Goal: Information Seeking & Learning: Learn about a topic

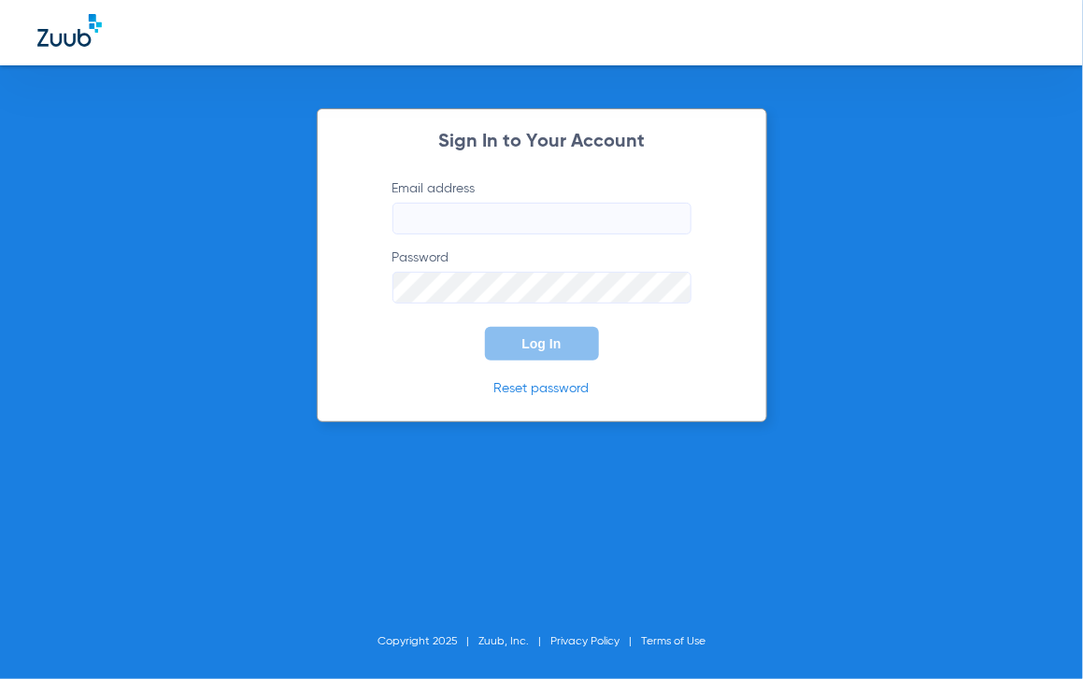
type input "[EMAIL_ADDRESS][DOMAIN_NAME]"
click at [507, 488] on div "Sign In to Your Account Email address [EMAIL_ADDRESS][DOMAIN_NAME] Password Log…" at bounding box center [541, 339] width 1083 height 679
click at [571, 354] on button "Log In" at bounding box center [542, 344] width 114 height 34
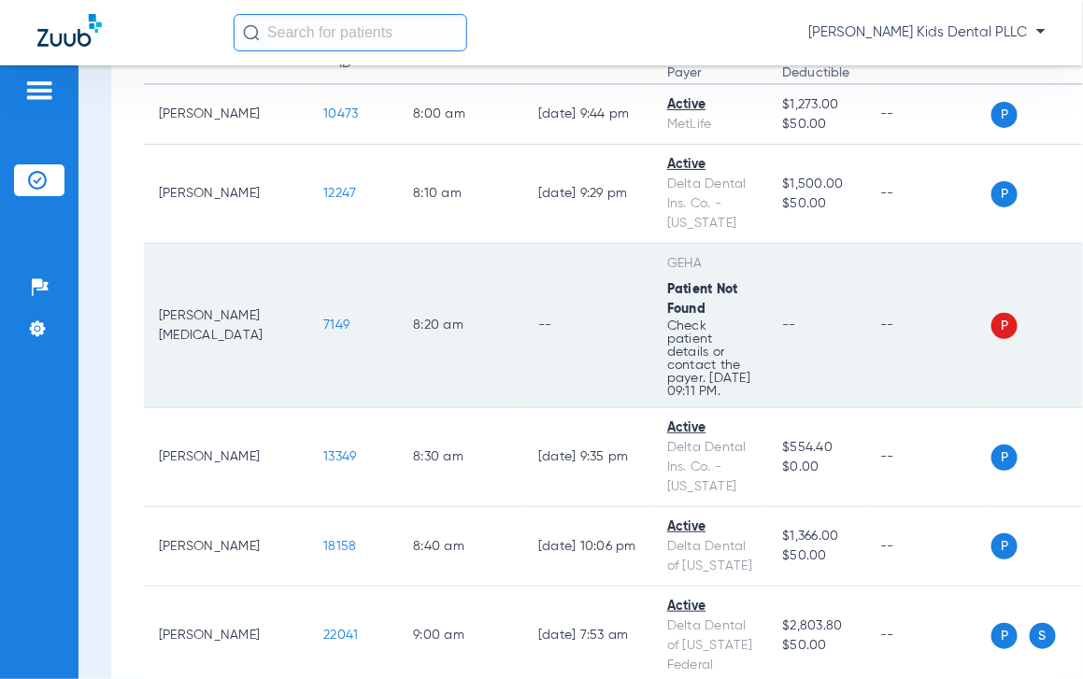
scroll to position [467, 0]
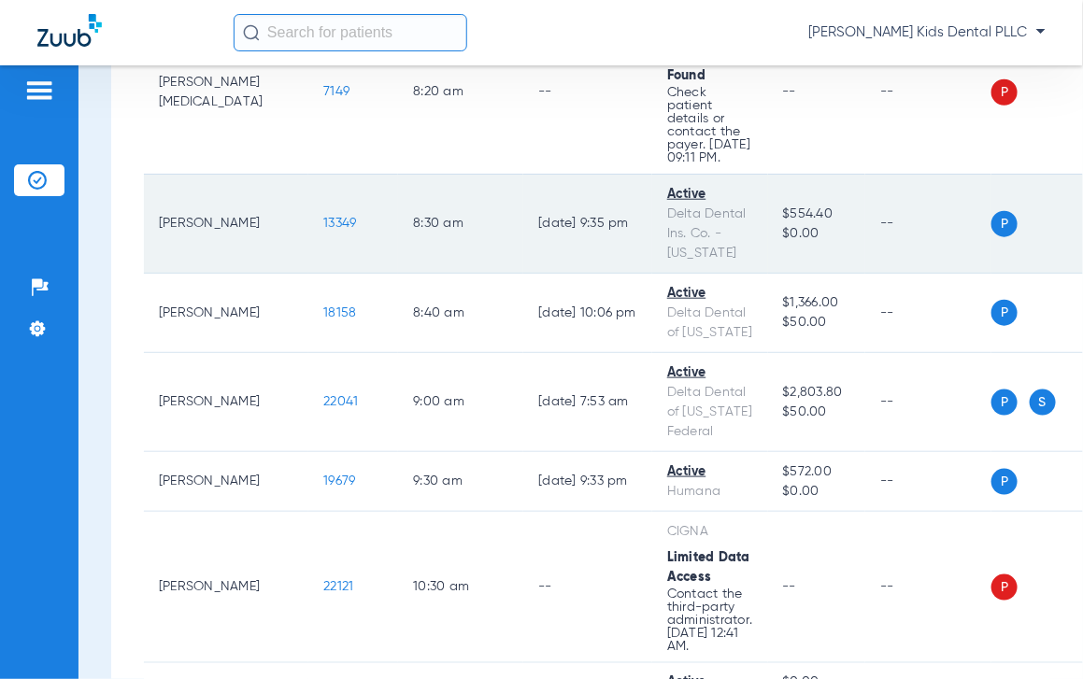
drag, startPoint x: 301, startPoint y: 240, endPoint x: 272, endPoint y: 233, distance: 29.9
click at [308, 239] on td "13349" at bounding box center [353, 224] width 90 height 99
click at [323, 230] on span "13349" at bounding box center [339, 223] width 33 height 13
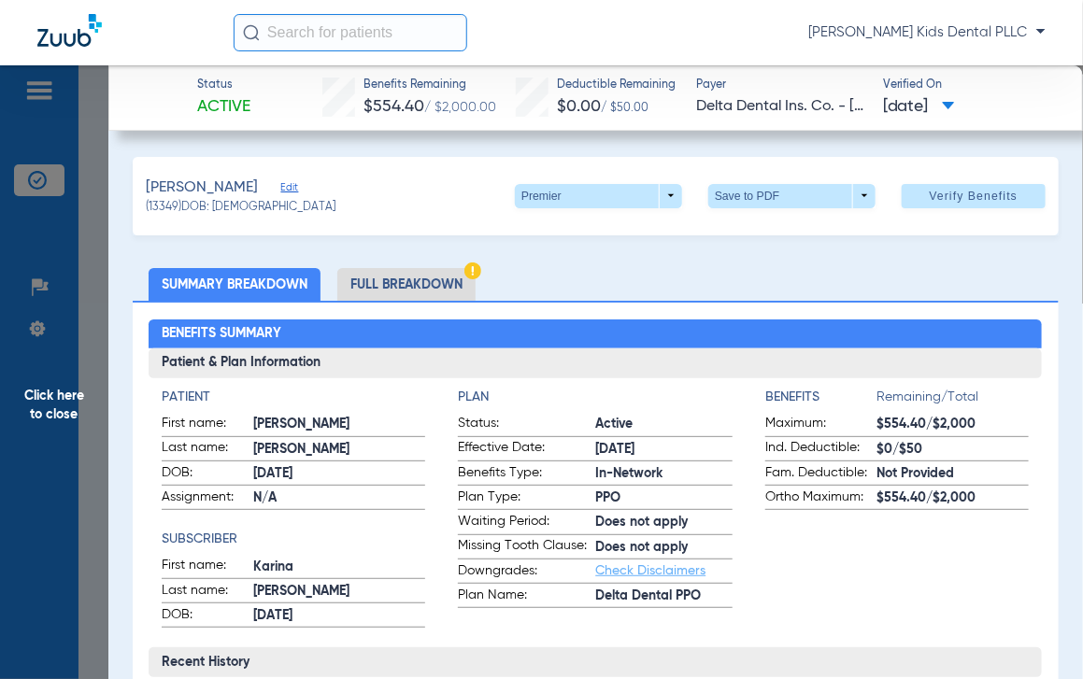
click at [407, 283] on li "Full Breakdown" at bounding box center [406, 284] width 138 height 33
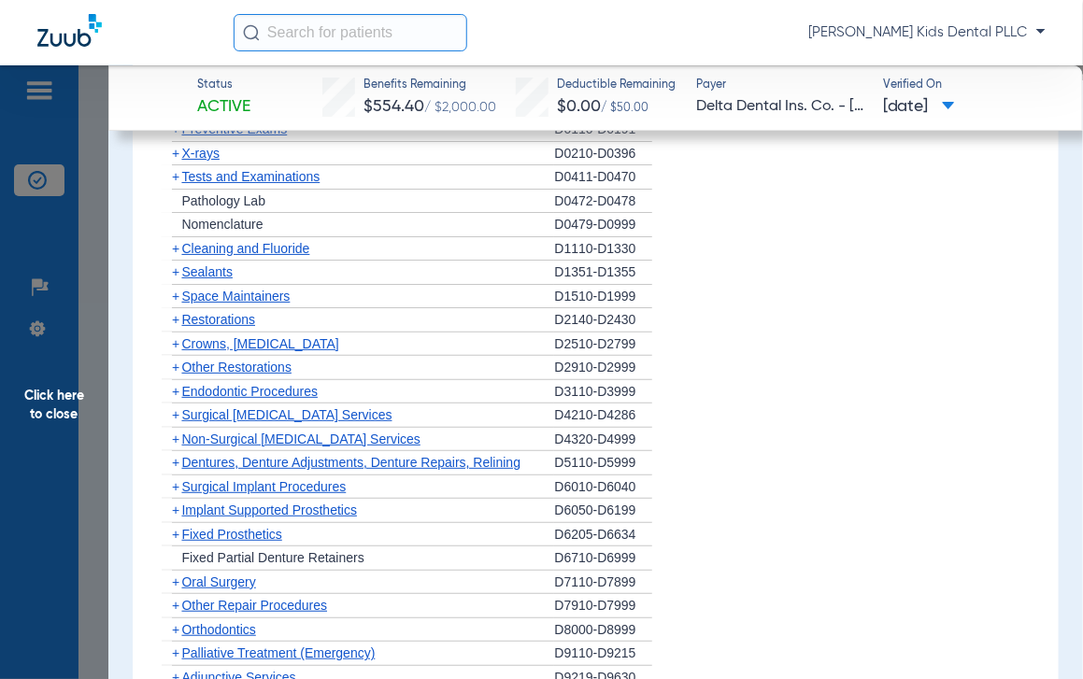
scroll to position [1970, 0]
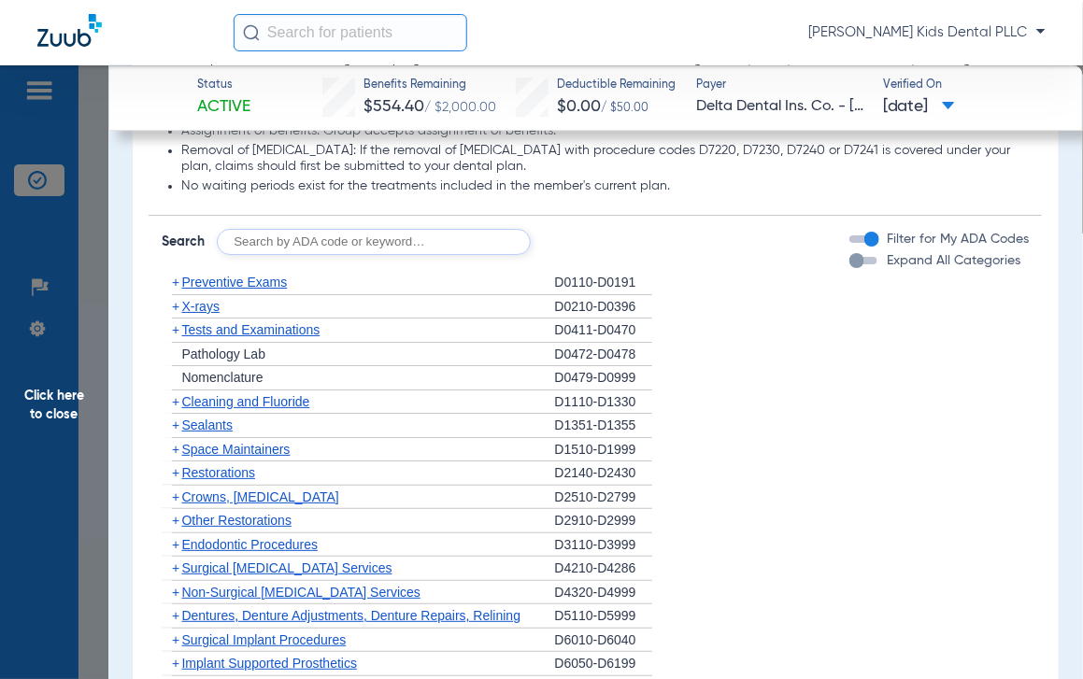
click at [327, 248] on input "text" at bounding box center [374, 242] width 314 height 26
type input "D1354"
click at [577, 245] on button "Search" at bounding box center [601, 242] width 74 height 26
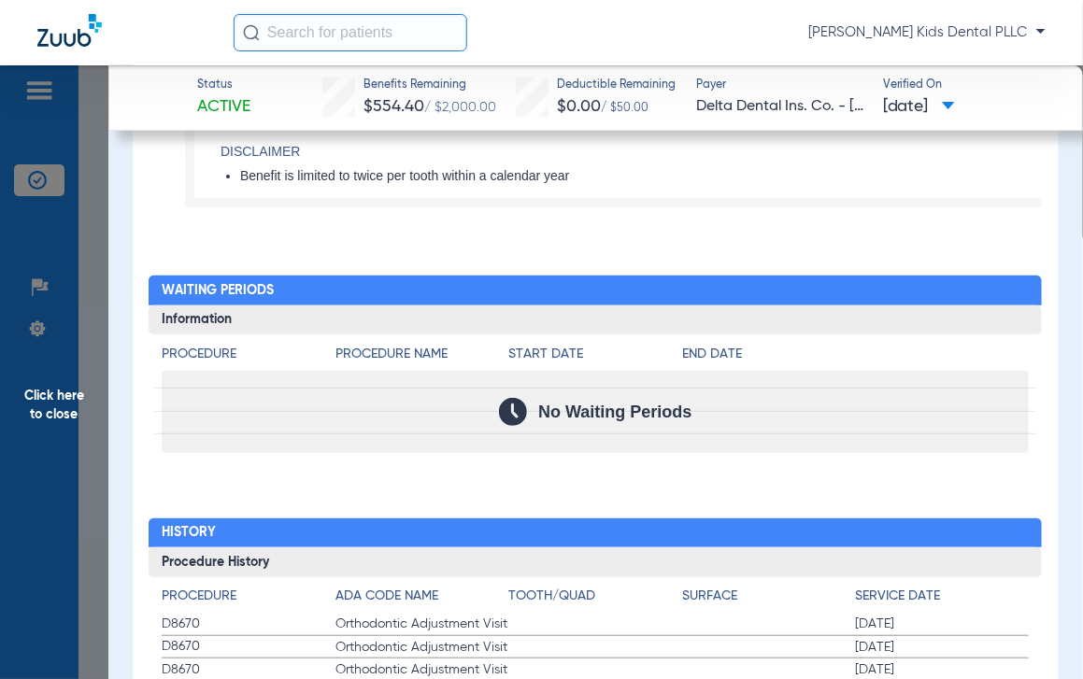
scroll to position [2087, 0]
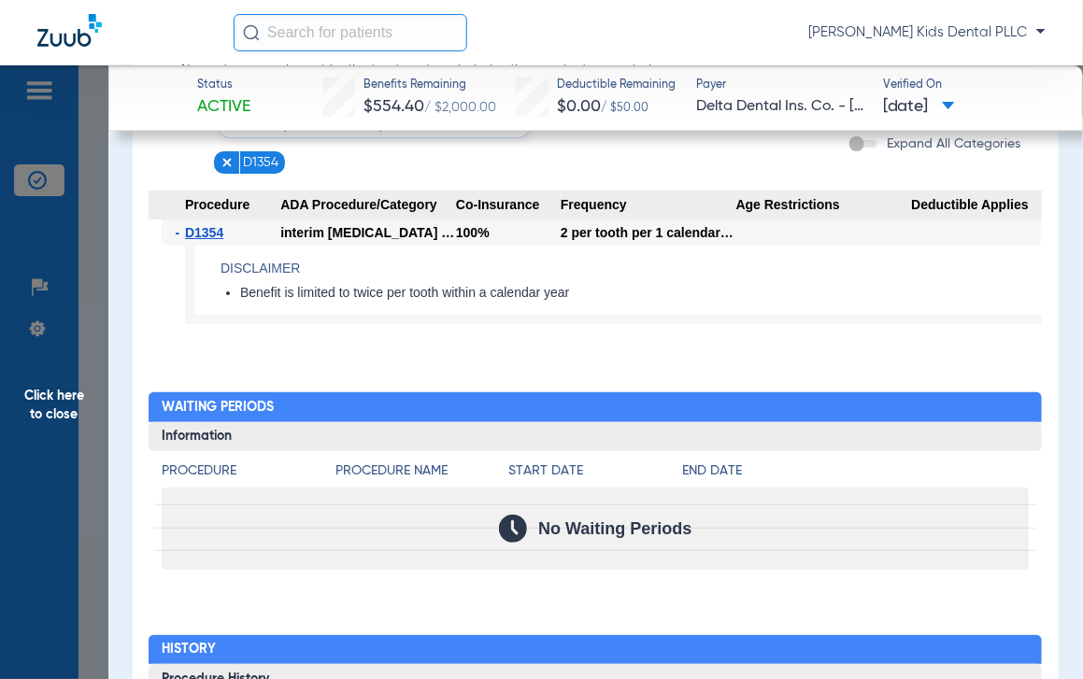
click at [52, 396] on span "Click here to close" at bounding box center [54, 404] width 108 height 679
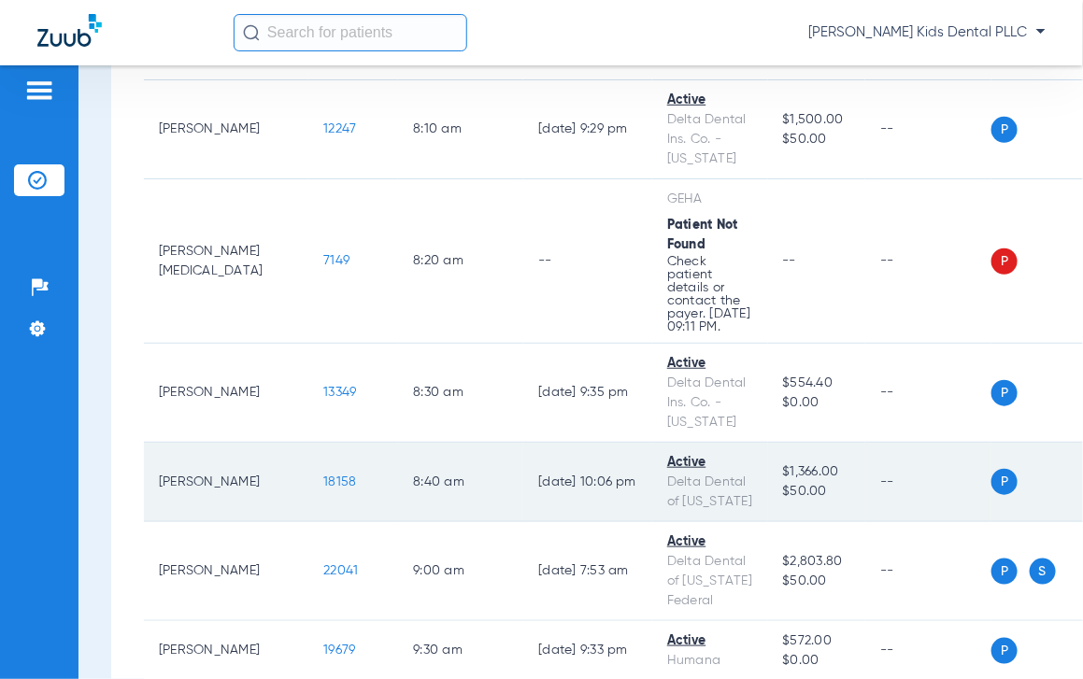
scroll to position [350, 0]
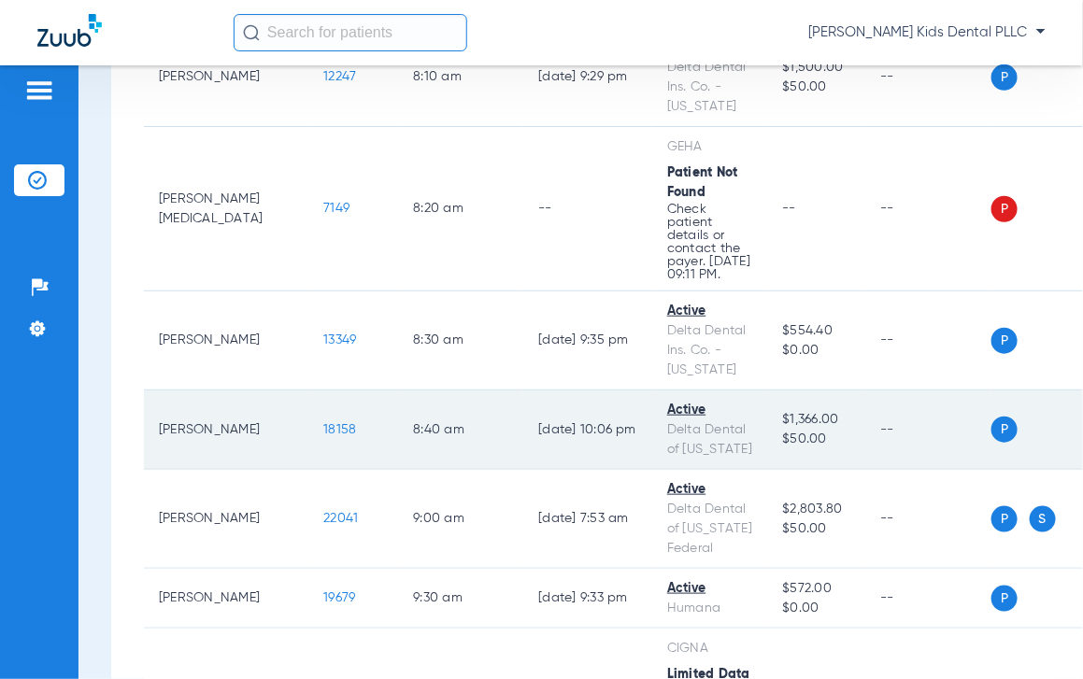
click at [323, 436] on span "18158" at bounding box center [339, 429] width 33 height 13
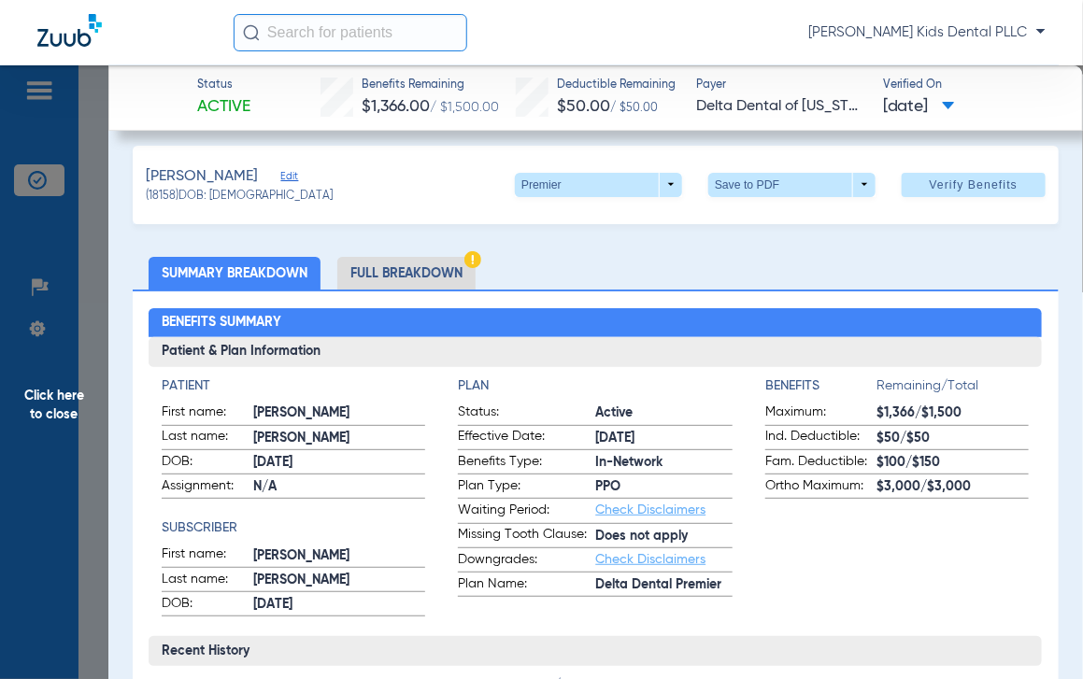
scroll to position [0, 0]
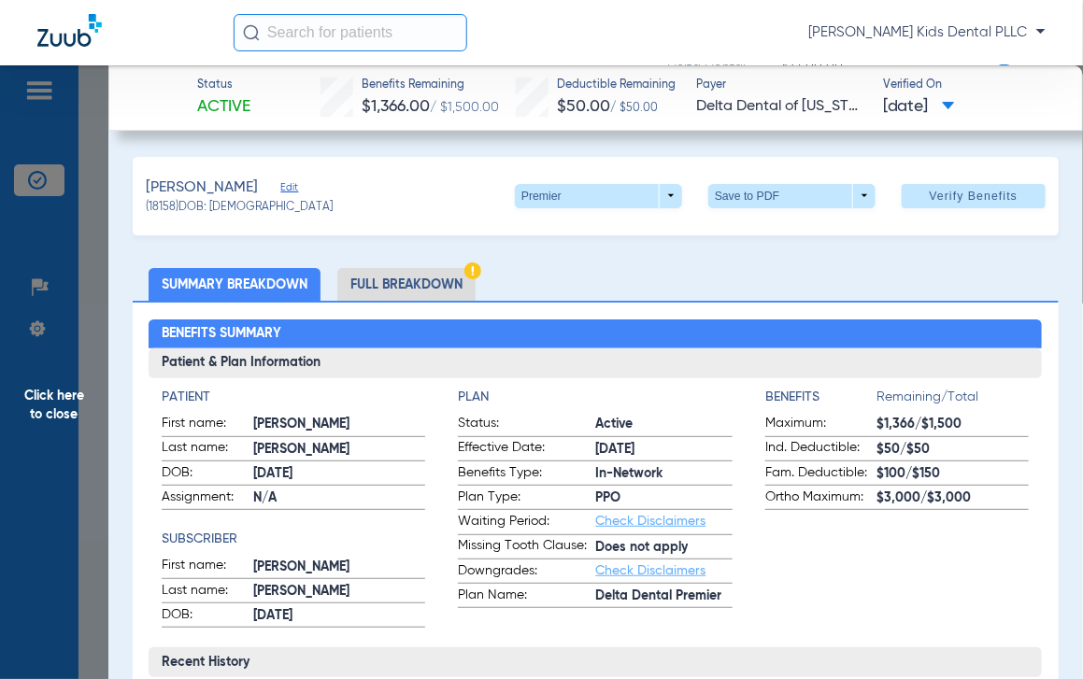
click at [399, 278] on li "Full Breakdown" at bounding box center [406, 284] width 138 height 33
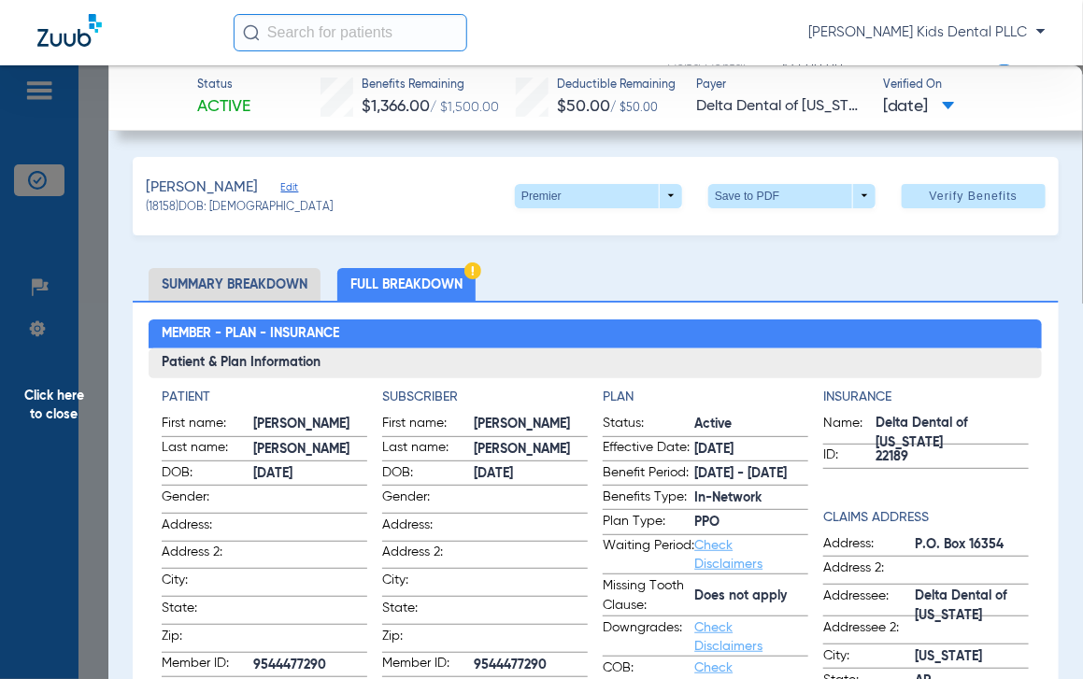
click at [53, 427] on span "Click here to close" at bounding box center [54, 404] width 108 height 679
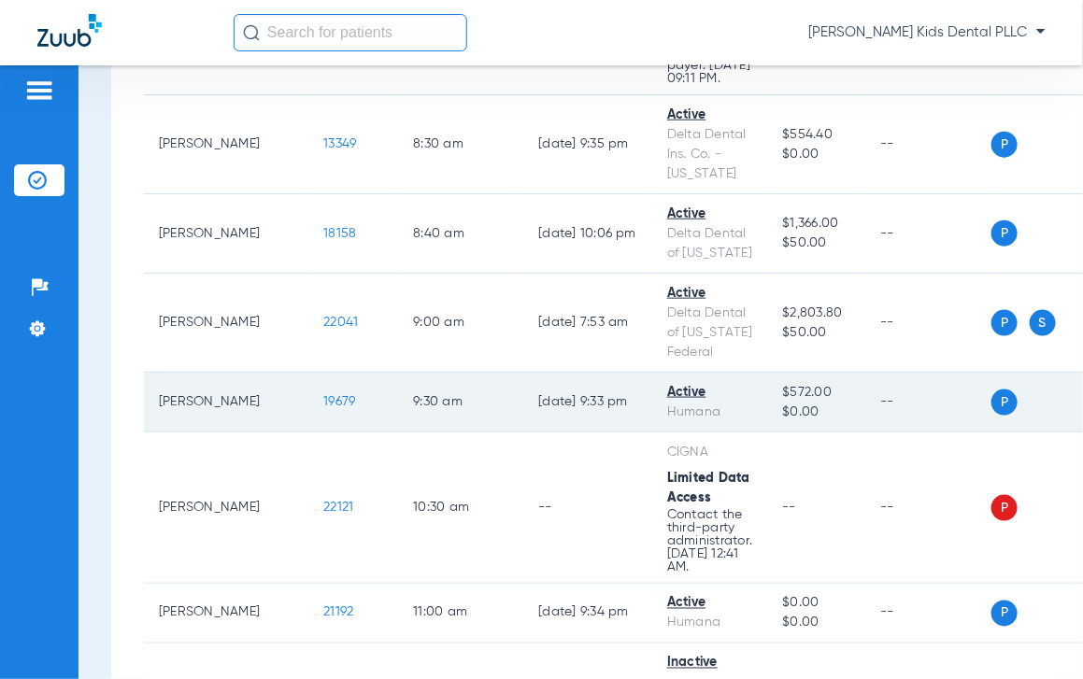
scroll to position [584, 0]
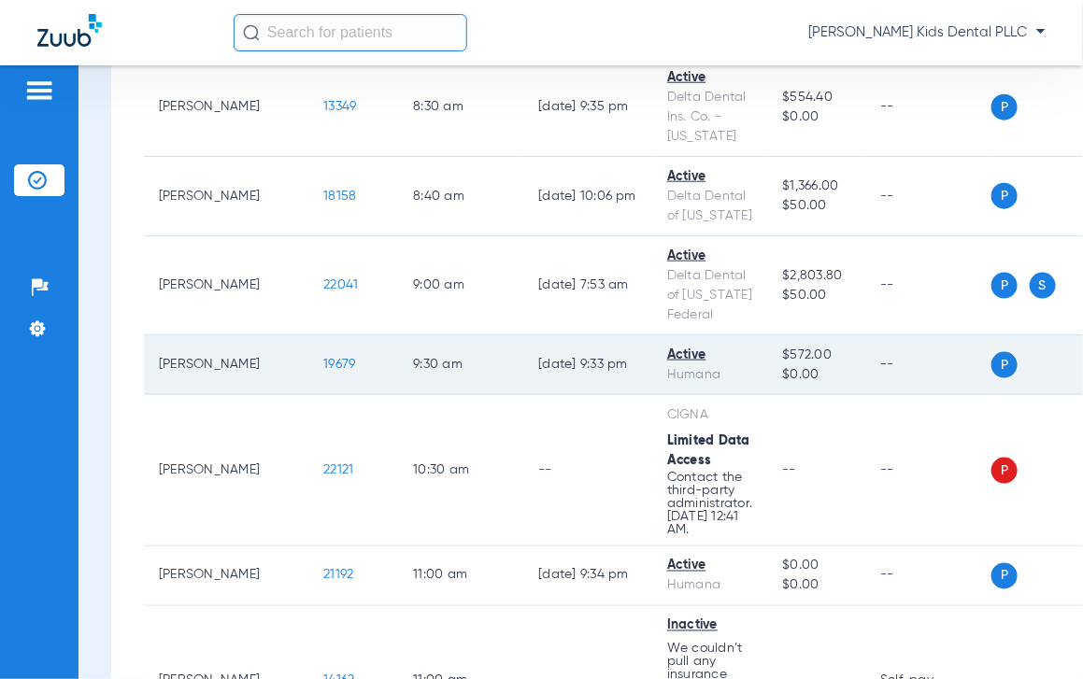
click at [308, 395] on td "19679" at bounding box center [353, 366] width 90 height 60
click at [323, 371] on span "19679" at bounding box center [339, 364] width 32 height 13
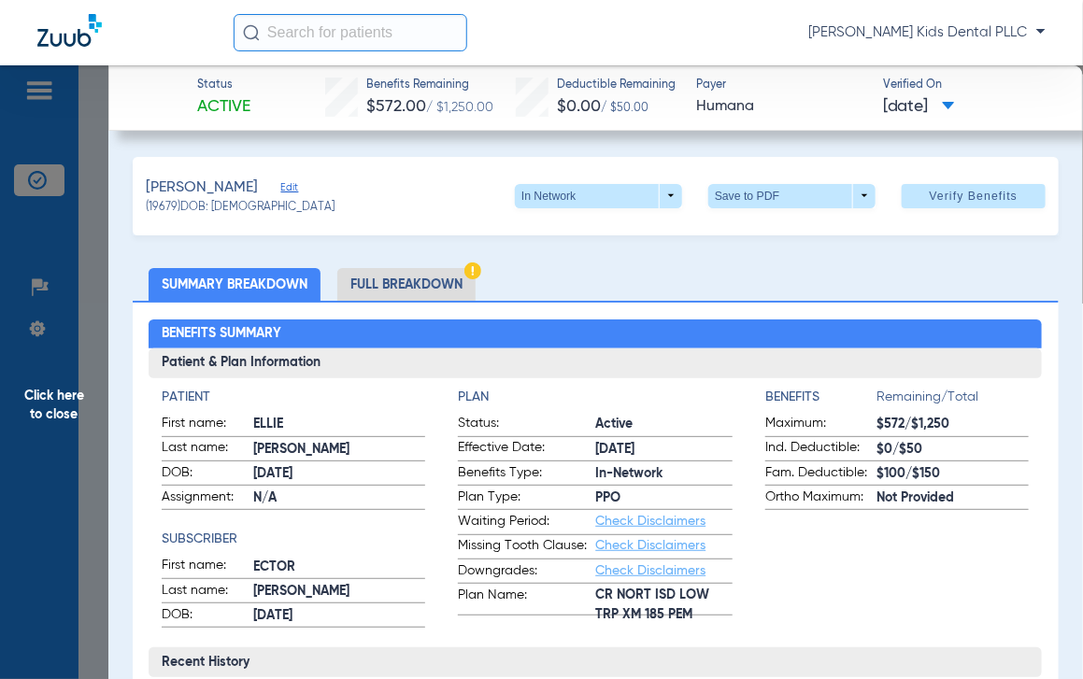
click at [403, 293] on li "Full Breakdown" at bounding box center [406, 284] width 138 height 33
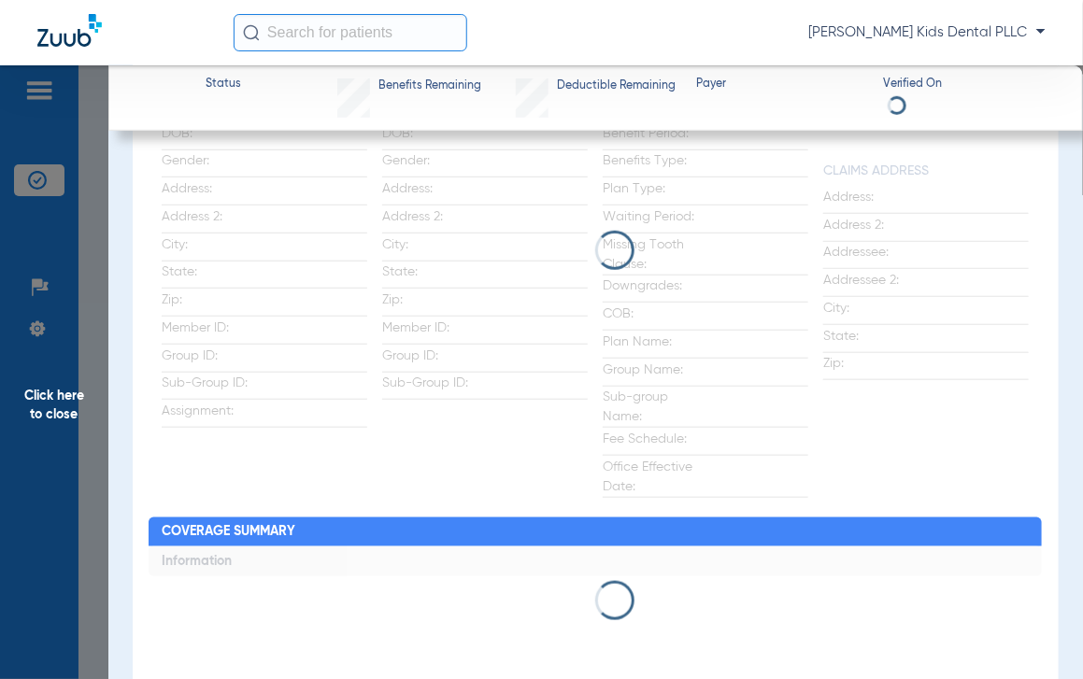
scroll to position [350, 0]
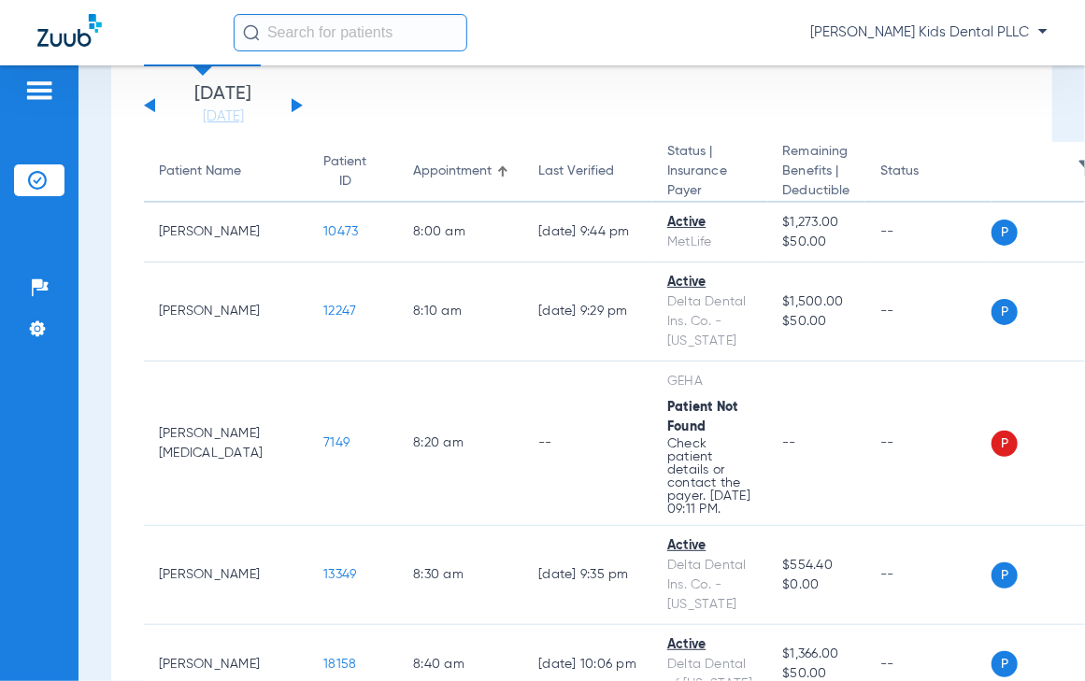
scroll to position [467, 0]
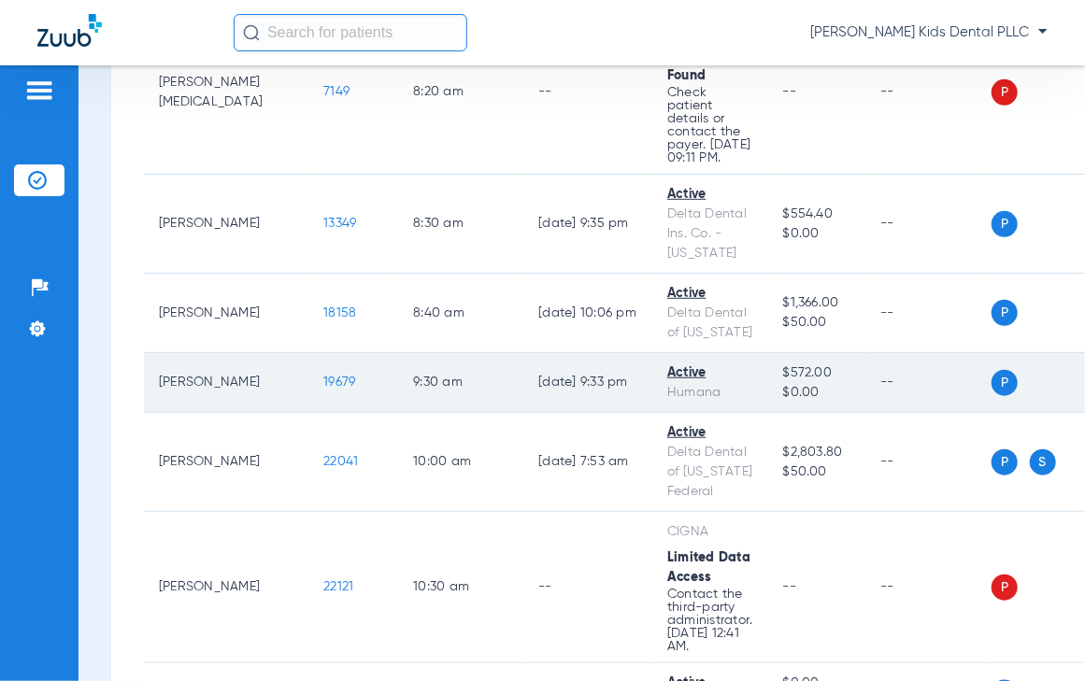
click at [323, 389] on span "19679" at bounding box center [339, 382] width 32 height 13
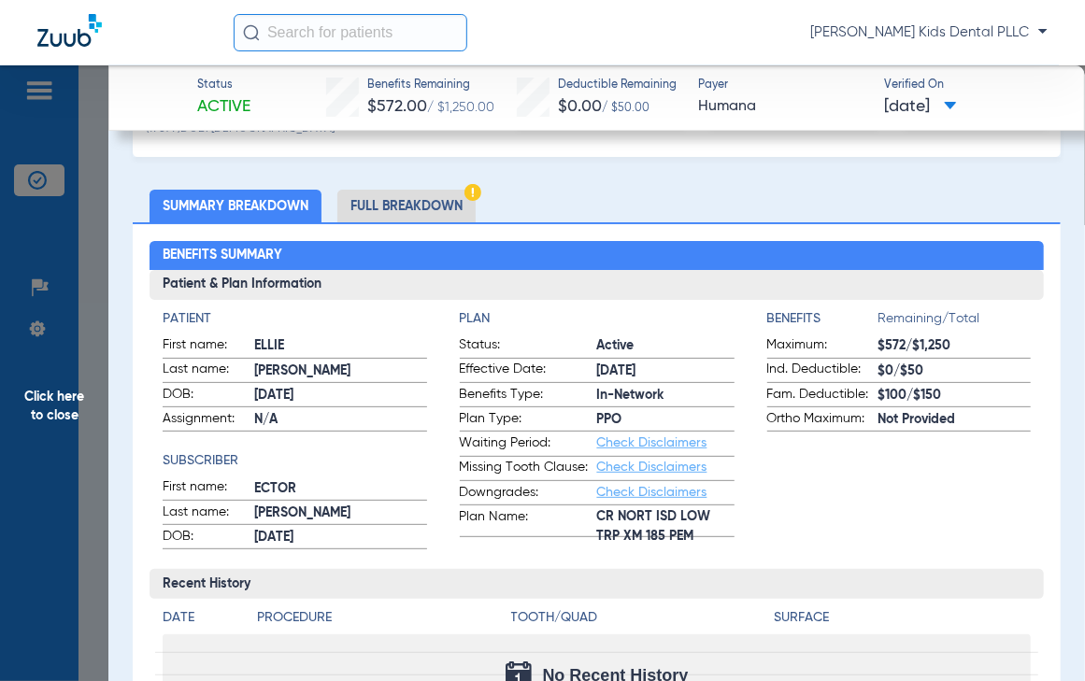
scroll to position [117, 0]
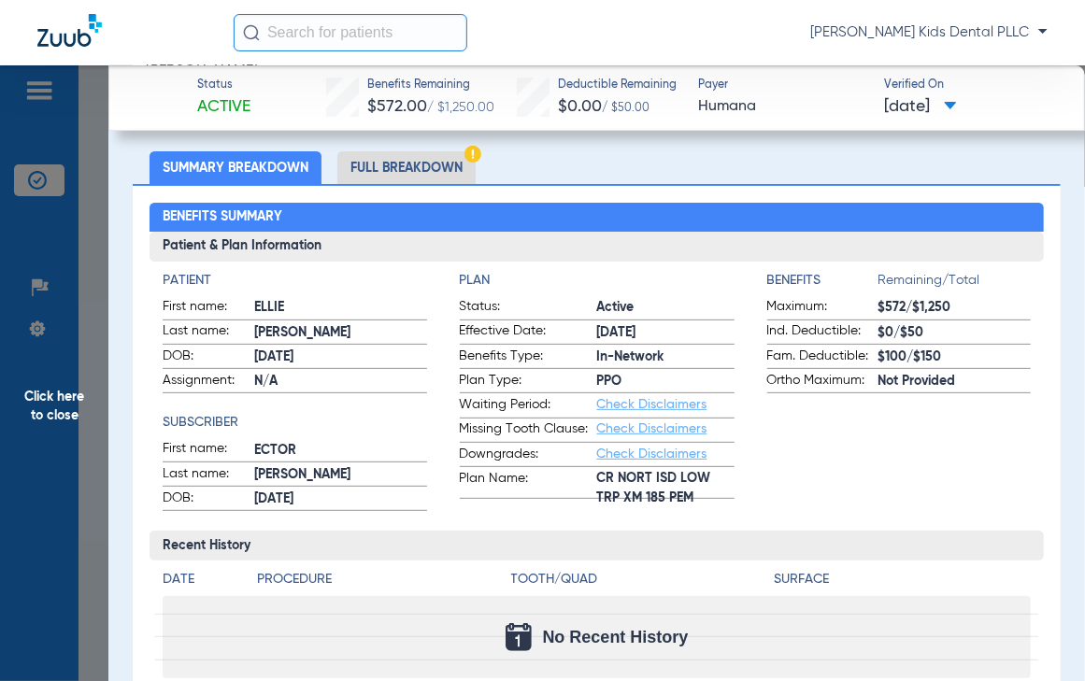
click at [376, 177] on li "Full Breakdown" at bounding box center [406, 167] width 138 height 33
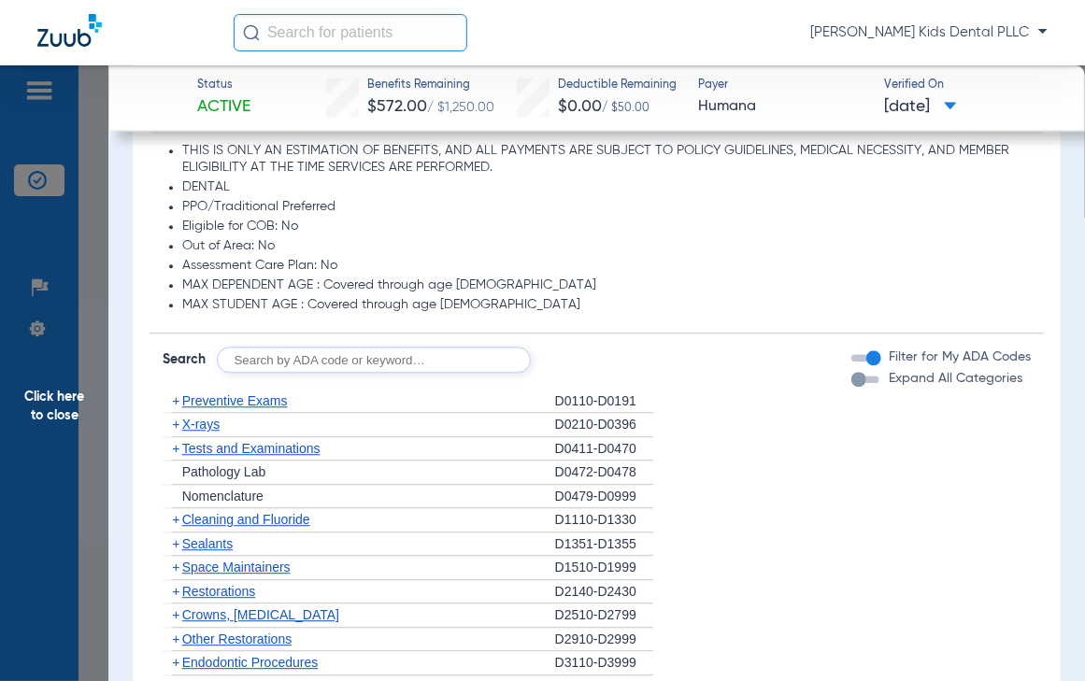
scroll to position [1869, 0]
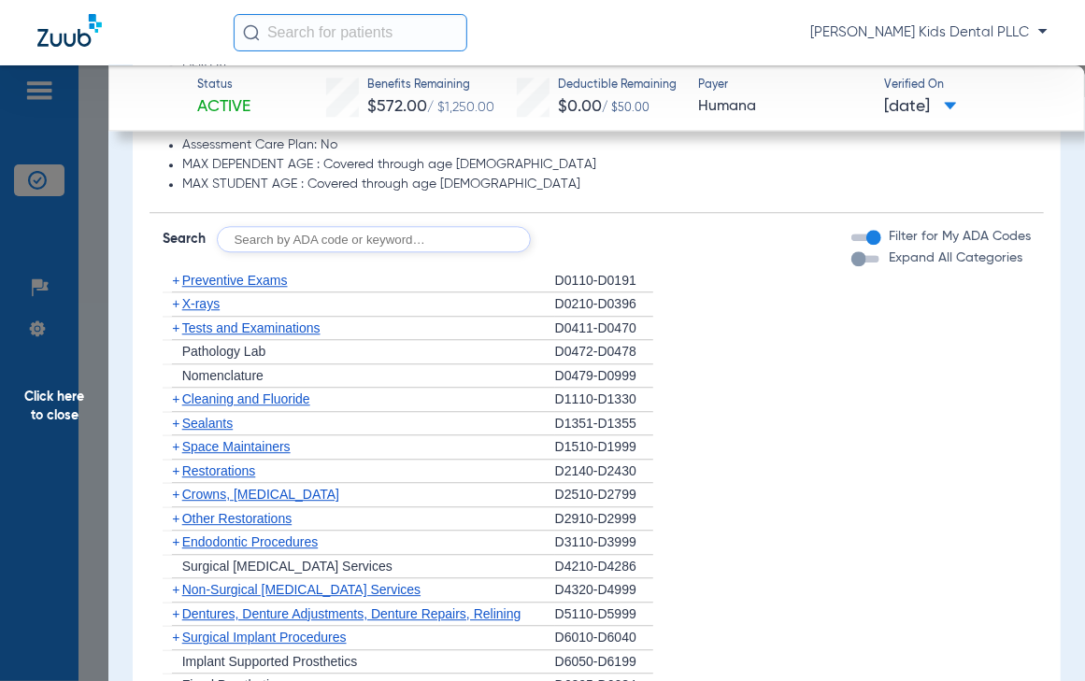
click at [177, 311] on span "+" at bounding box center [175, 303] width 7 height 15
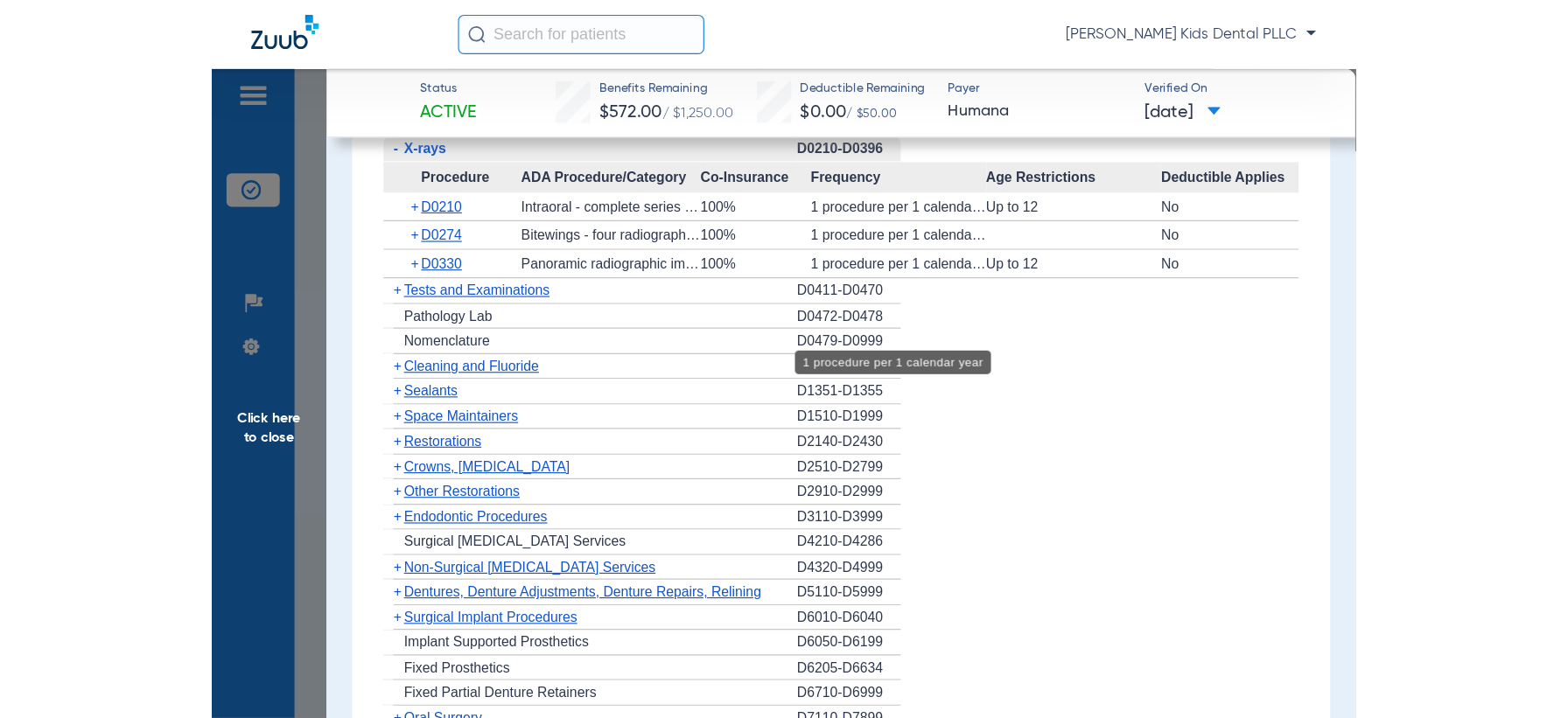
scroll to position [1969, 0]
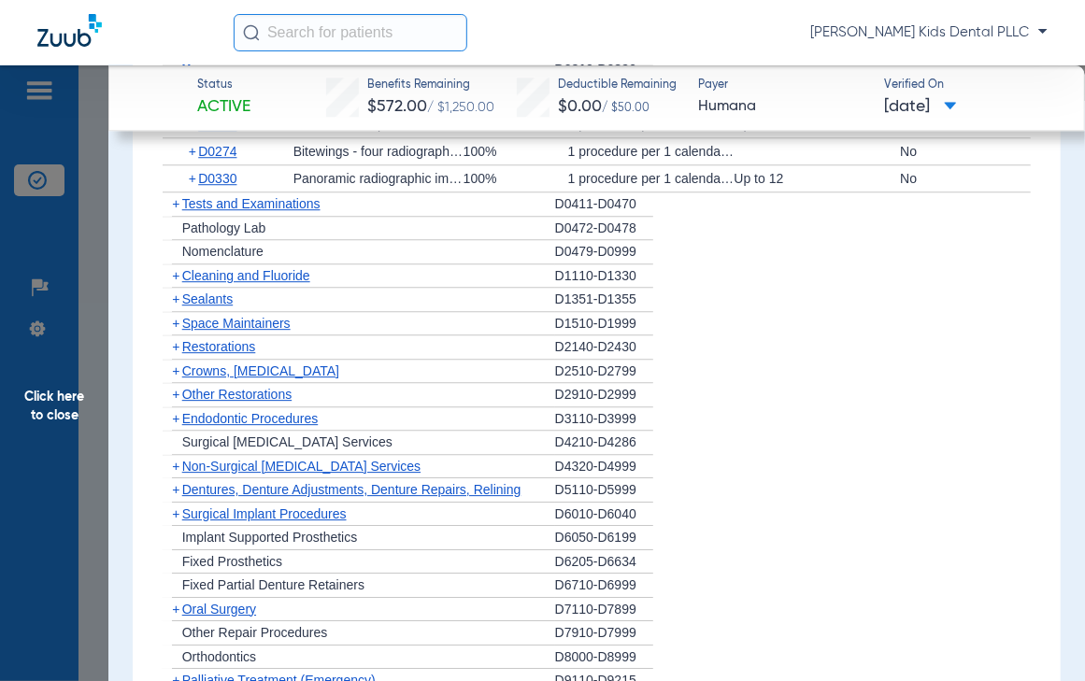
click at [177, 283] on span "+" at bounding box center [175, 275] width 7 height 15
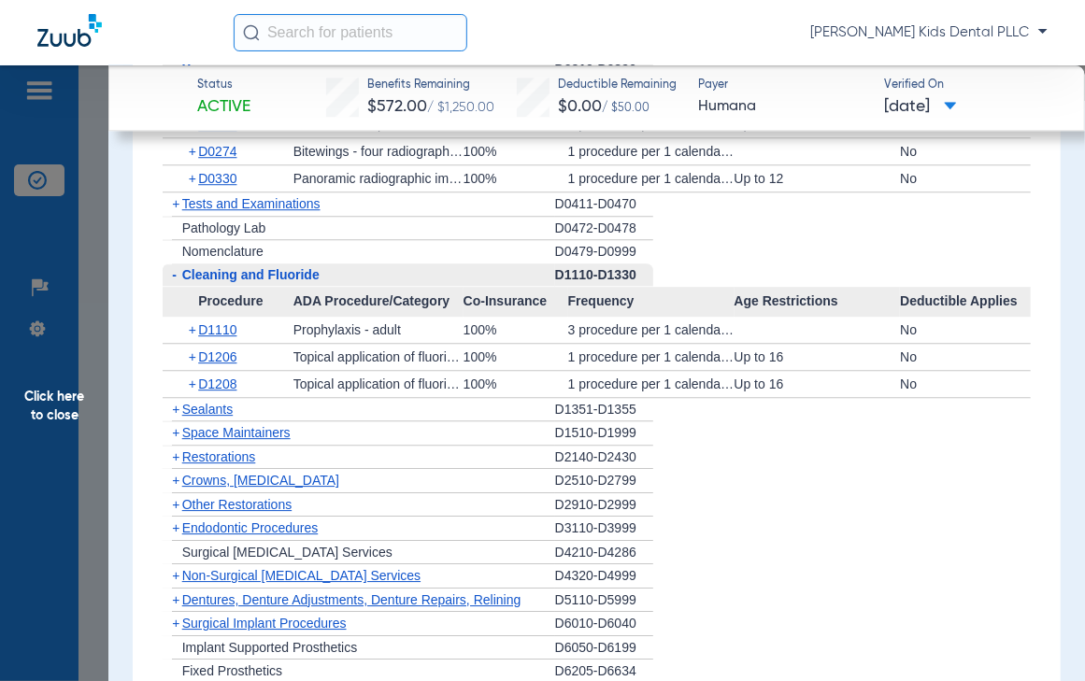
click at [172, 417] on span "+" at bounding box center [175, 409] width 7 height 15
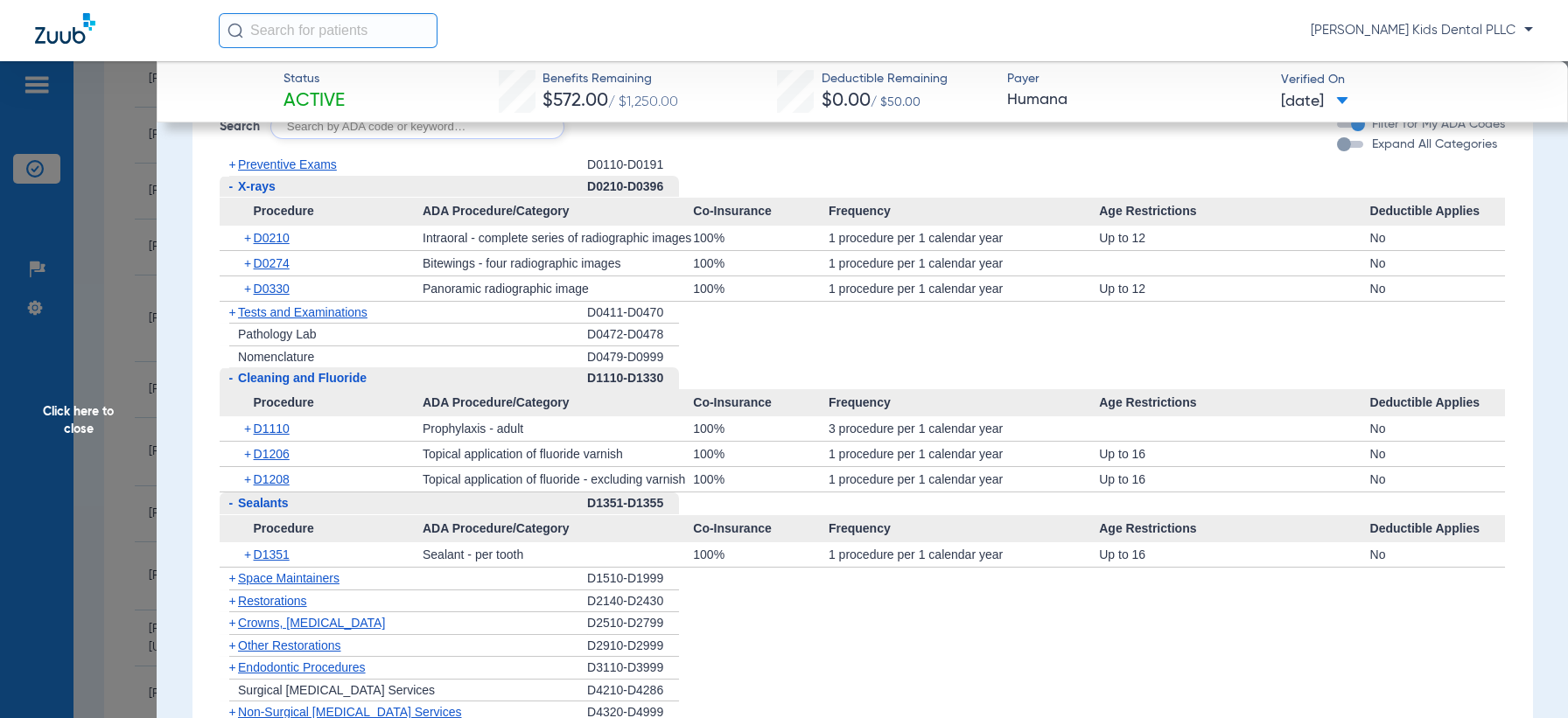
scroll to position [1531, 0]
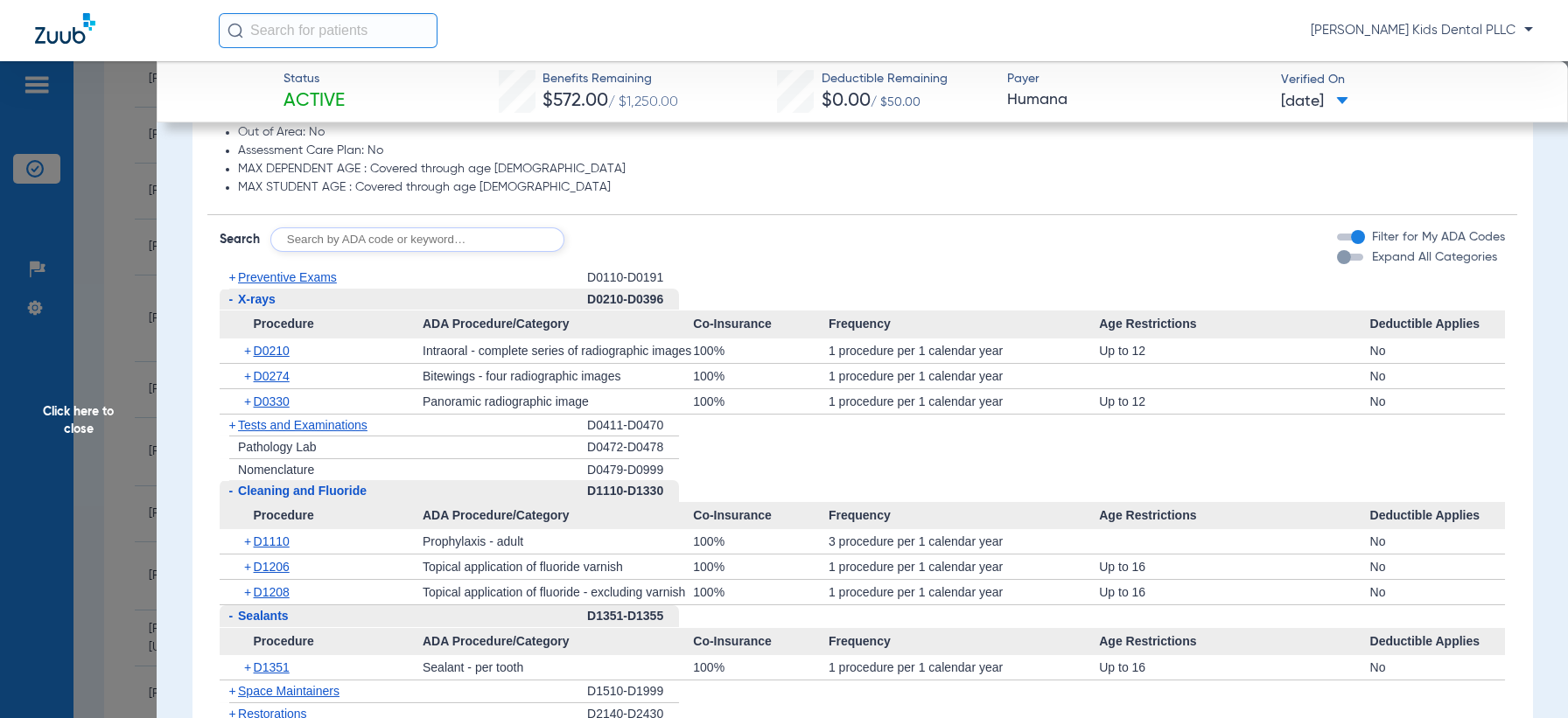
click at [55, 399] on span "Click here to close" at bounding box center [78, 419] width 156 height 718
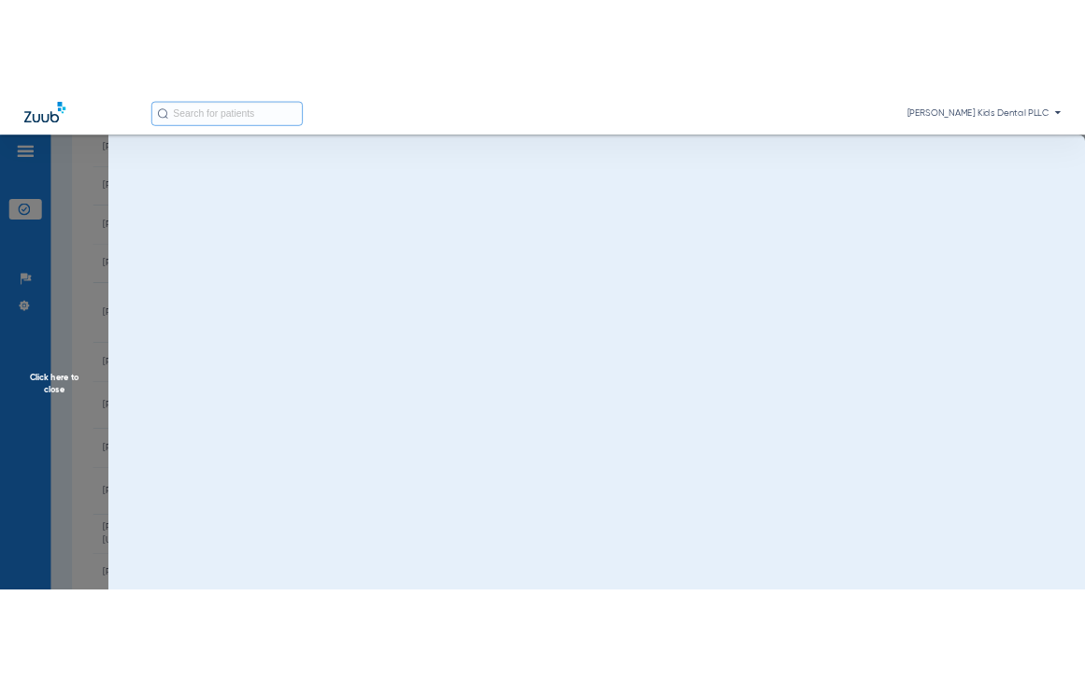
scroll to position [0, 0]
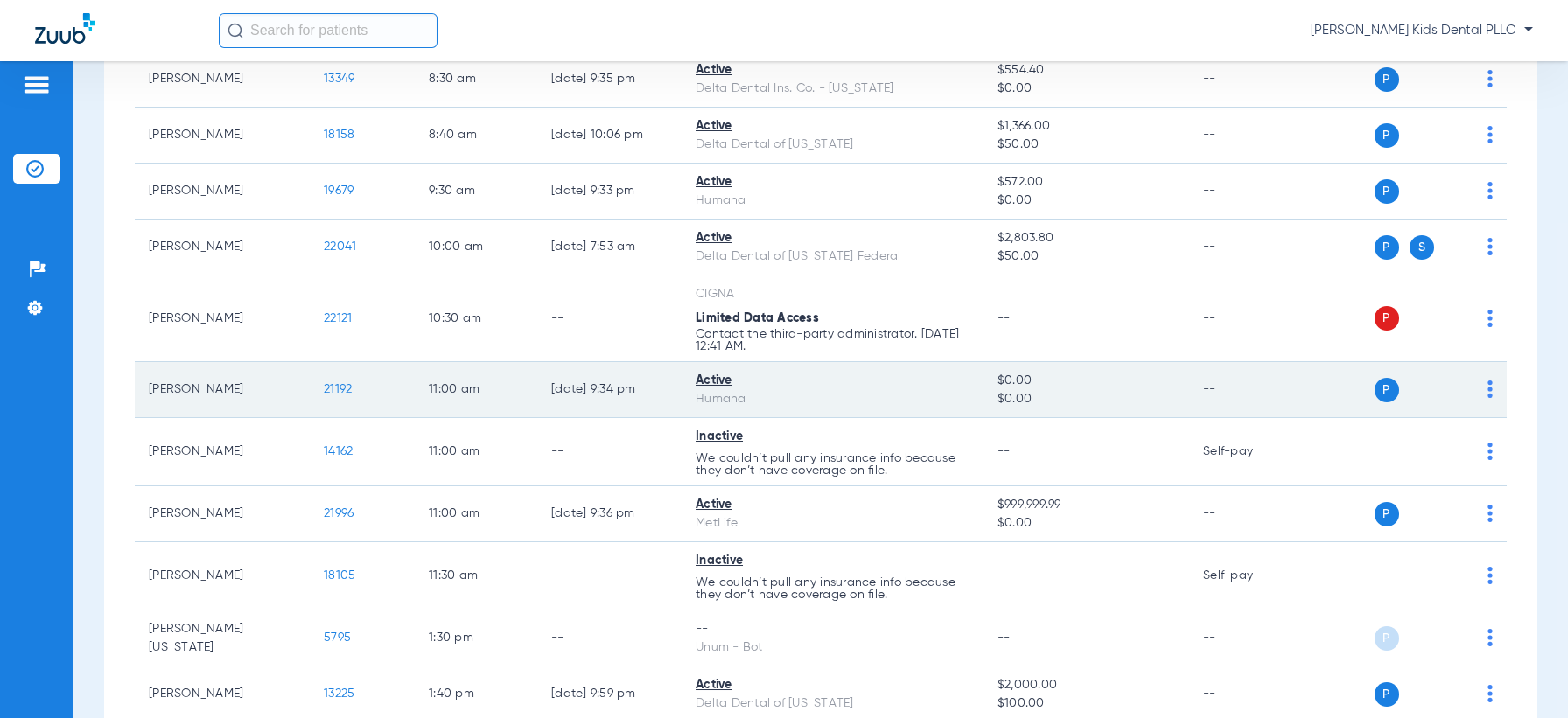
click at [337, 390] on span "21192" at bounding box center [338, 388] width 28 height 12
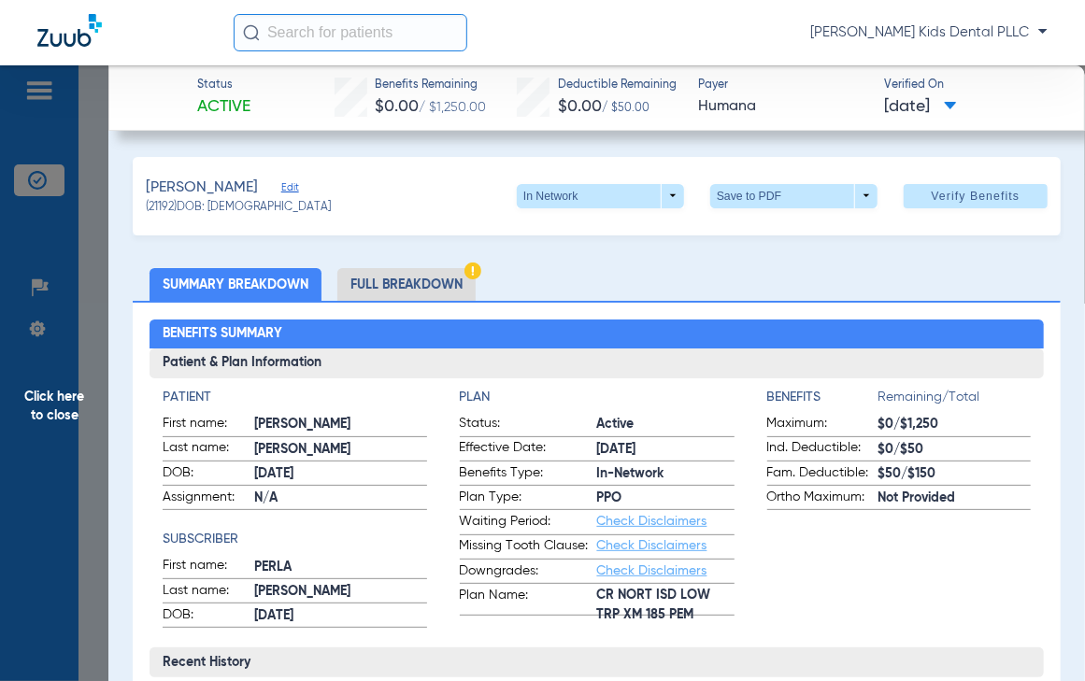
click at [370, 281] on li "Full Breakdown" at bounding box center [406, 284] width 138 height 33
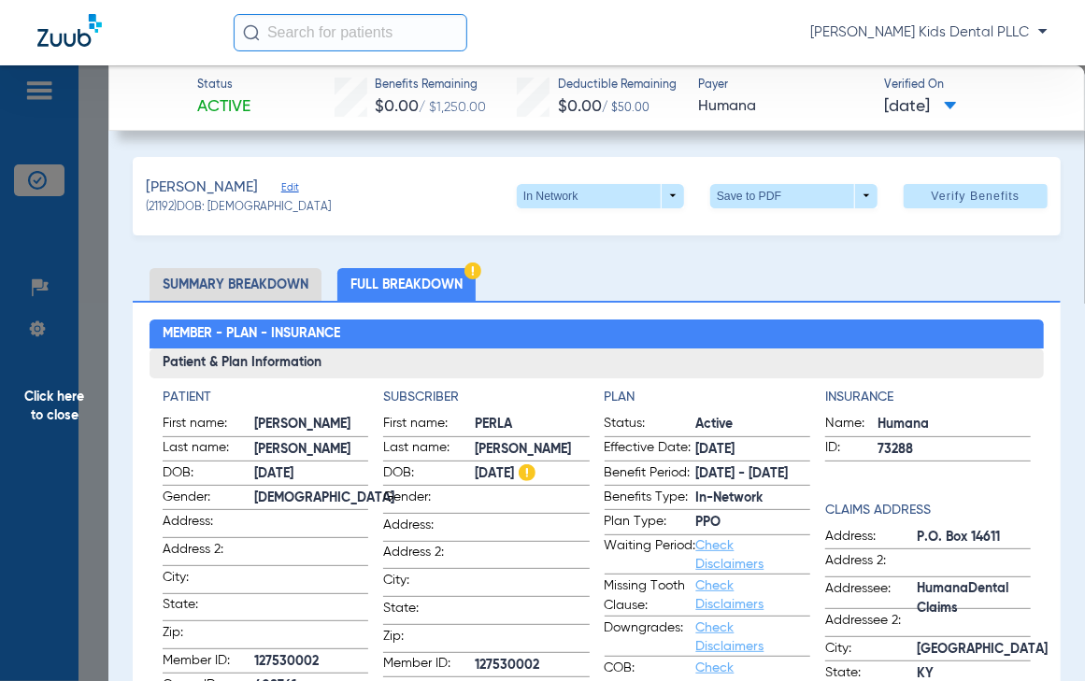
click at [28, 410] on span "Click here to close" at bounding box center [54, 405] width 108 height 681
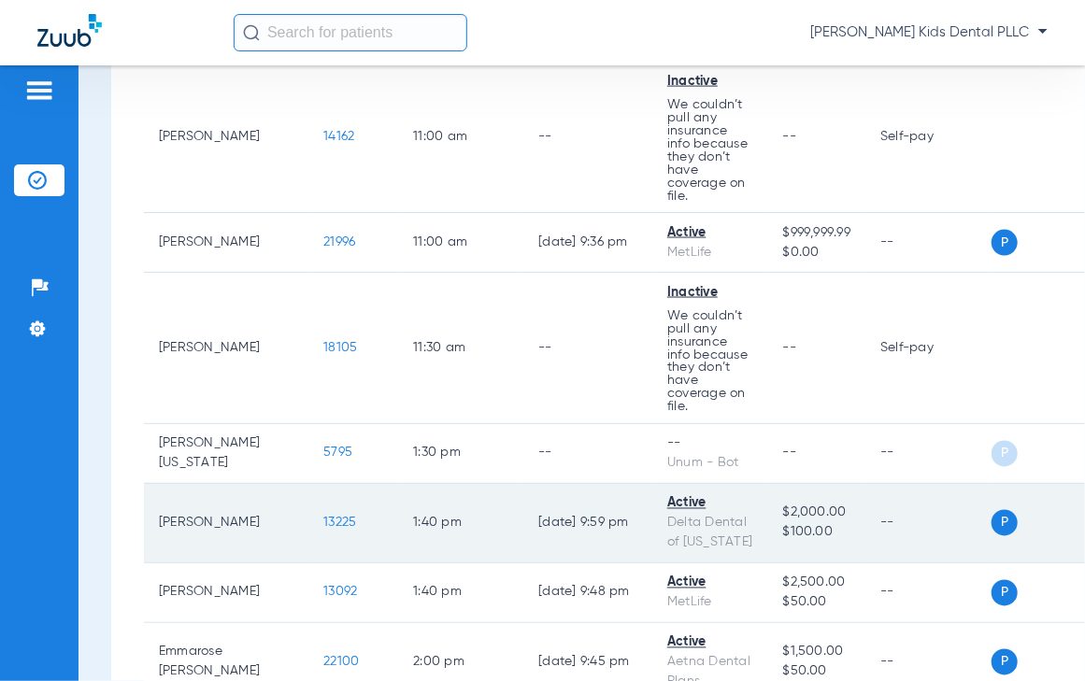
scroll to position [1168, 0]
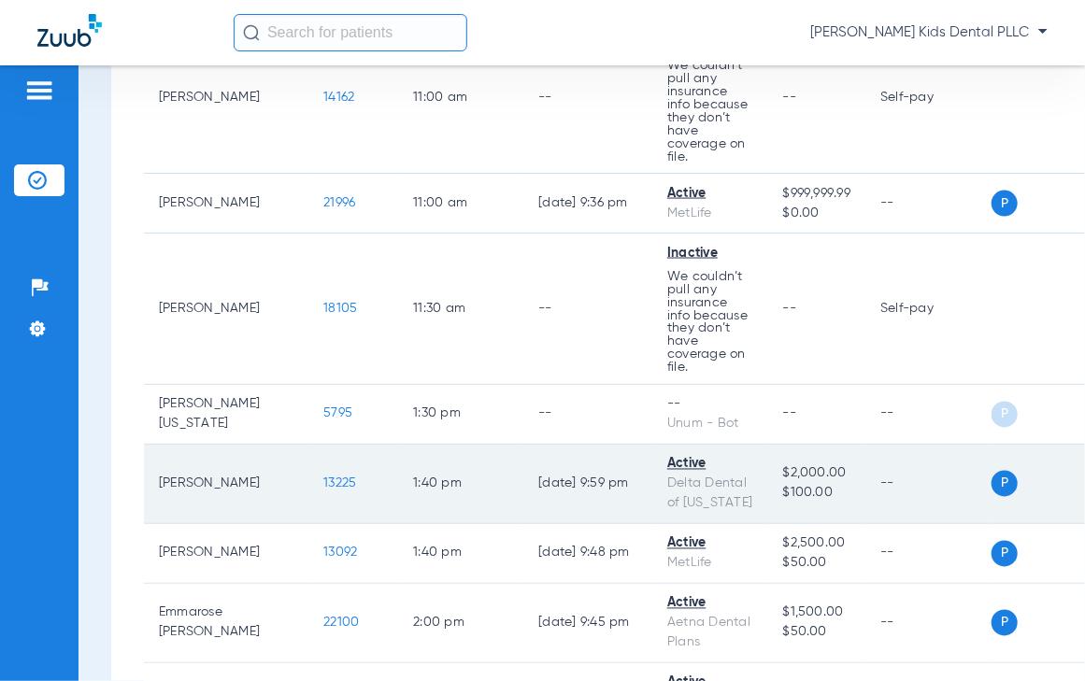
click at [193, 491] on td "[PERSON_NAME]" at bounding box center [226, 484] width 164 height 79
click at [323, 491] on span "13225" at bounding box center [339, 484] width 33 height 13
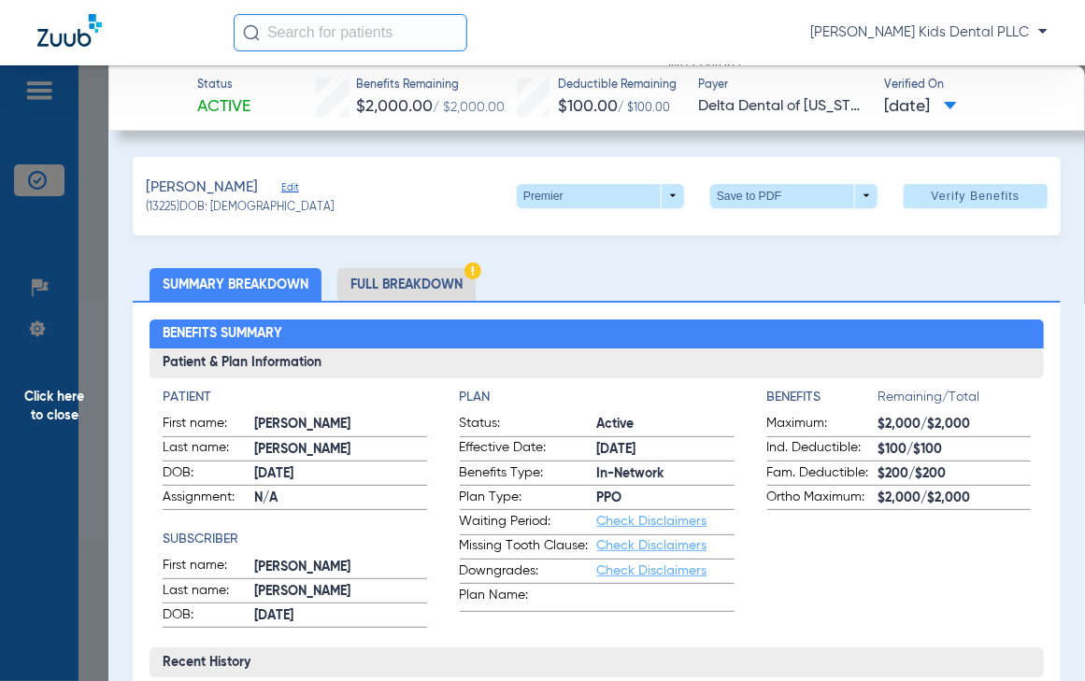
click at [386, 281] on li "Full Breakdown" at bounding box center [406, 284] width 138 height 33
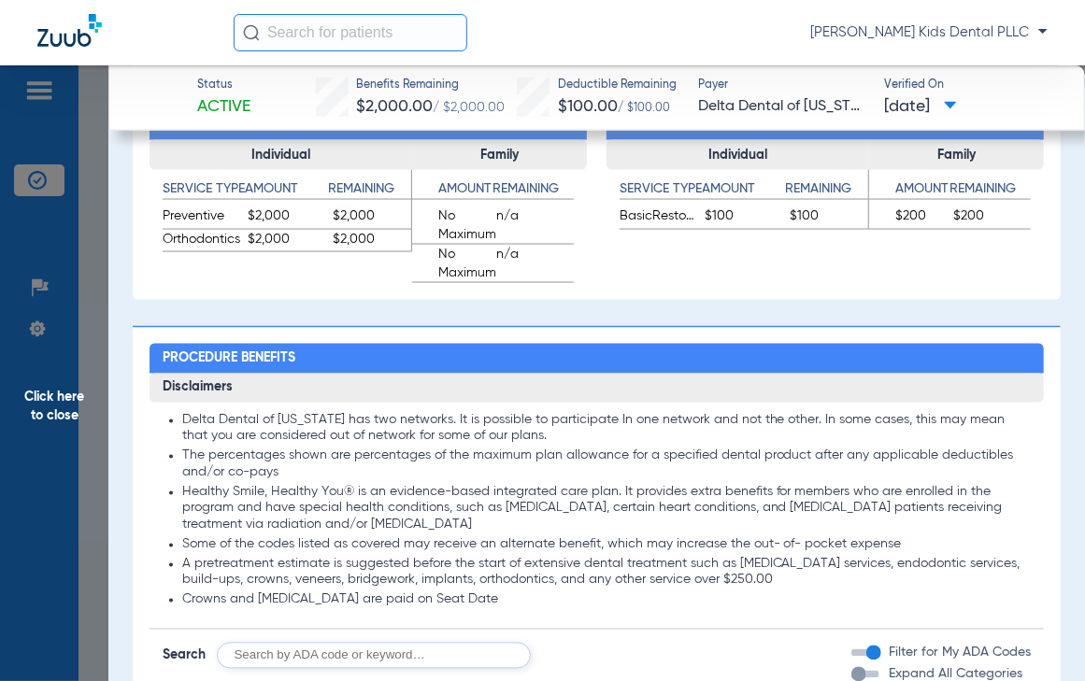
scroll to position [1636, 0]
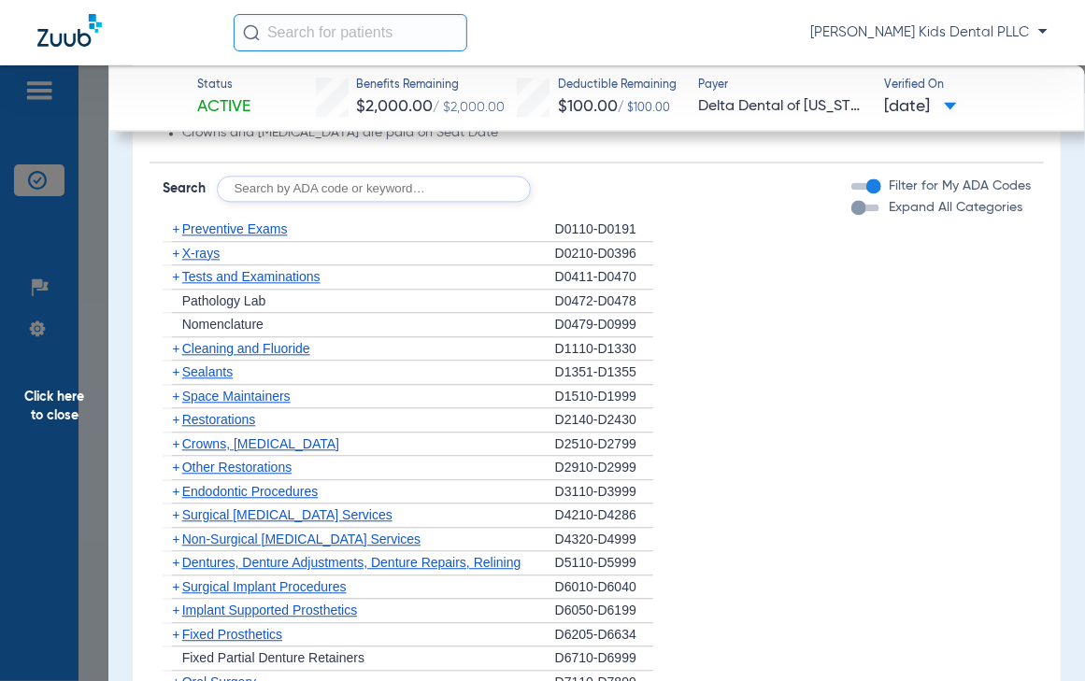
click at [172, 250] on span "+" at bounding box center [175, 253] width 7 height 15
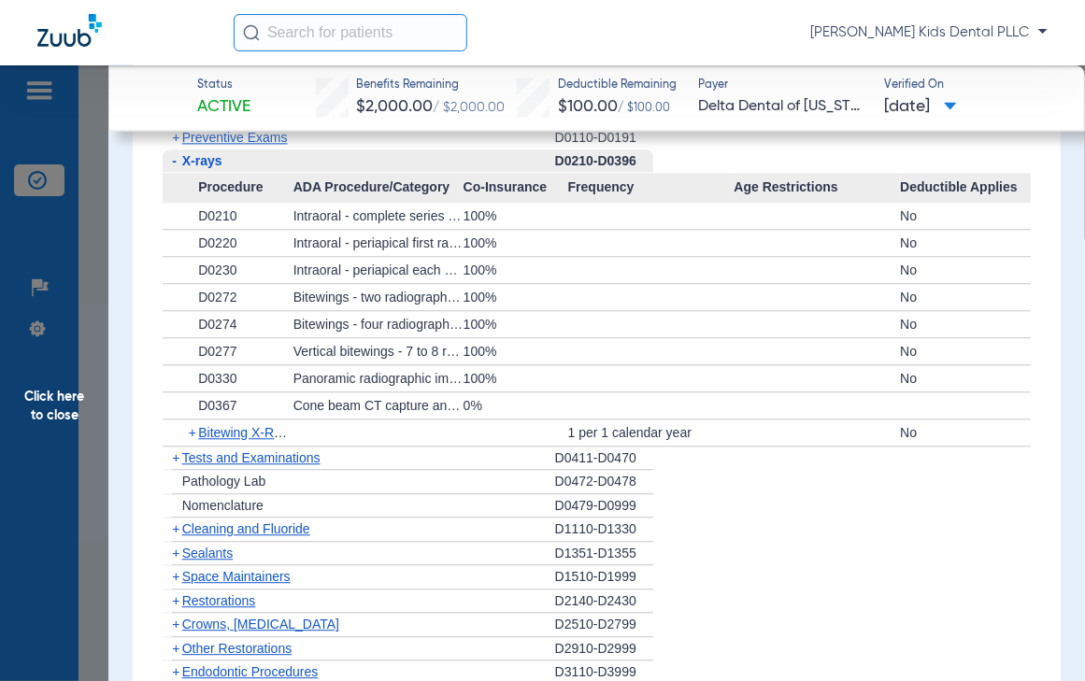
scroll to position [1752, 0]
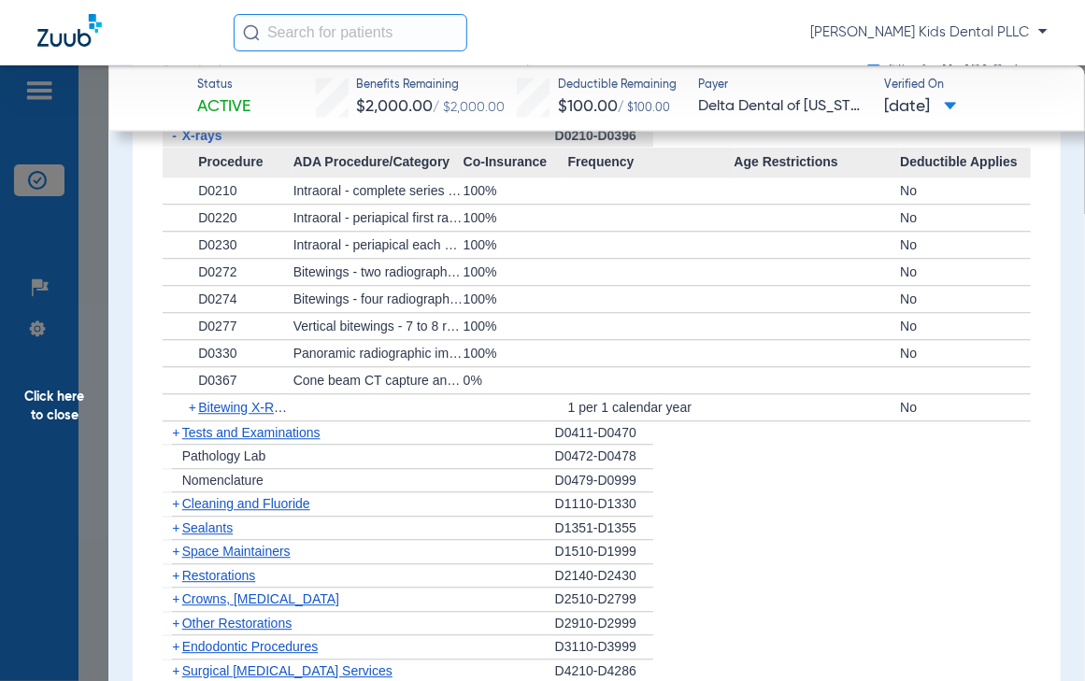
click at [189, 410] on span "+" at bounding box center [194, 407] width 10 height 26
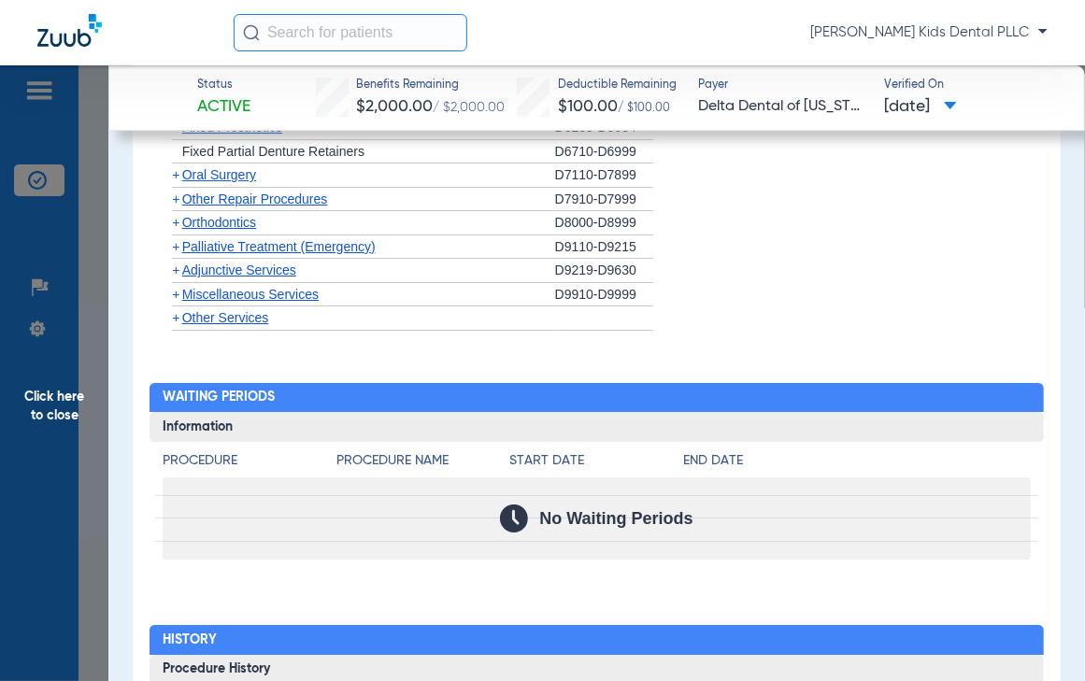
scroll to position [2570, 0]
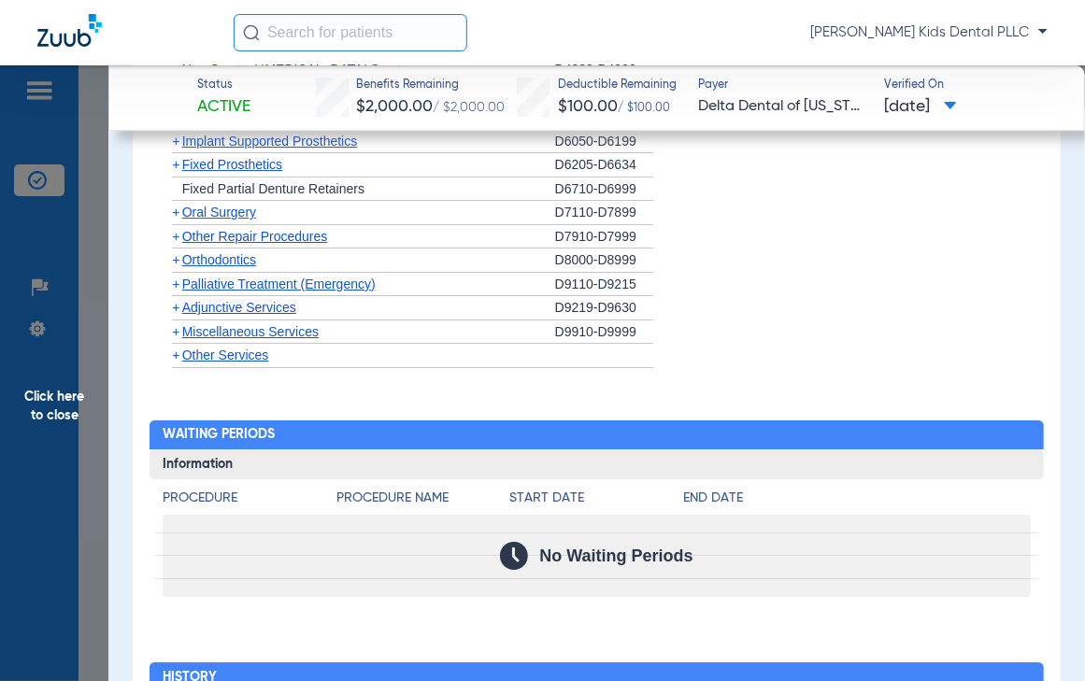
click at [178, 263] on span "+" at bounding box center [175, 259] width 7 height 15
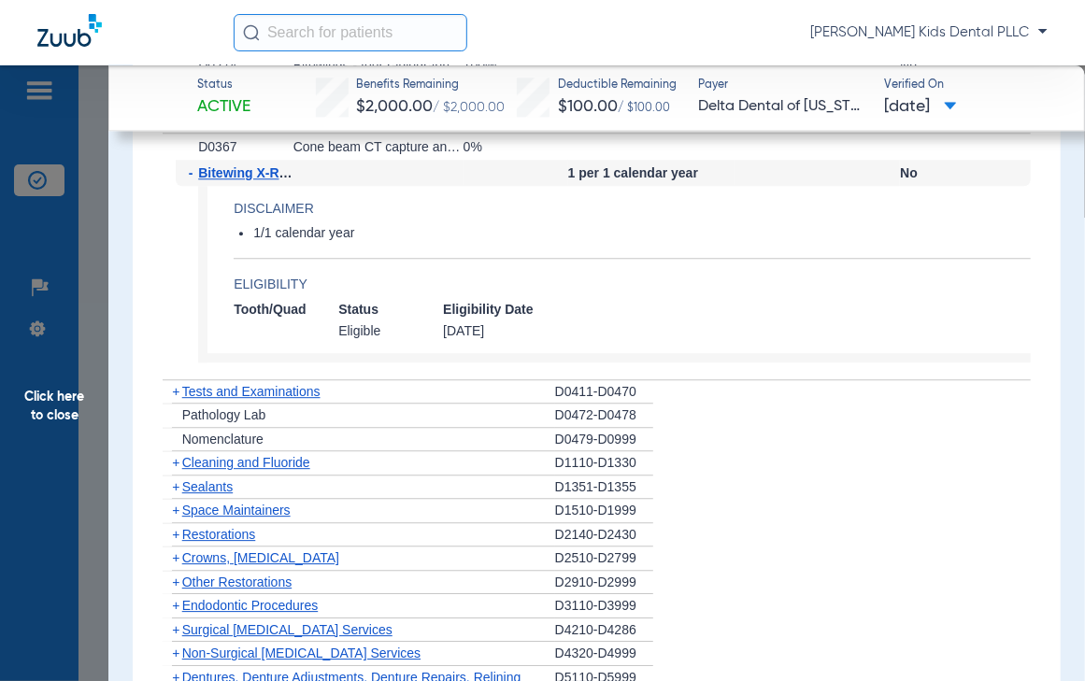
scroll to position [2103, 0]
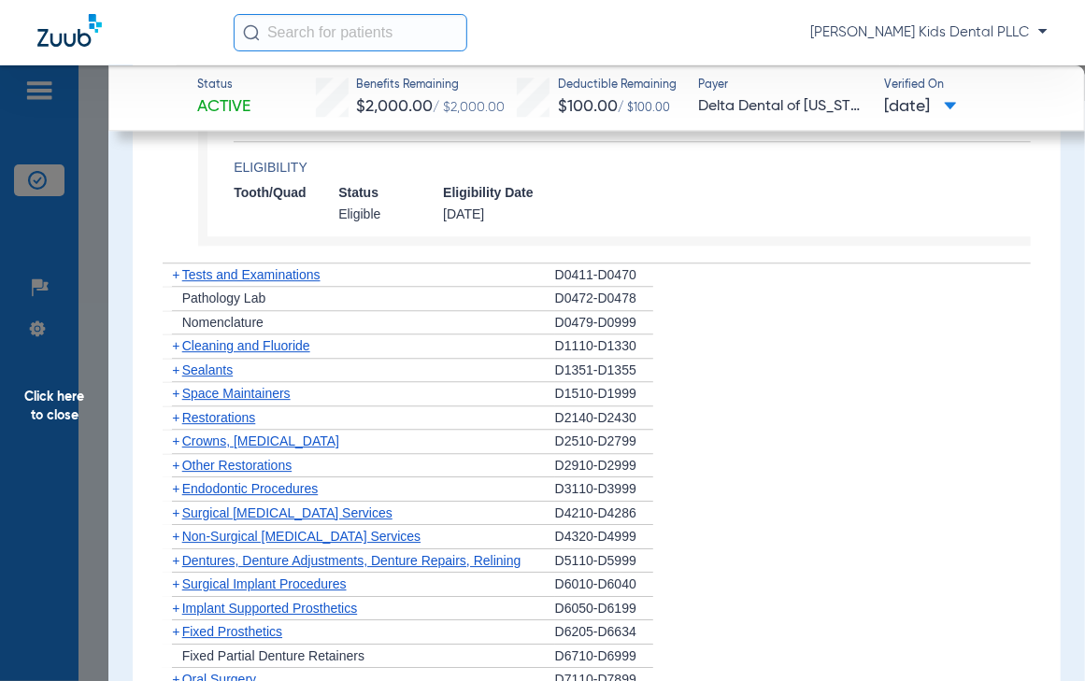
click at [174, 347] on span "+" at bounding box center [175, 345] width 7 height 15
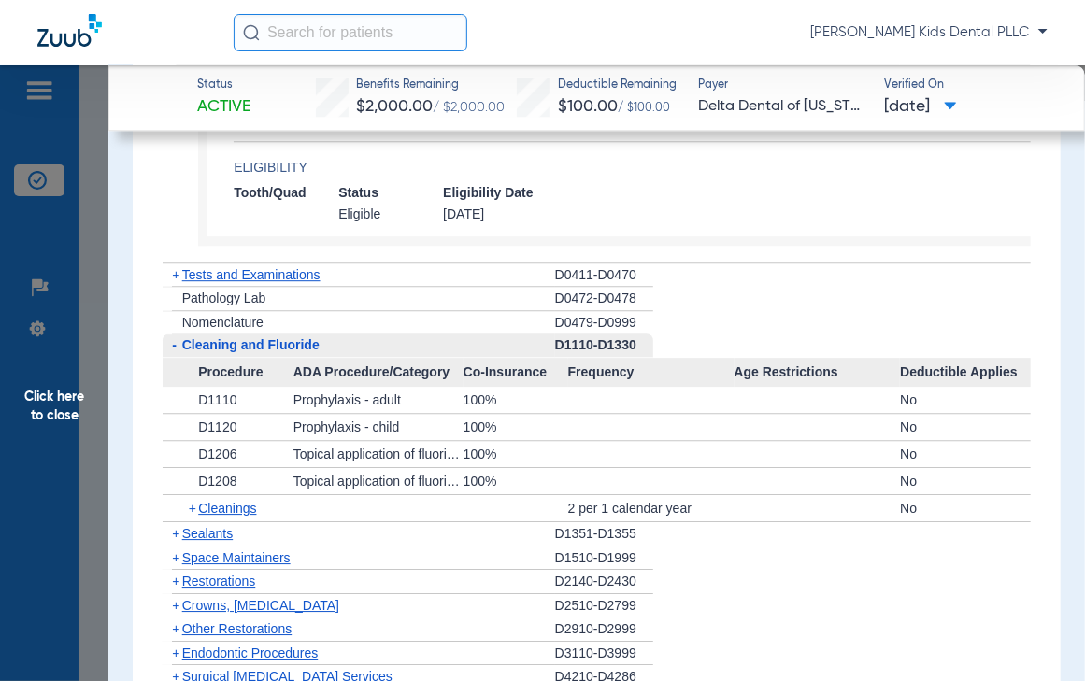
scroll to position [2220, 0]
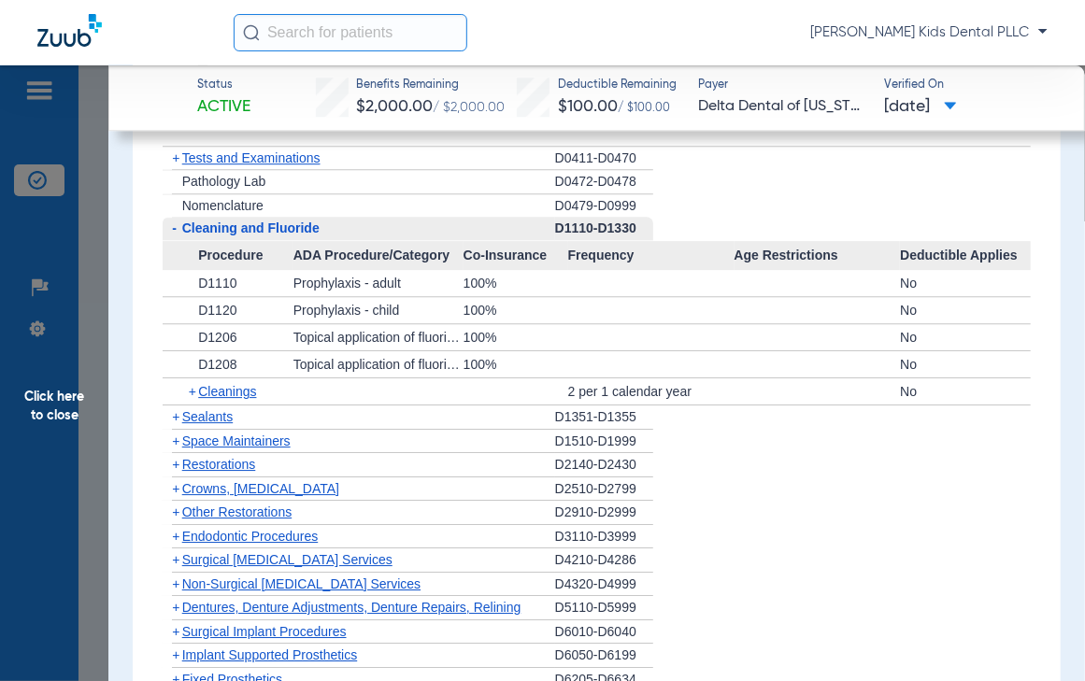
click at [182, 412] on span "Sealants" at bounding box center [207, 416] width 50 height 15
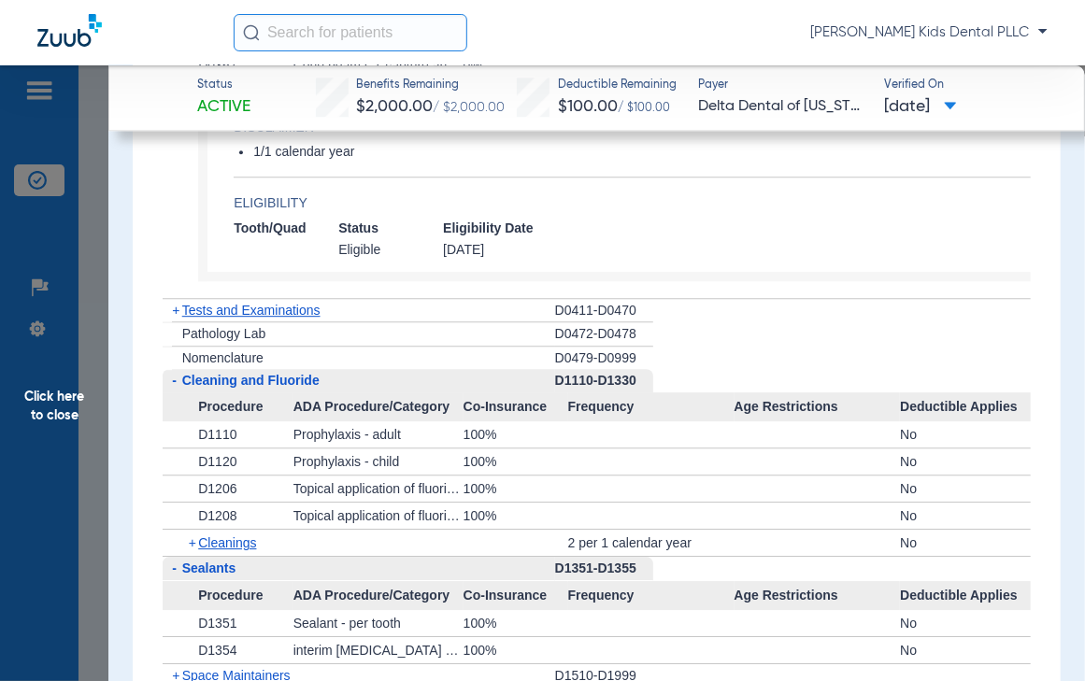
scroll to position [2103, 0]
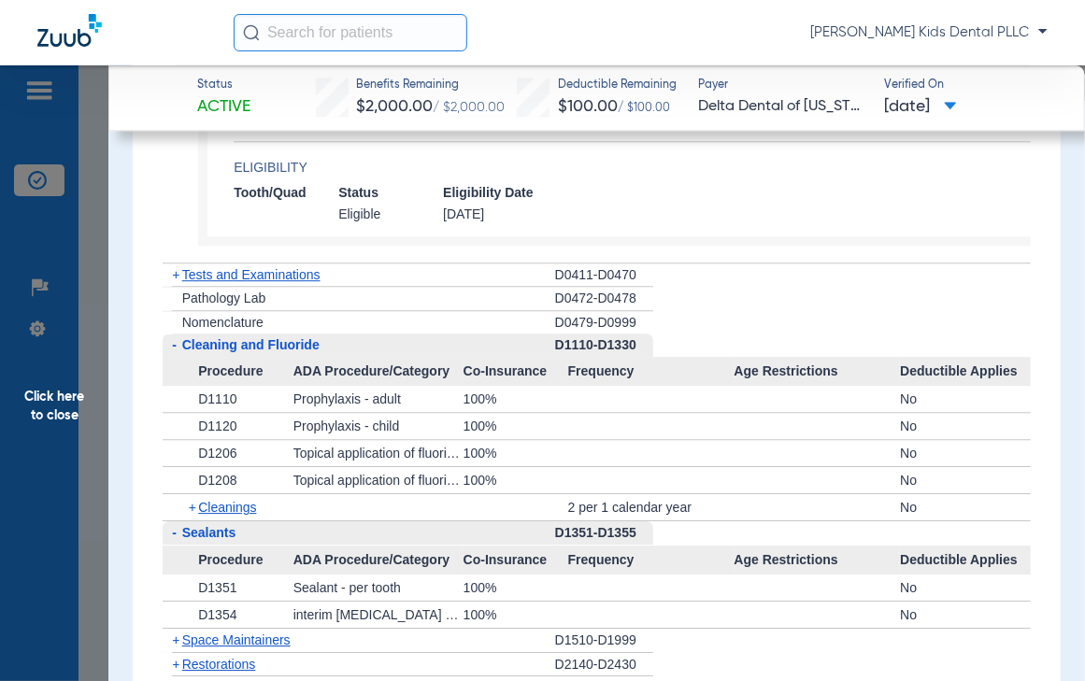
click at [170, 275] on span "+" at bounding box center [173, 275] width 20 height 23
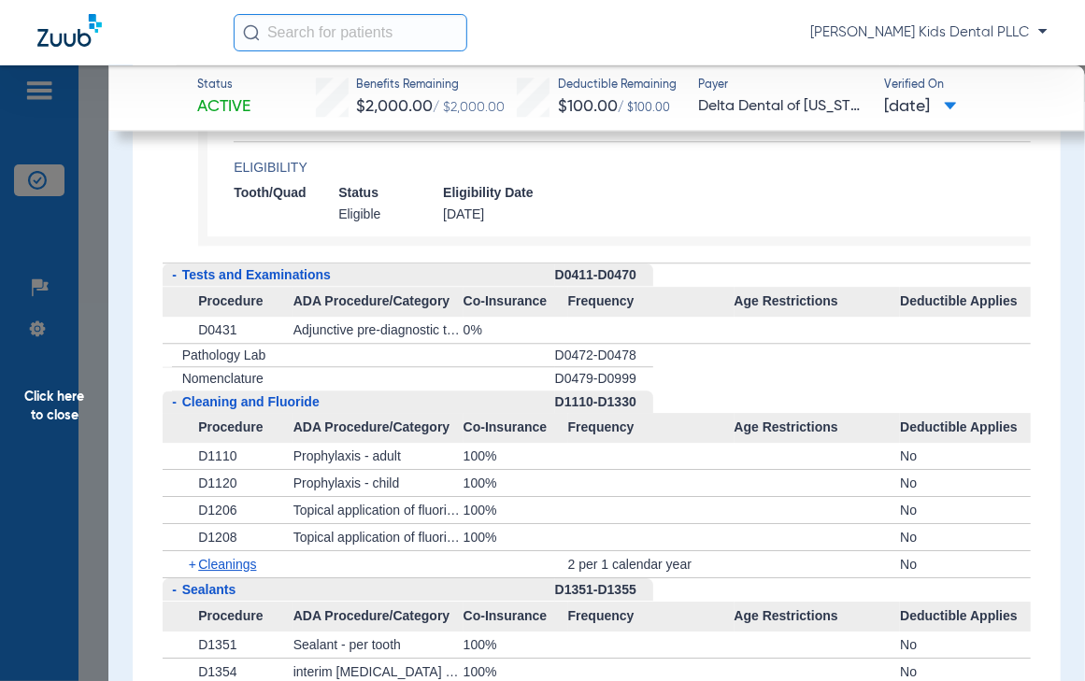
click at [170, 274] on span "-" at bounding box center [173, 275] width 20 height 23
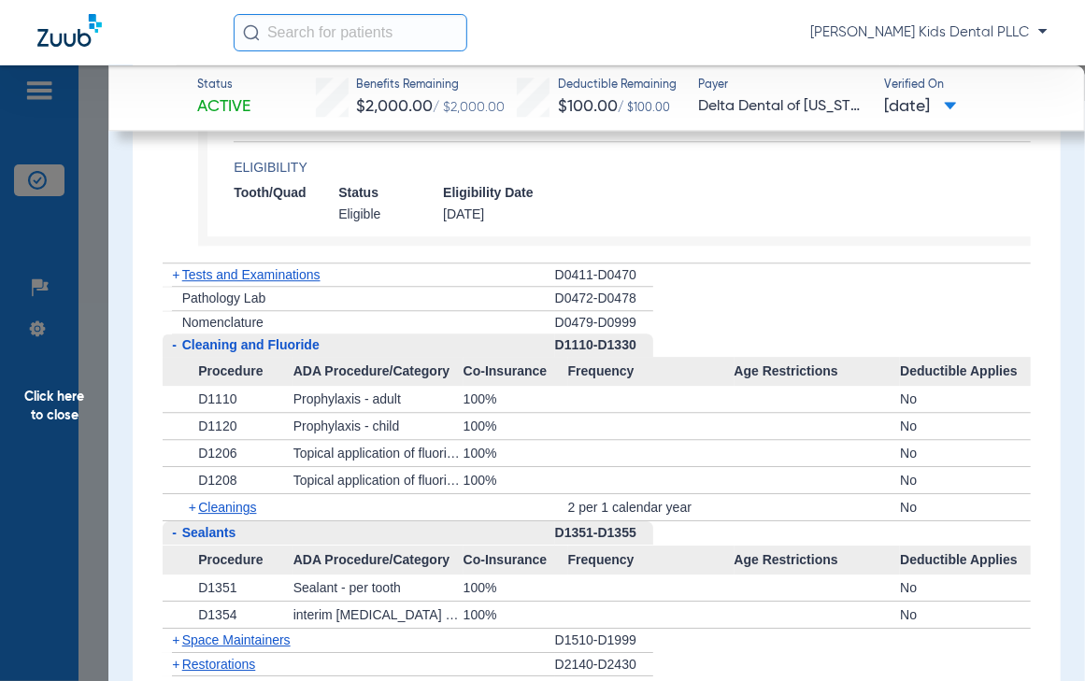
click at [174, 275] on span "+" at bounding box center [175, 274] width 7 height 15
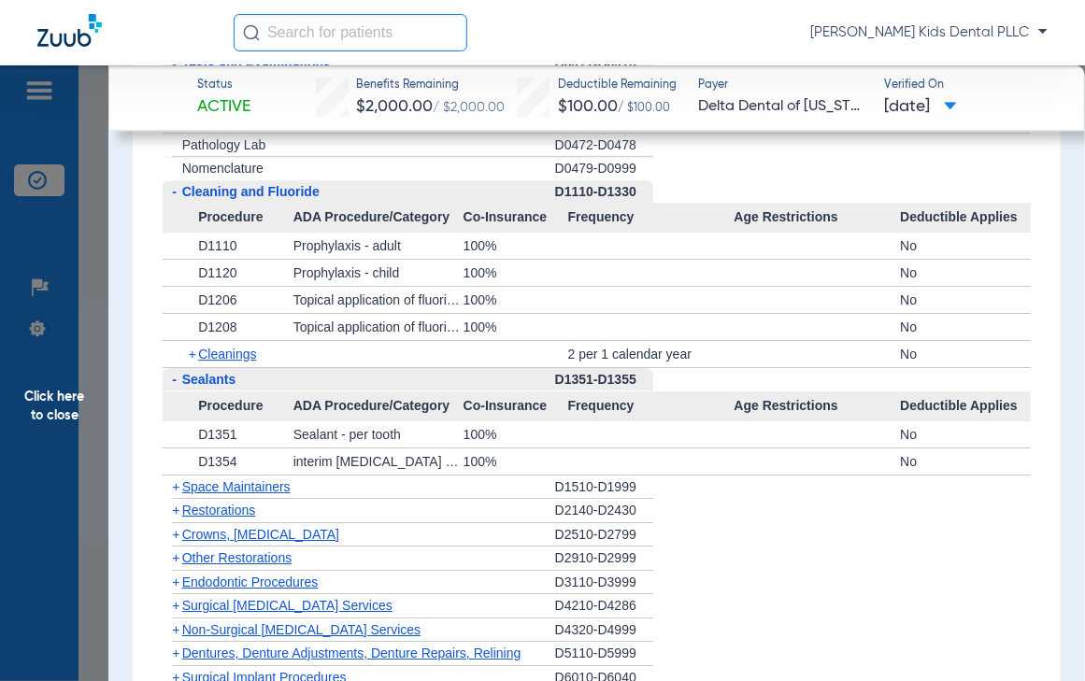
scroll to position [2336, 0]
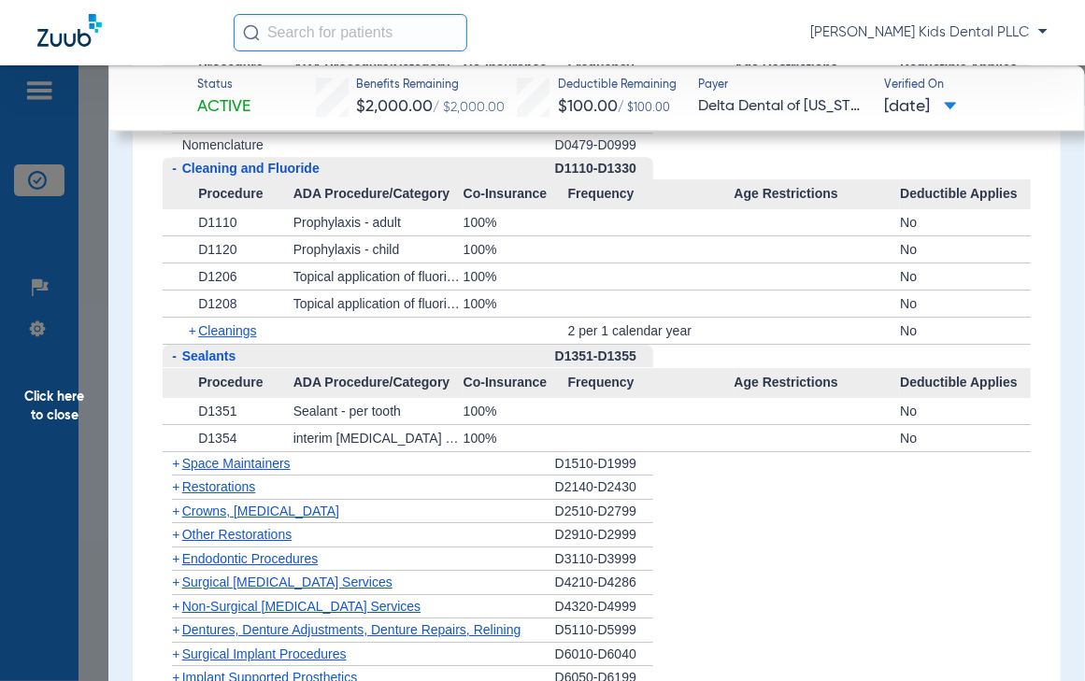
click at [186, 331] on div "+ Cleanings" at bounding box center [235, 331] width 118 height 26
click at [192, 331] on span "+" at bounding box center [194, 331] width 10 height 26
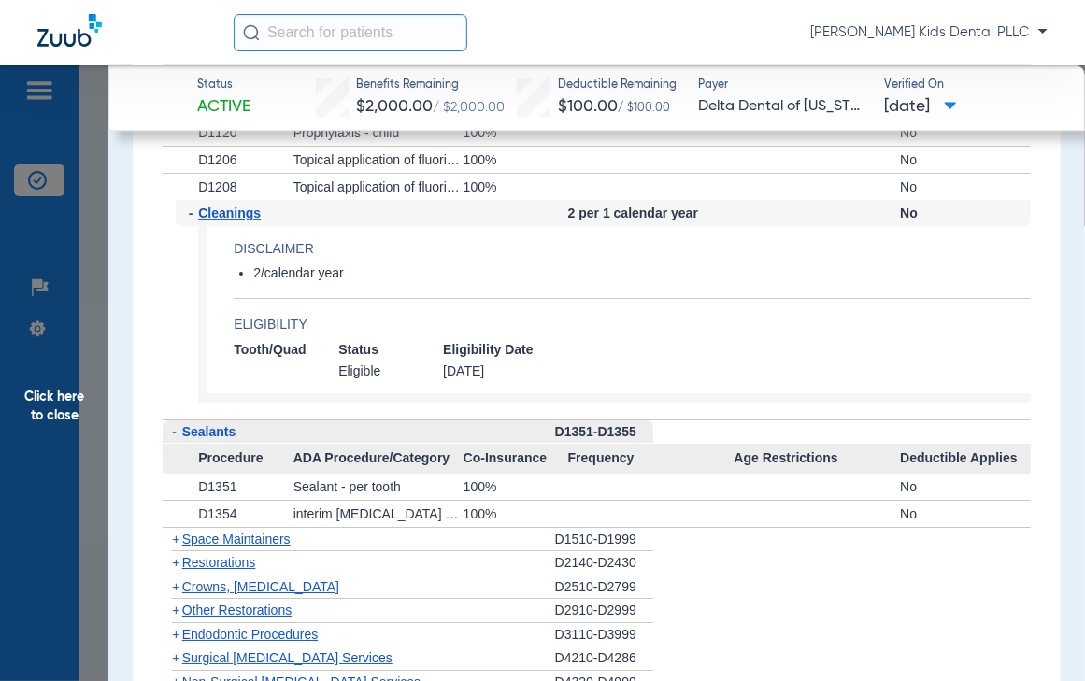
scroll to position [2569, 0]
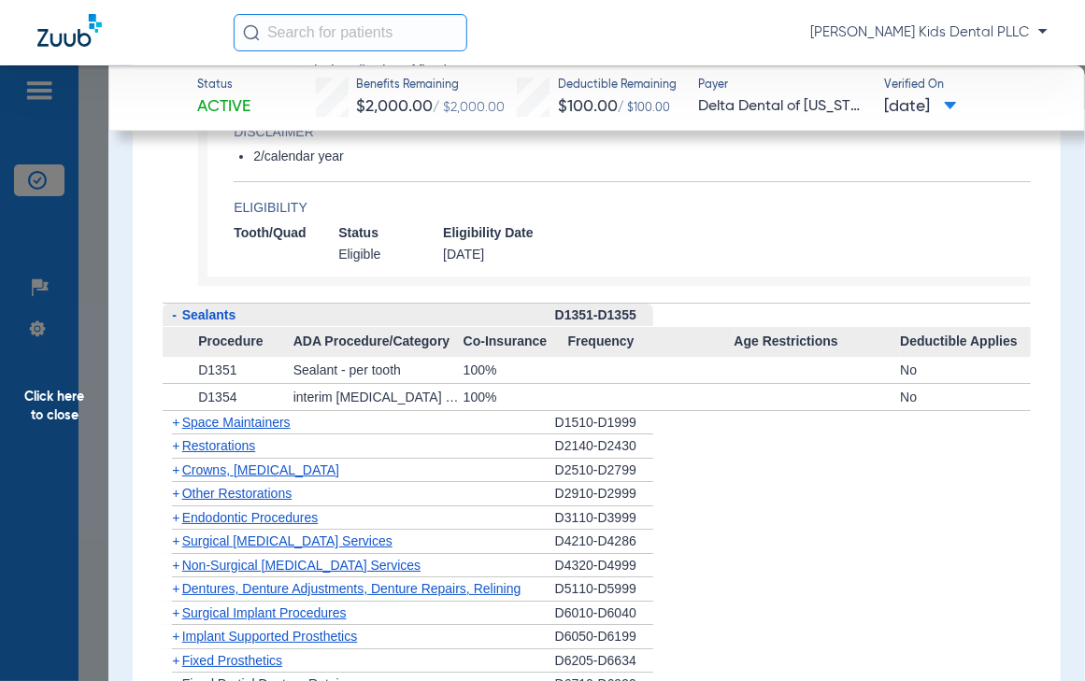
click at [172, 314] on span "-" at bounding box center [174, 314] width 5 height 15
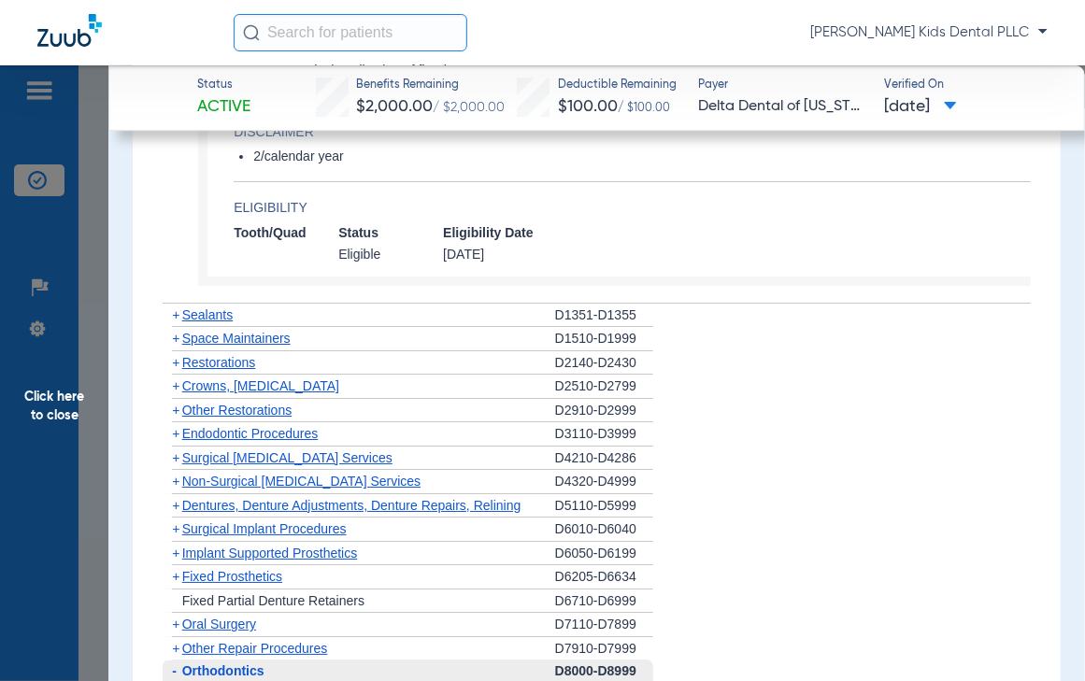
click at [172, 314] on span "+" at bounding box center [175, 314] width 7 height 15
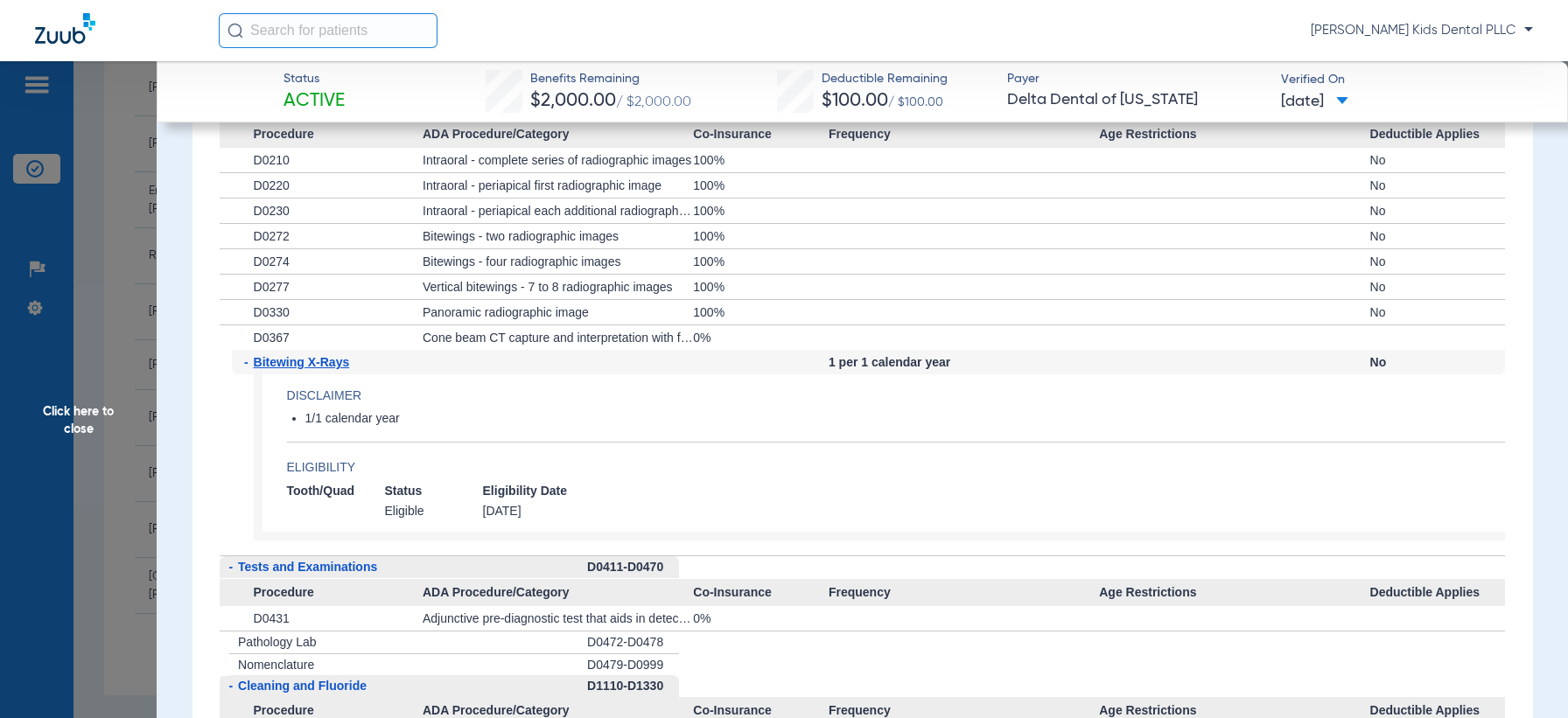
scroll to position [1581, 0]
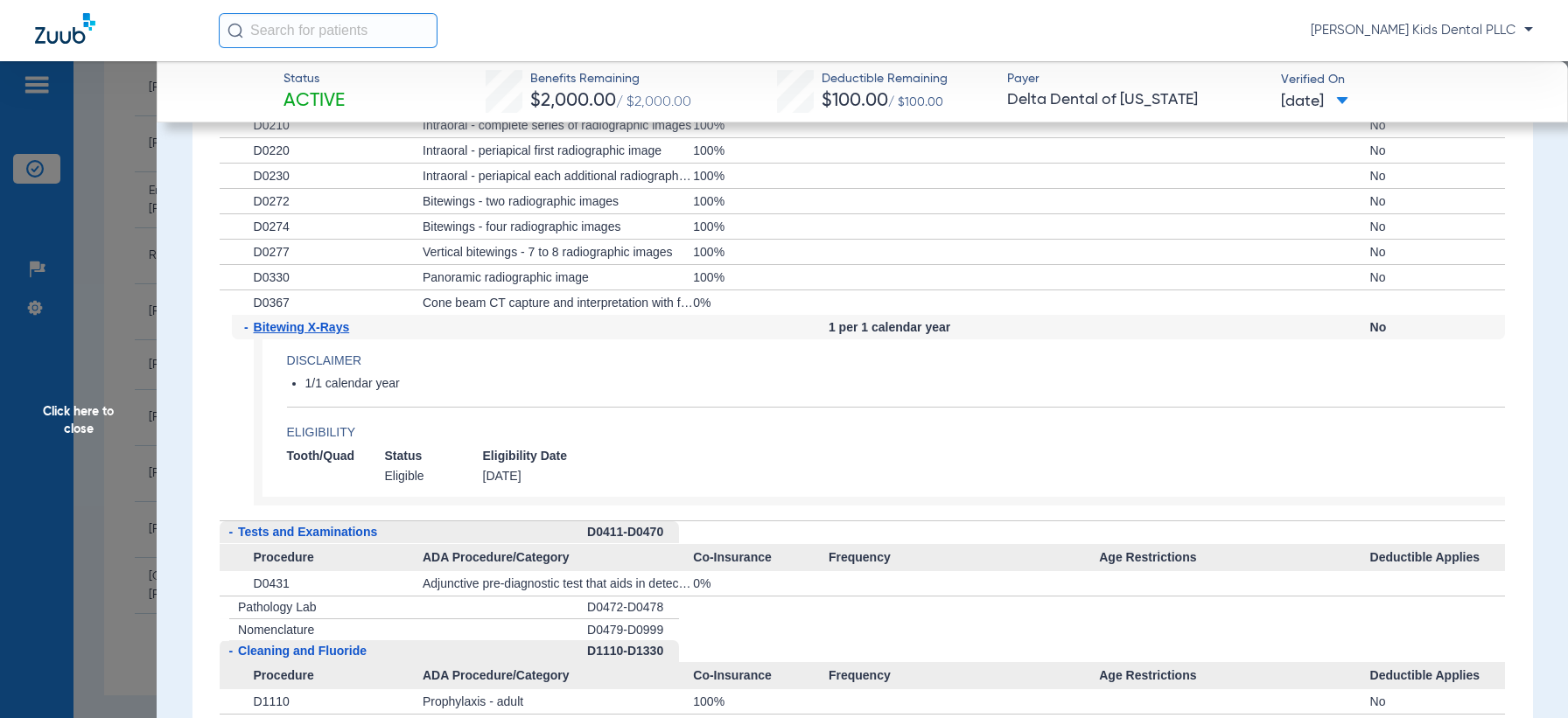
click at [241, 325] on div "- Bitewing X-Rays" at bounding box center [328, 327] width 191 height 24
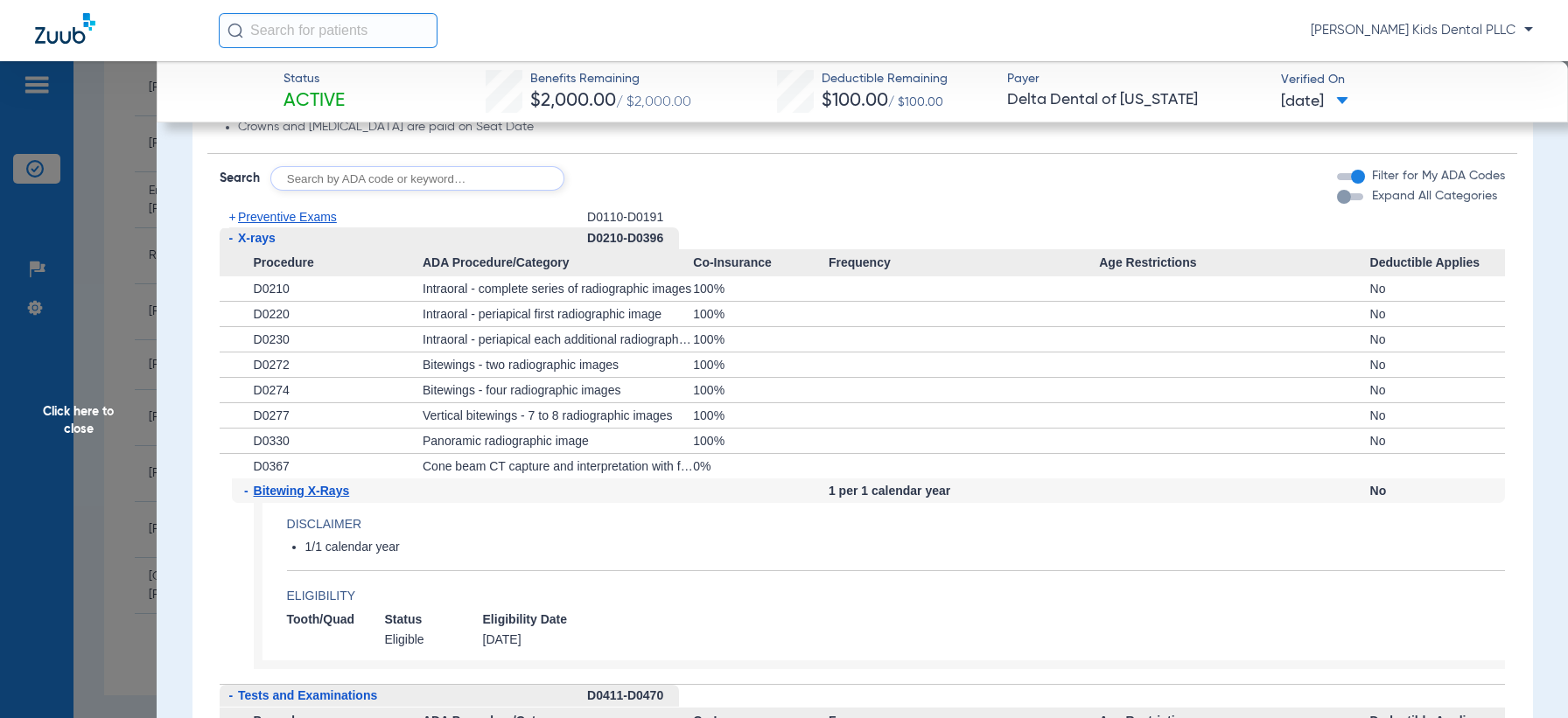
scroll to position [1362, 0]
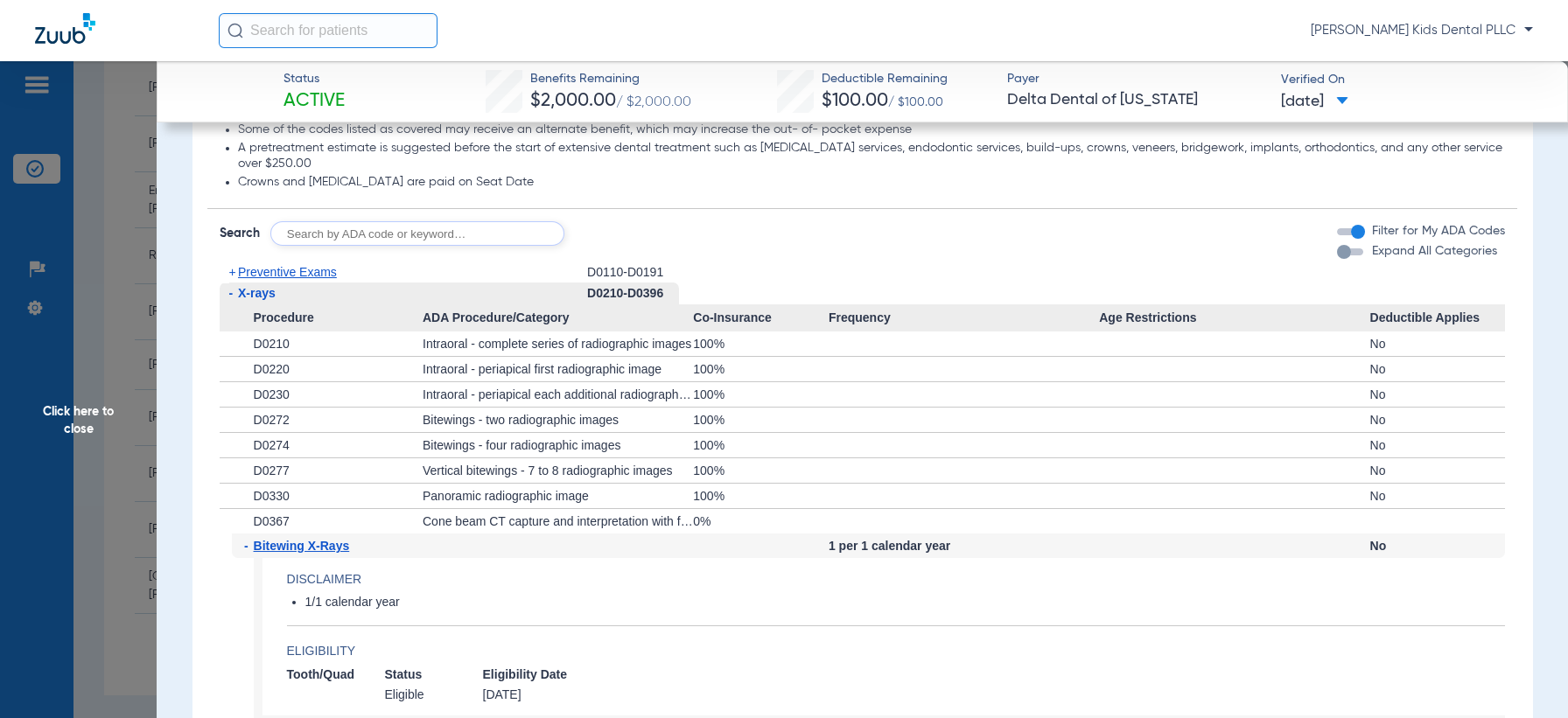
click at [229, 273] on span "+" at bounding box center [232, 271] width 7 height 14
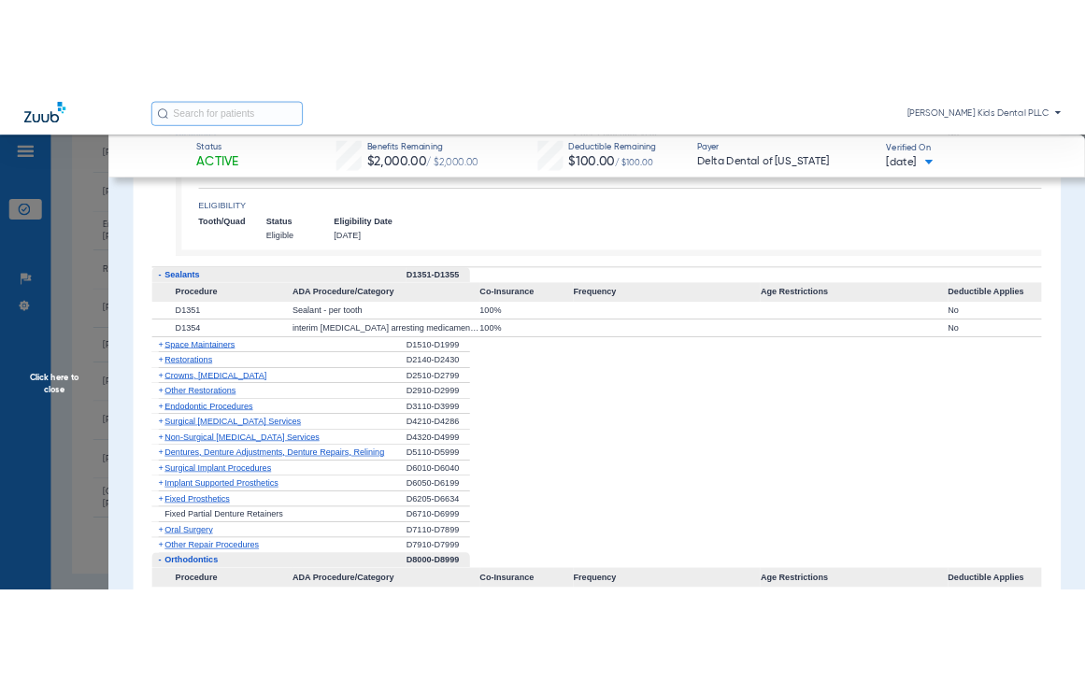
scroll to position [2740, 0]
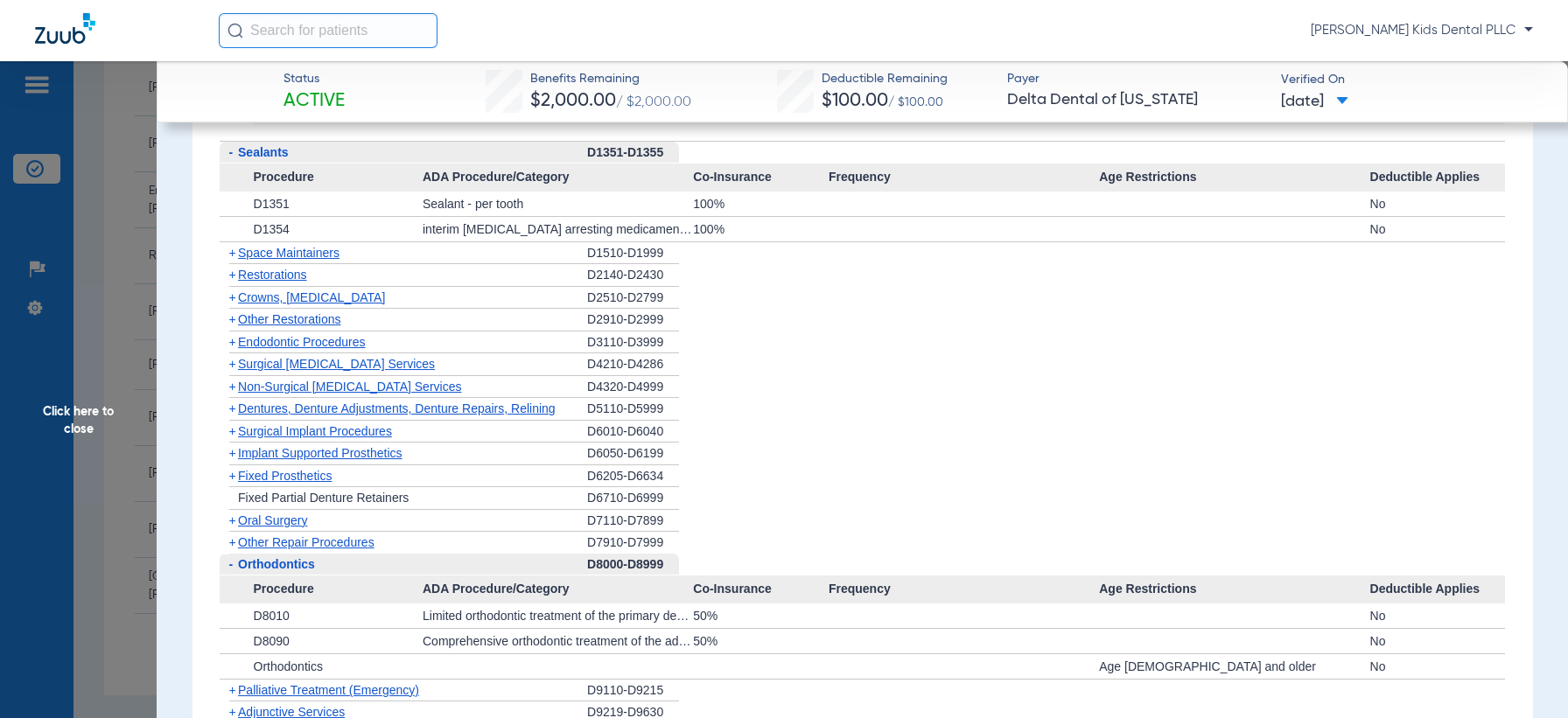
click at [236, 275] on span "+" at bounding box center [229, 274] width 19 height 22
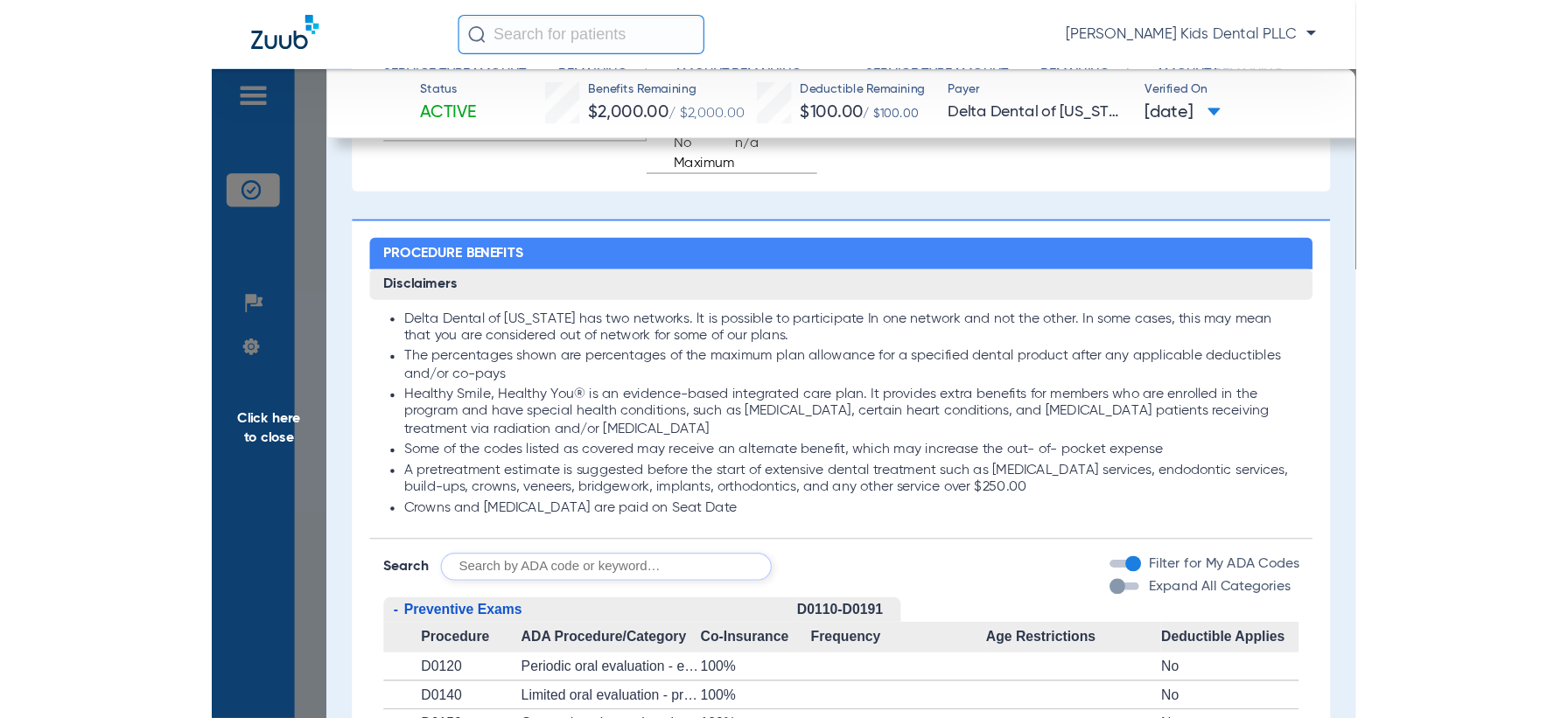
scroll to position [1362, 0]
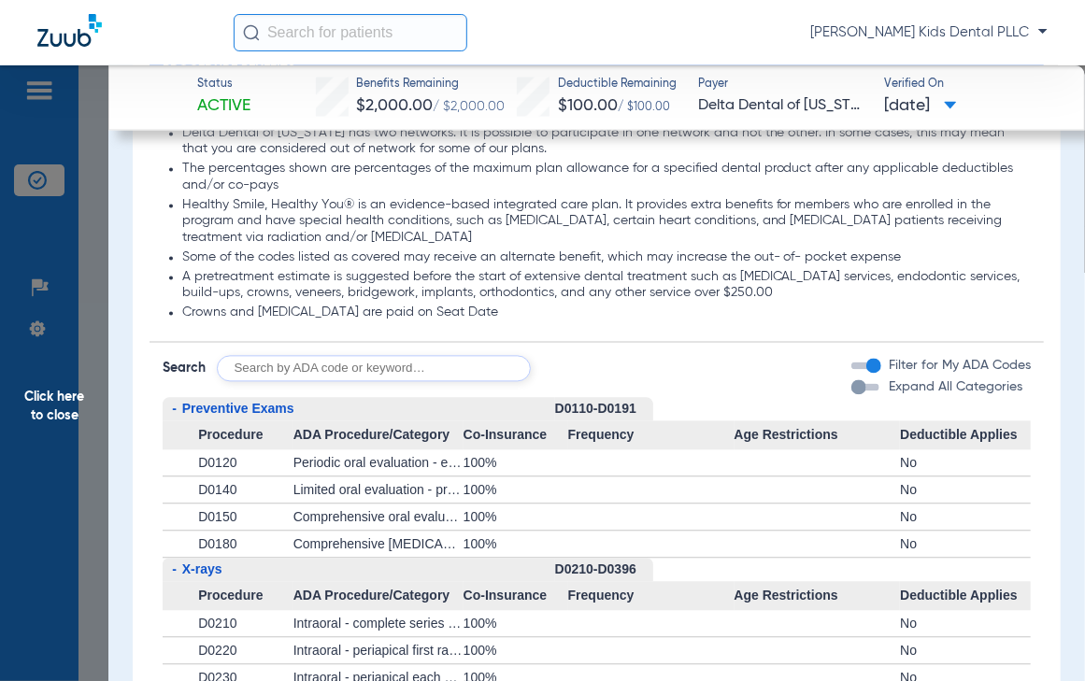
click at [301, 374] on input "text" at bounding box center [374, 369] width 314 height 26
type input "d2930"
click at [597, 369] on button "Search" at bounding box center [601, 369] width 74 height 26
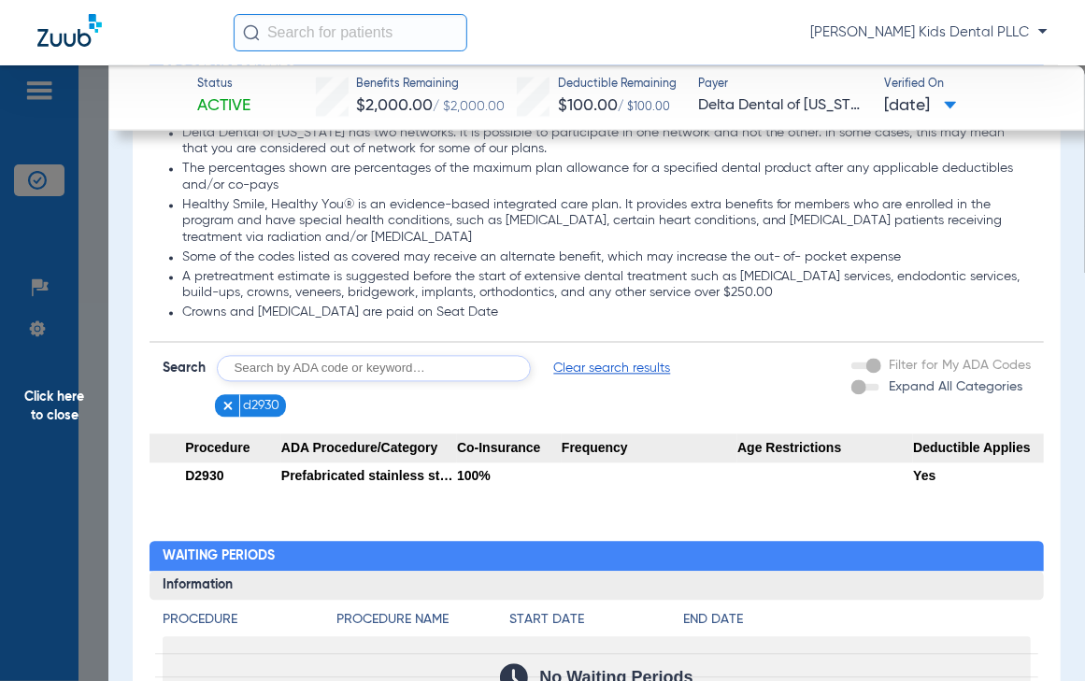
click at [249, 375] on input "text" at bounding box center [374, 369] width 314 height 26
type input "d2929"
click at [607, 364] on button "Search" at bounding box center [601, 369] width 74 height 26
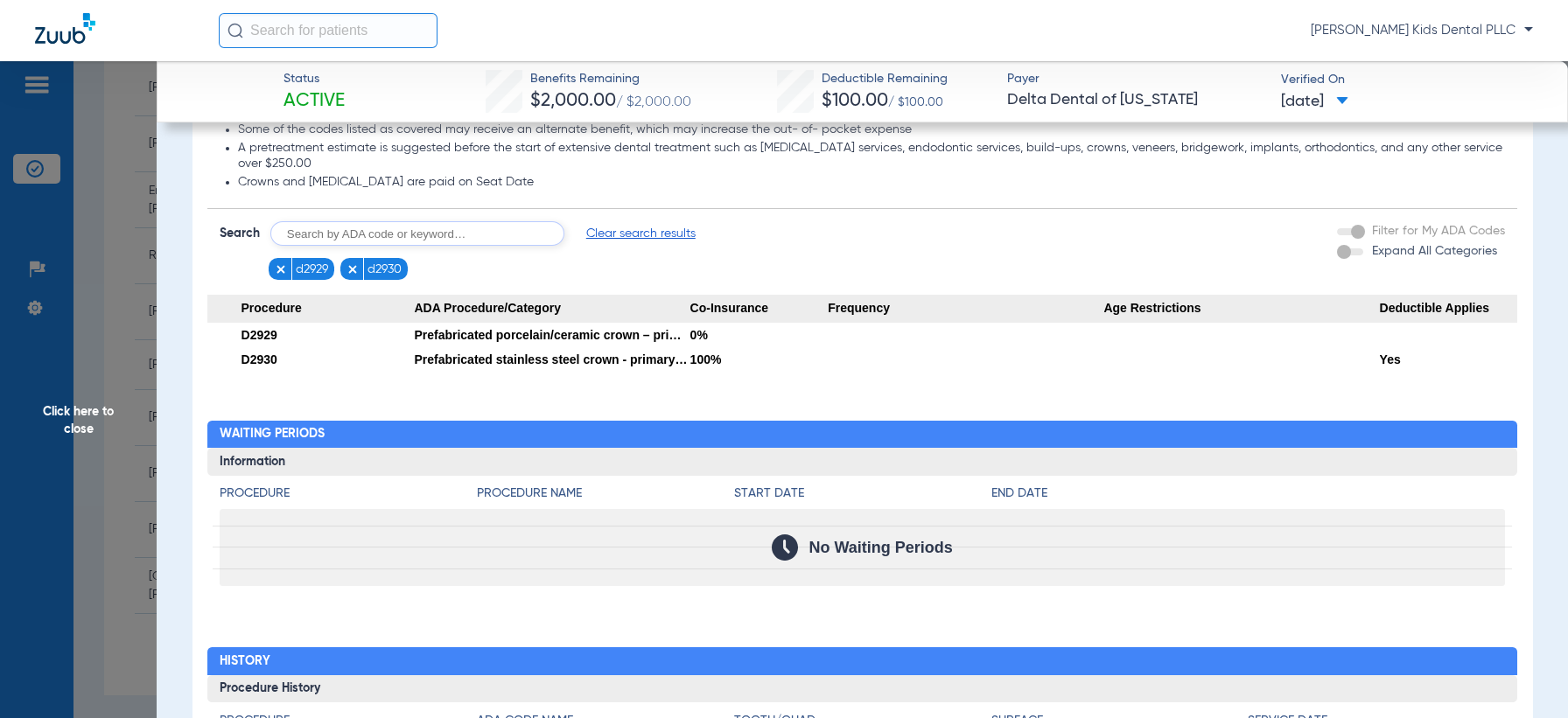
click at [376, 234] on input "text" at bounding box center [418, 233] width 294 height 24
type input "d1354"
click at [631, 228] on button "Search" at bounding box center [630, 233] width 69 height 24
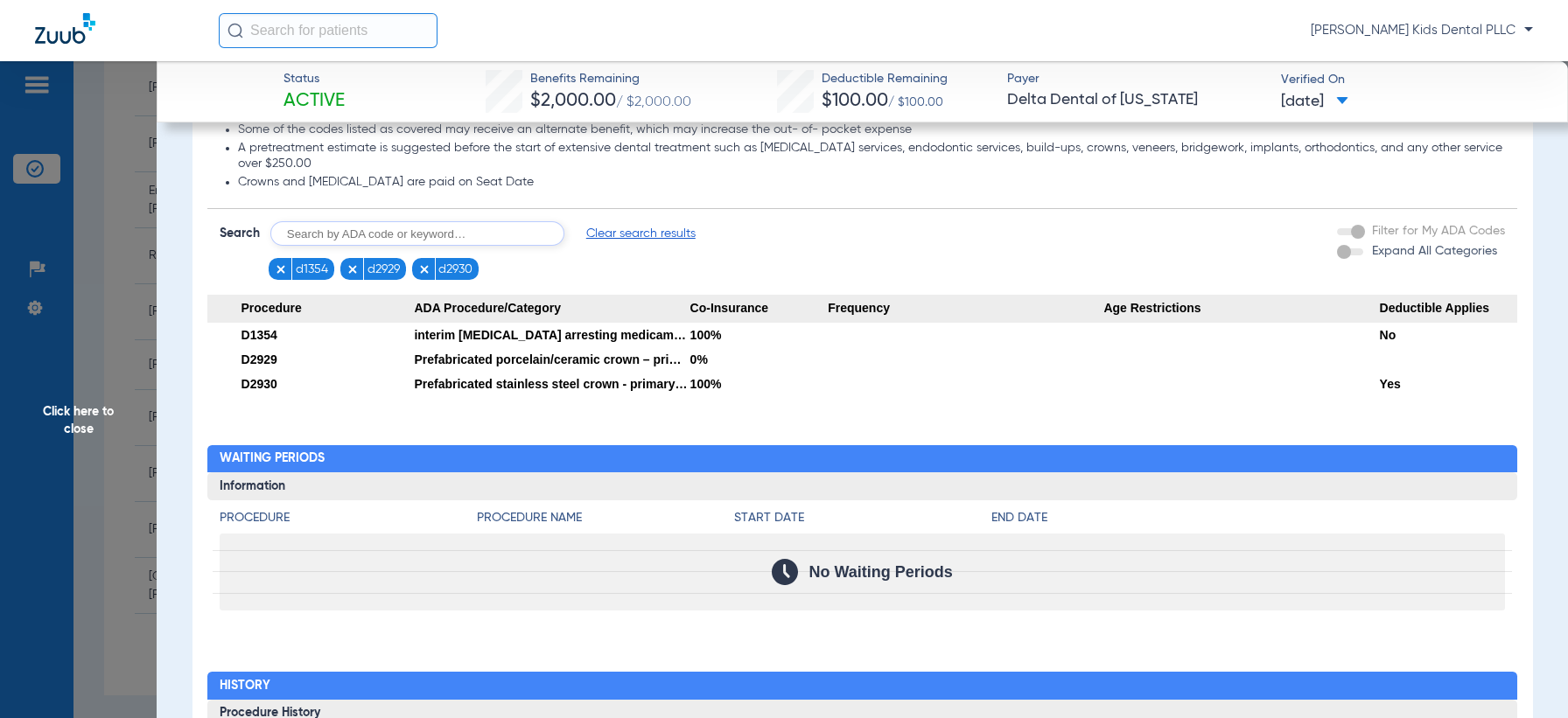
click at [447, 217] on form "Search Clear search results d1354 d2929 d2930 Filter for My ADA Codes Expand Al…" at bounding box center [861, 244] width 1310 height 71
click at [438, 241] on input "text" at bounding box center [418, 233] width 294 height 24
type input "d7961"
click at [661, 226] on button "Search" at bounding box center [630, 233] width 69 height 24
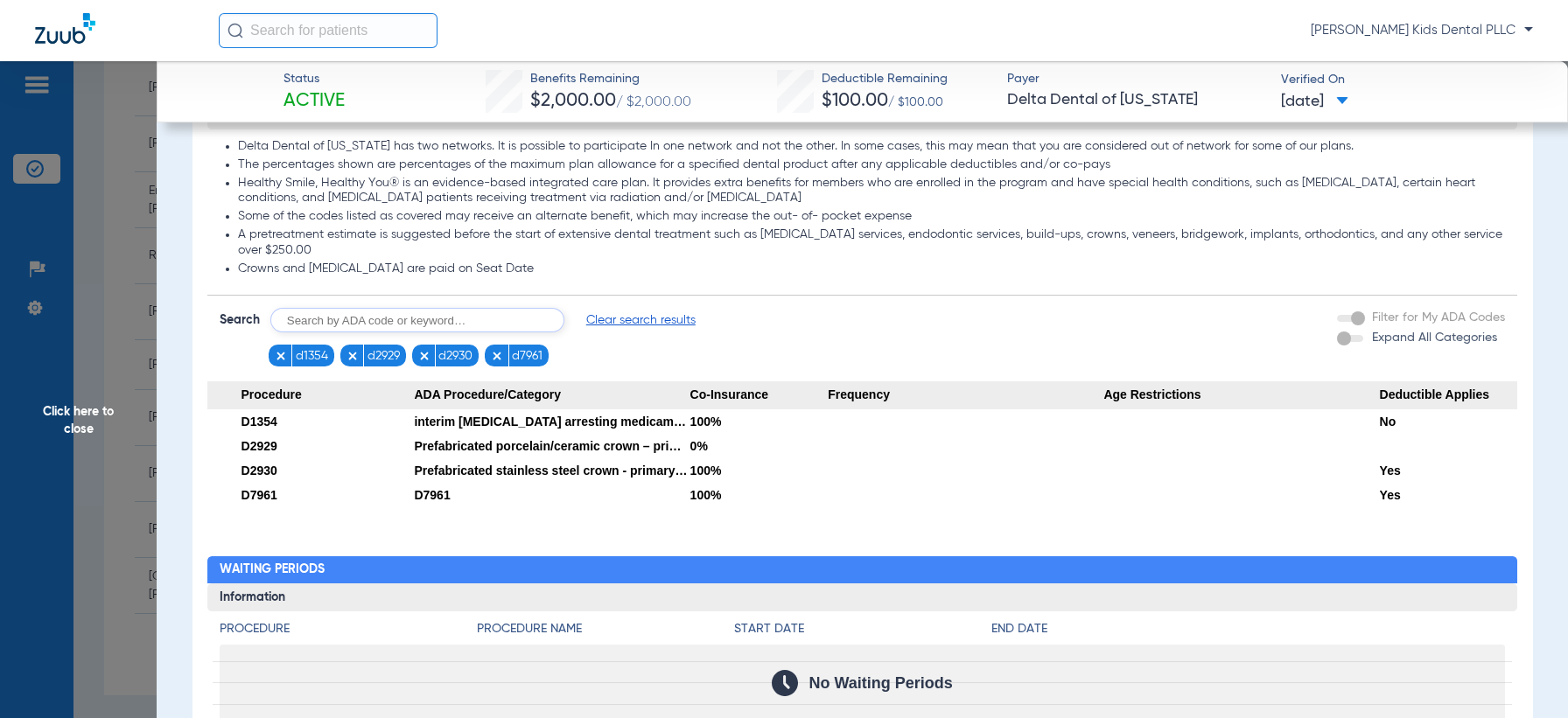
scroll to position [1312, 0]
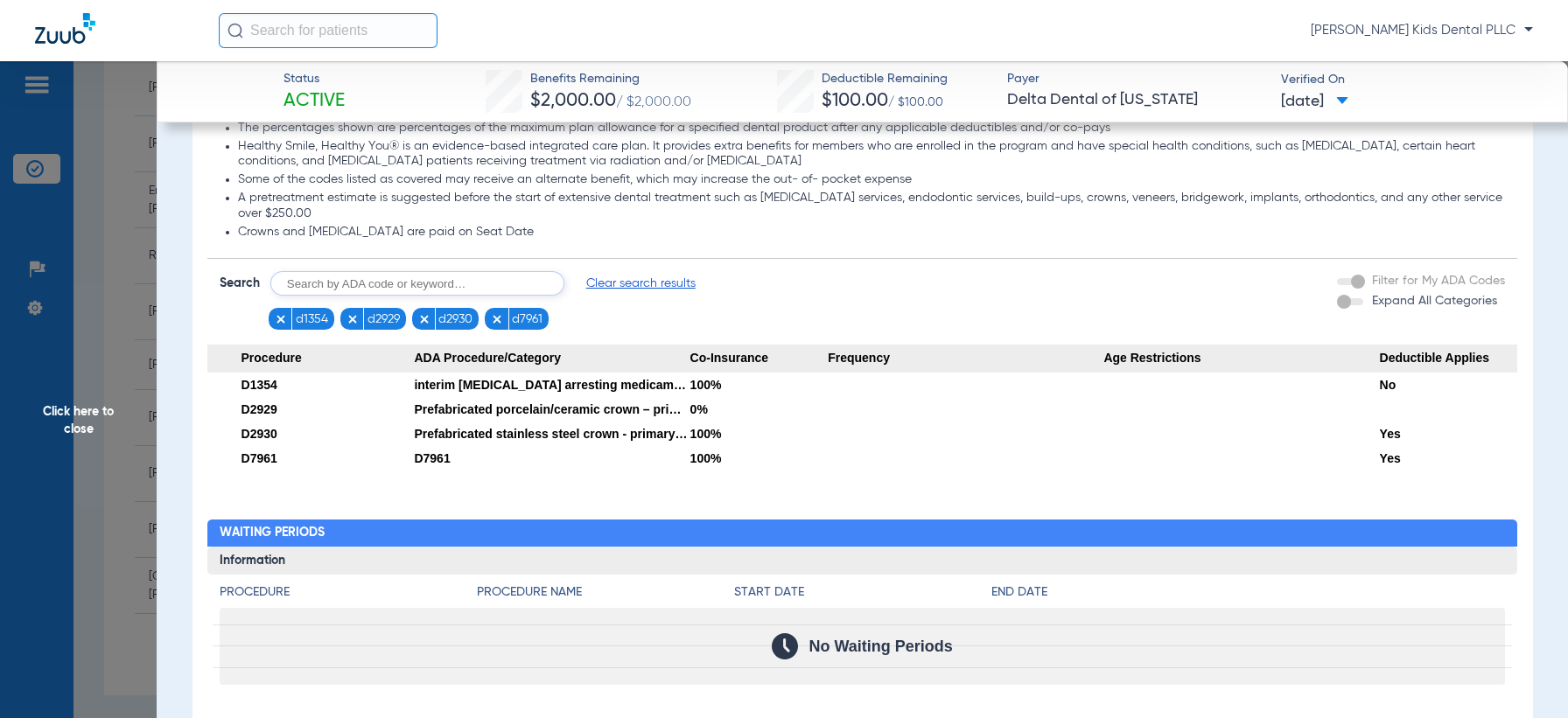
click at [385, 274] on input "text" at bounding box center [418, 284] width 294 height 24
type input "d7962"
click at [647, 287] on button "Search" at bounding box center [630, 284] width 69 height 24
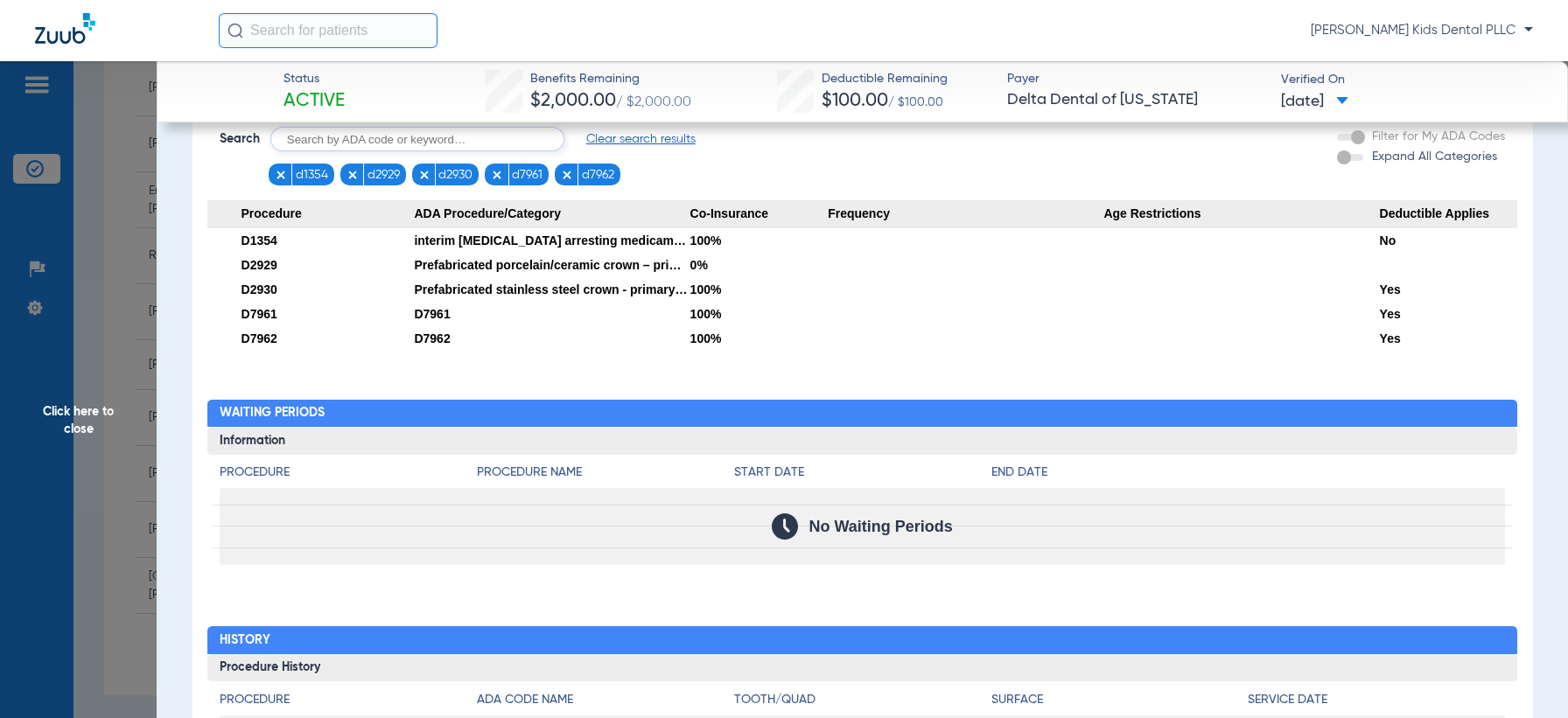
scroll to position [1422, 0]
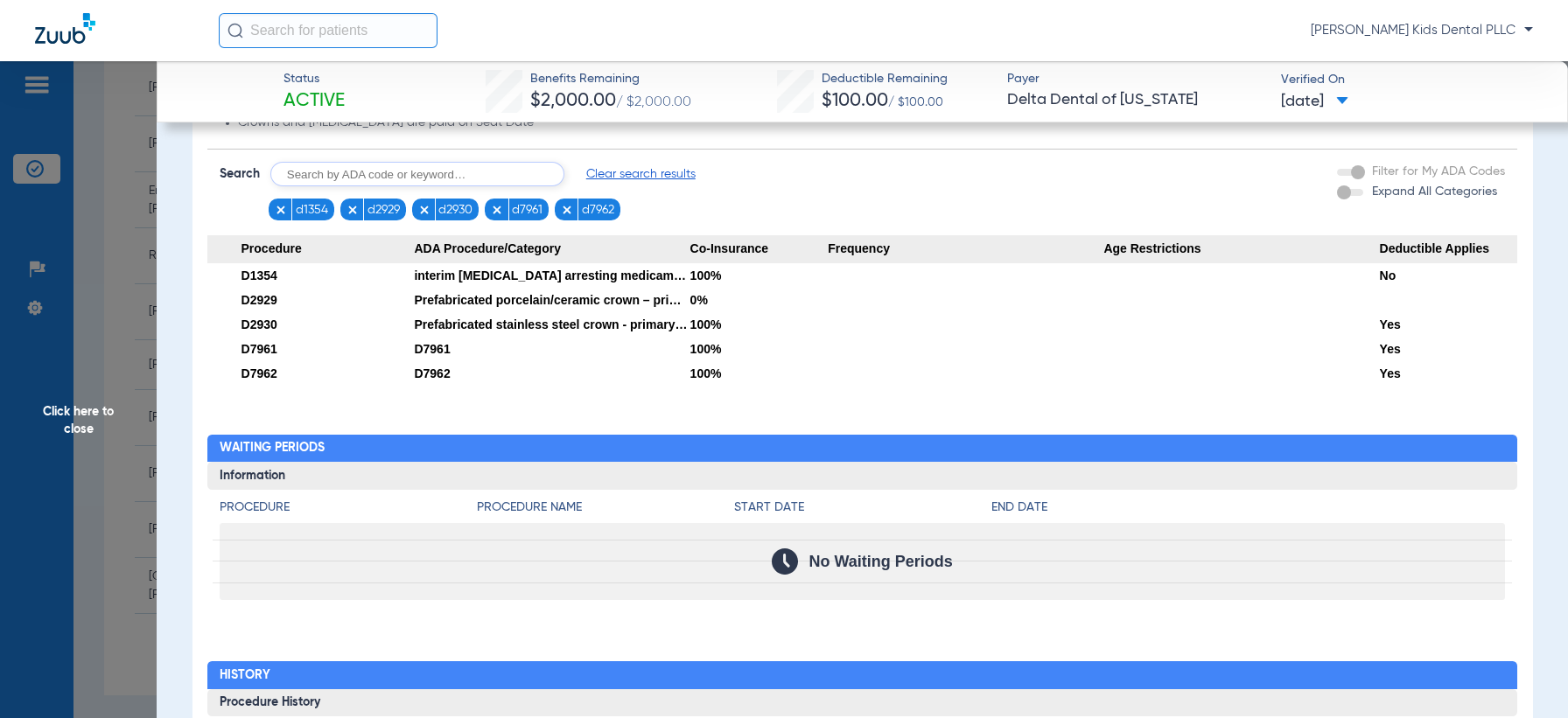
click at [614, 172] on span "Clear search results" at bounding box center [640, 174] width 110 height 18
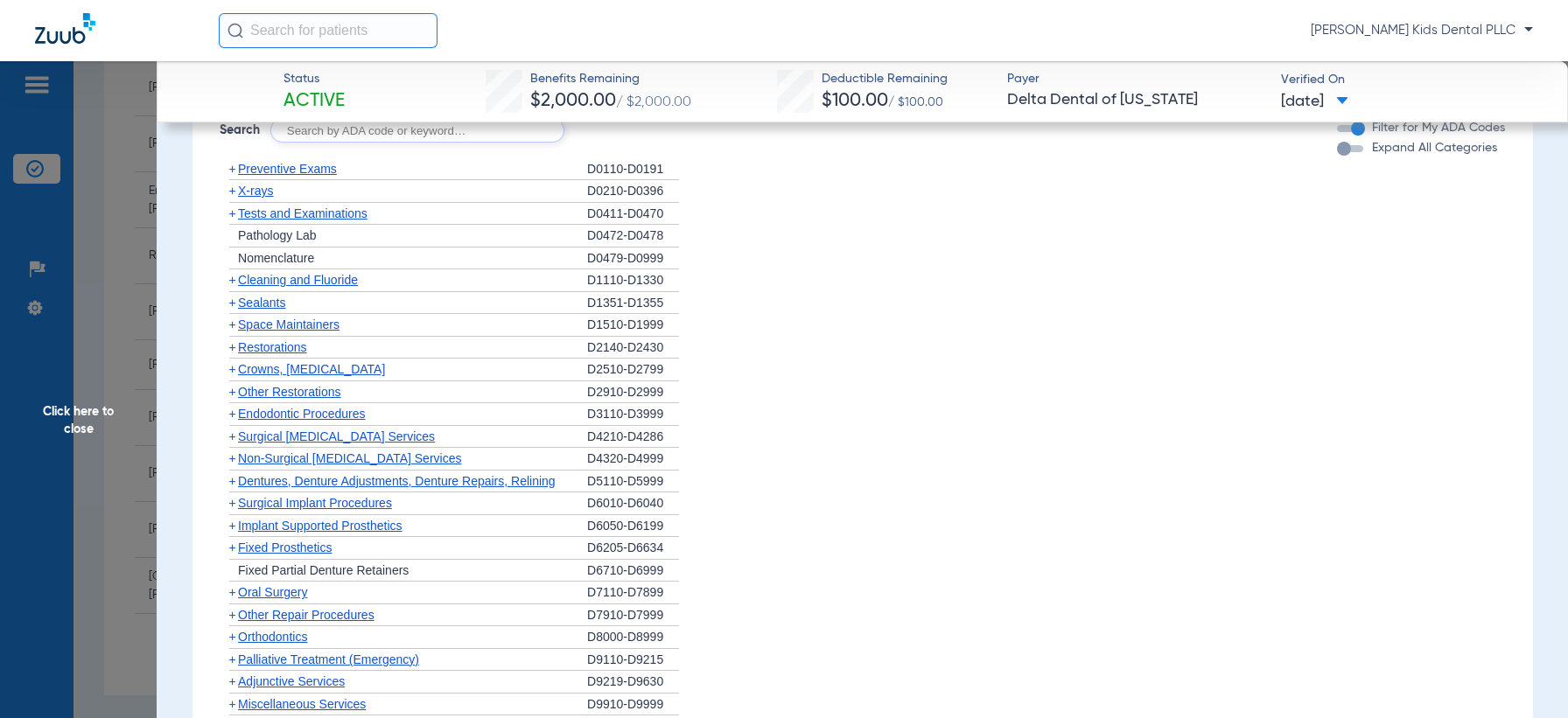
scroll to position [1500, 0]
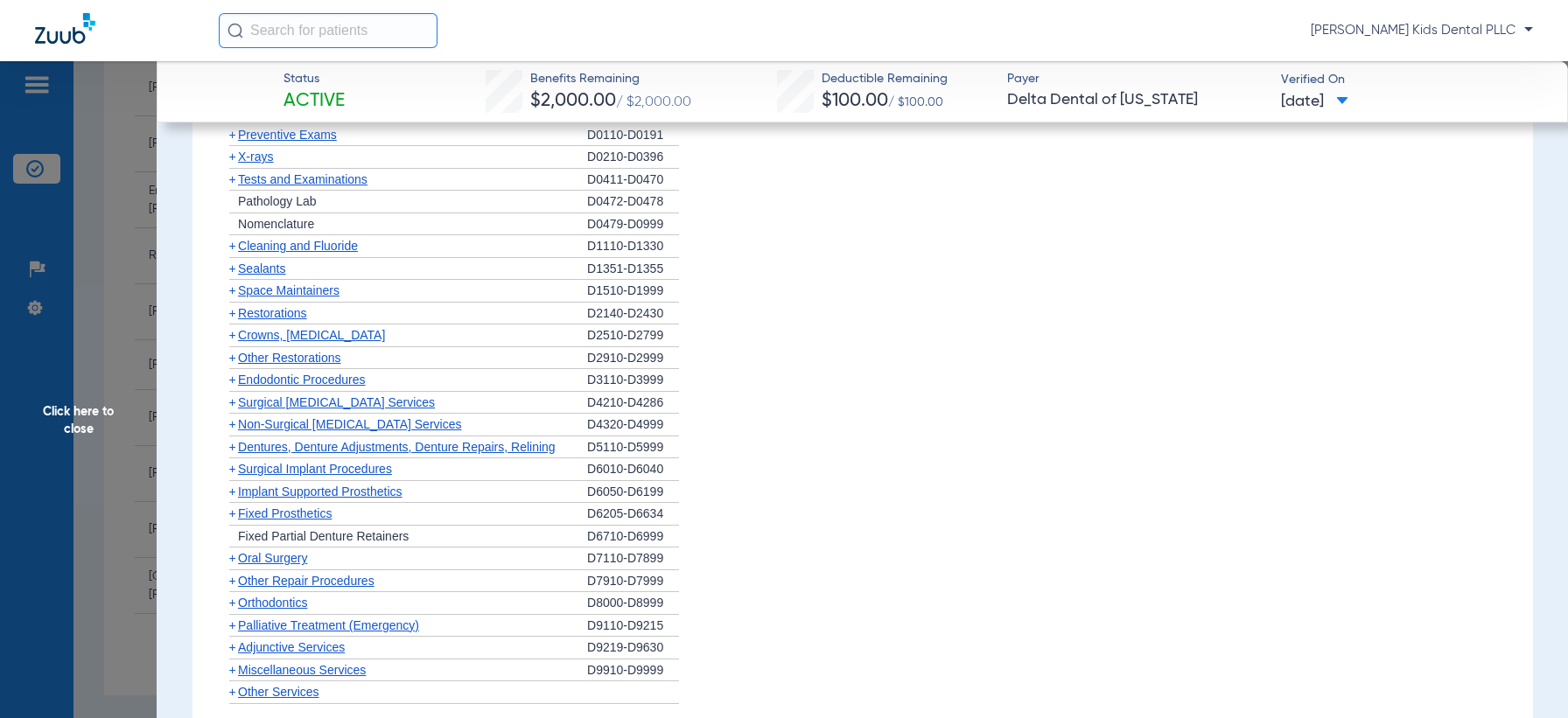
click at [232, 239] on span "+" at bounding box center [232, 245] width 7 height 14
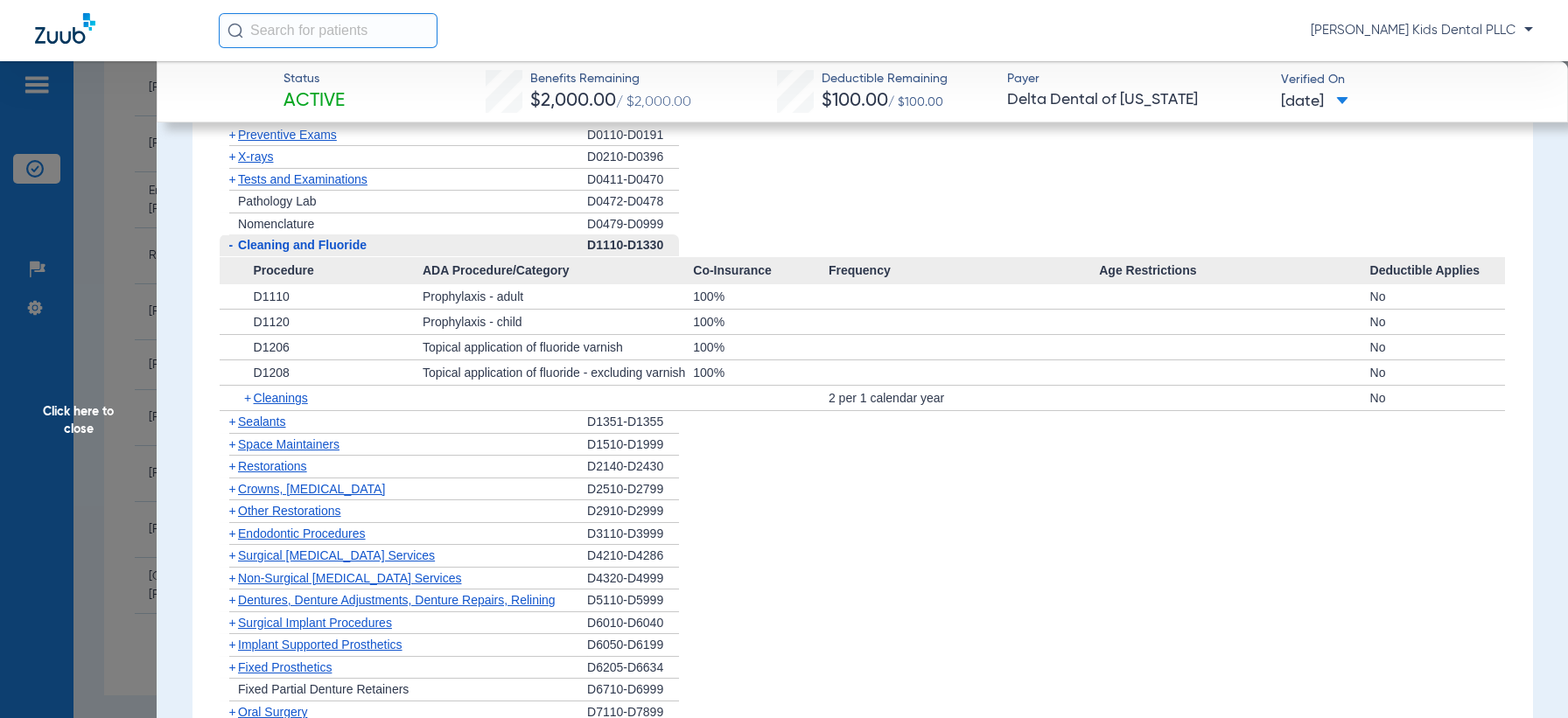
click at [248, 399] on span "+" at bounding box center [249, 398] width 9 height 24
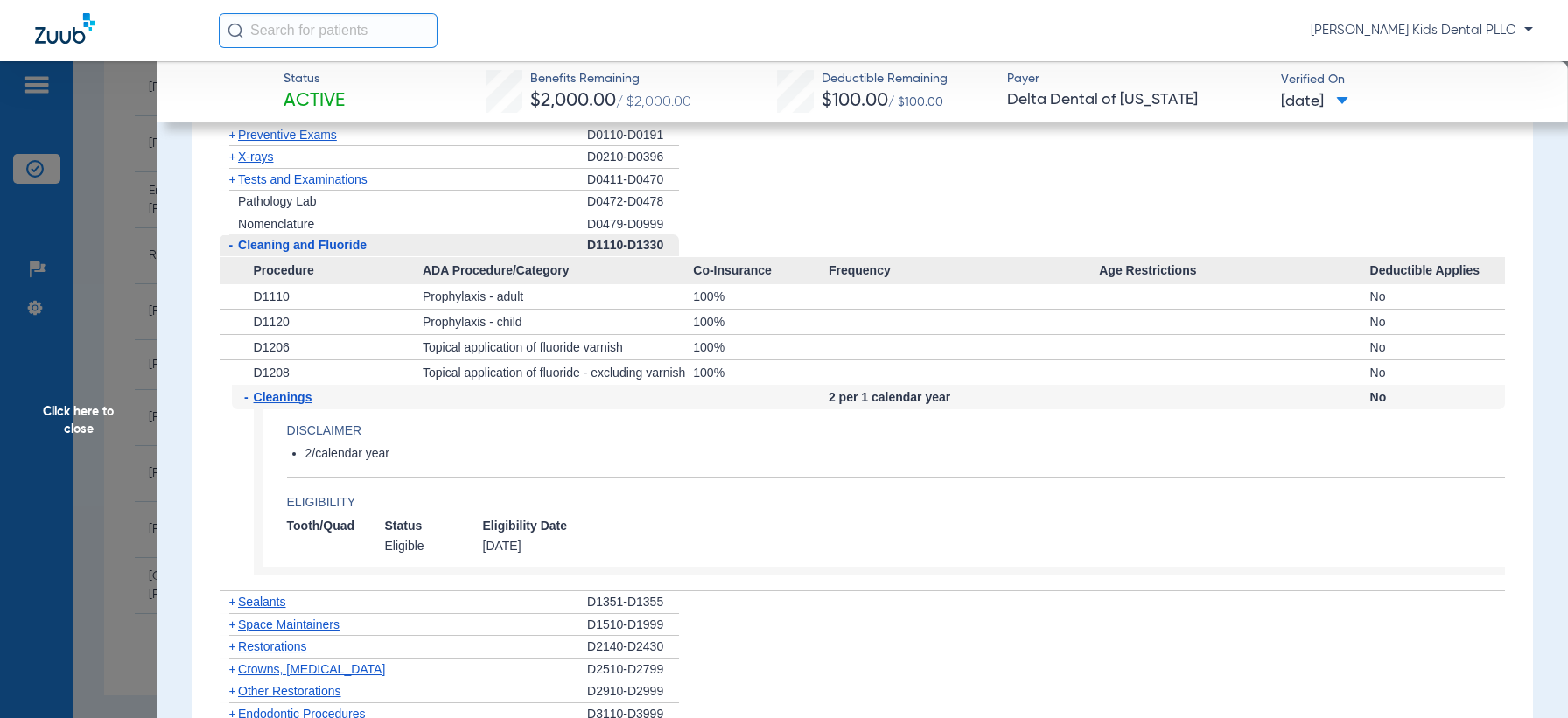
scroll to position [1609, 0]
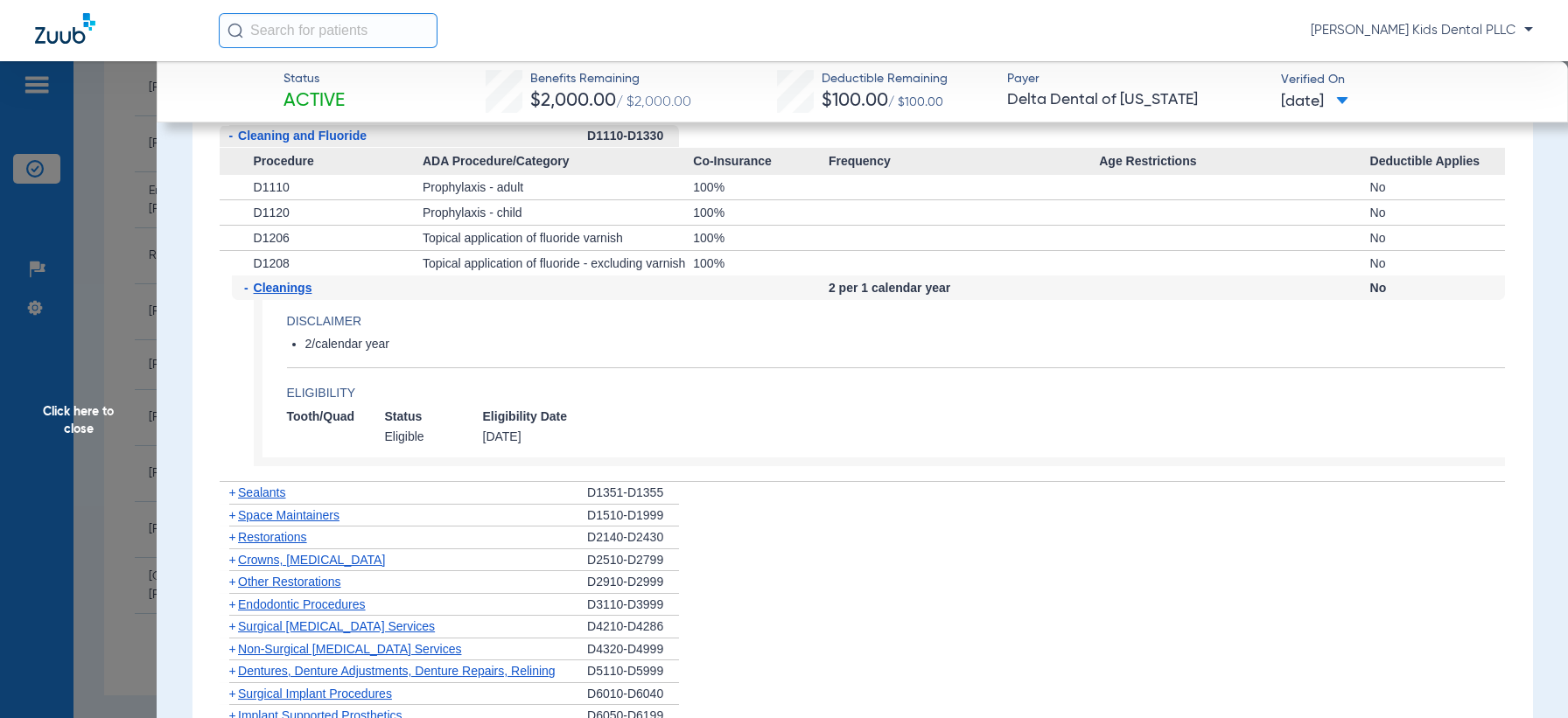
click at [231, 492] on span "+" at bounding box center [232, 492] width 7 height 14
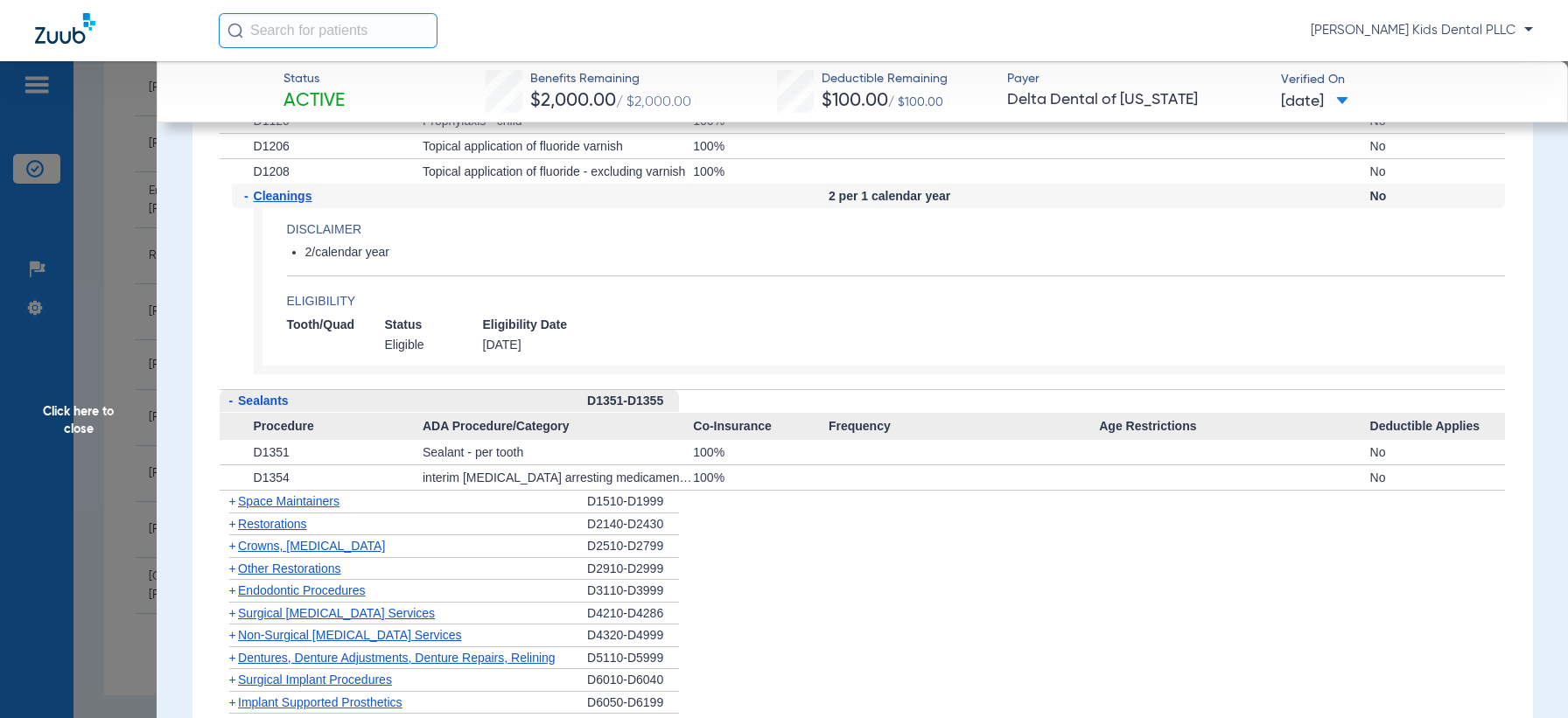
scroll to position [1827, 0]
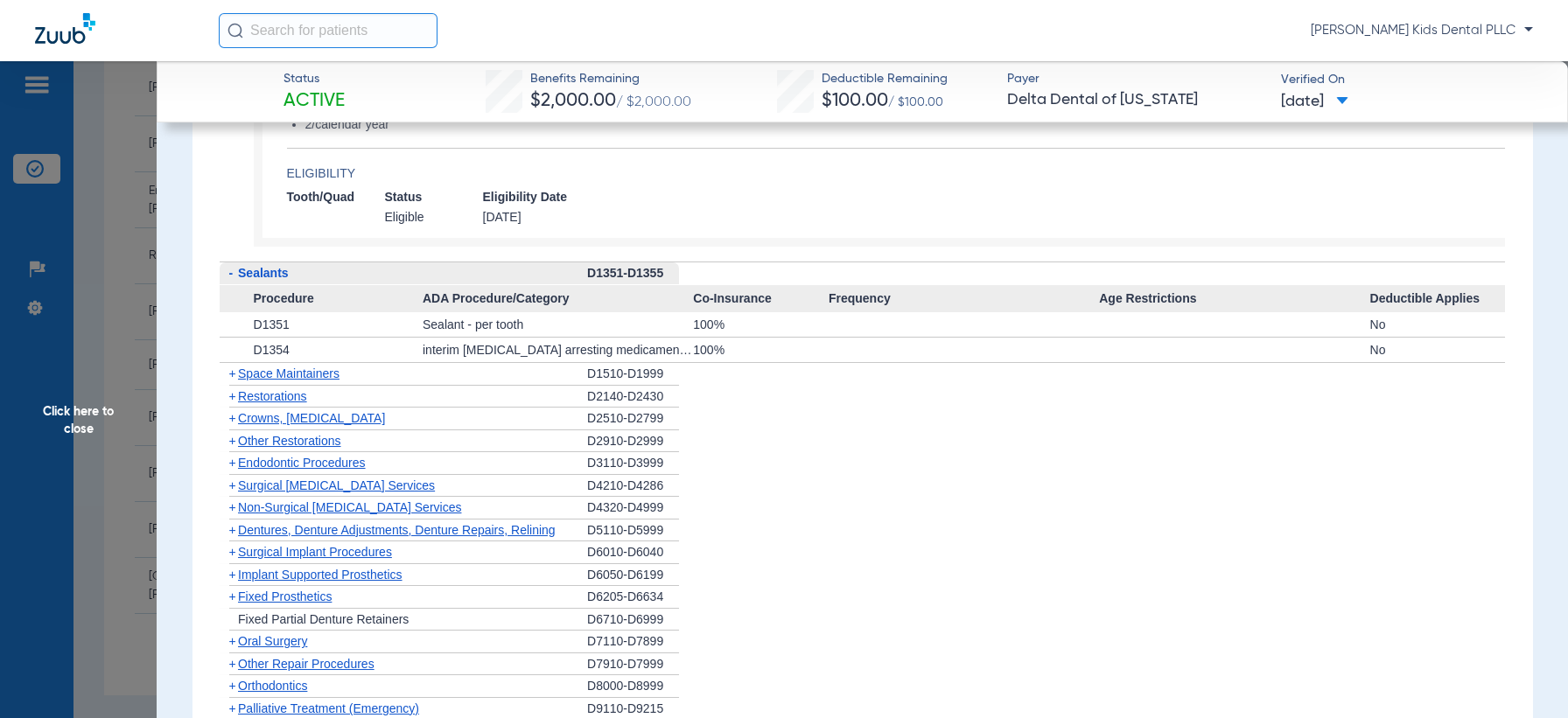
click at [231, 371] on span "+" at bounding box center [232, 374] width 7 height 14
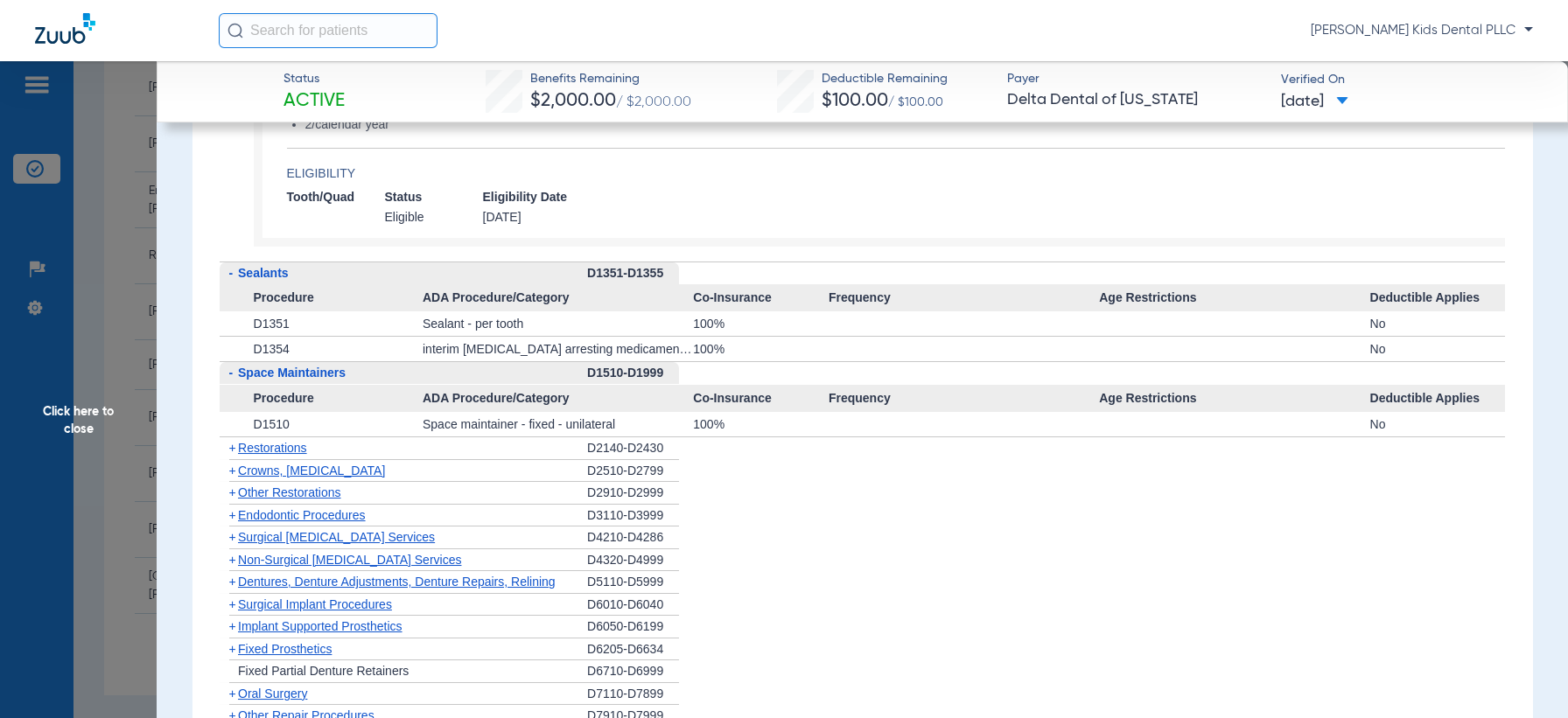
click at [232, 448] on span "+" at bounding box center [232, 447] width 7 height 14
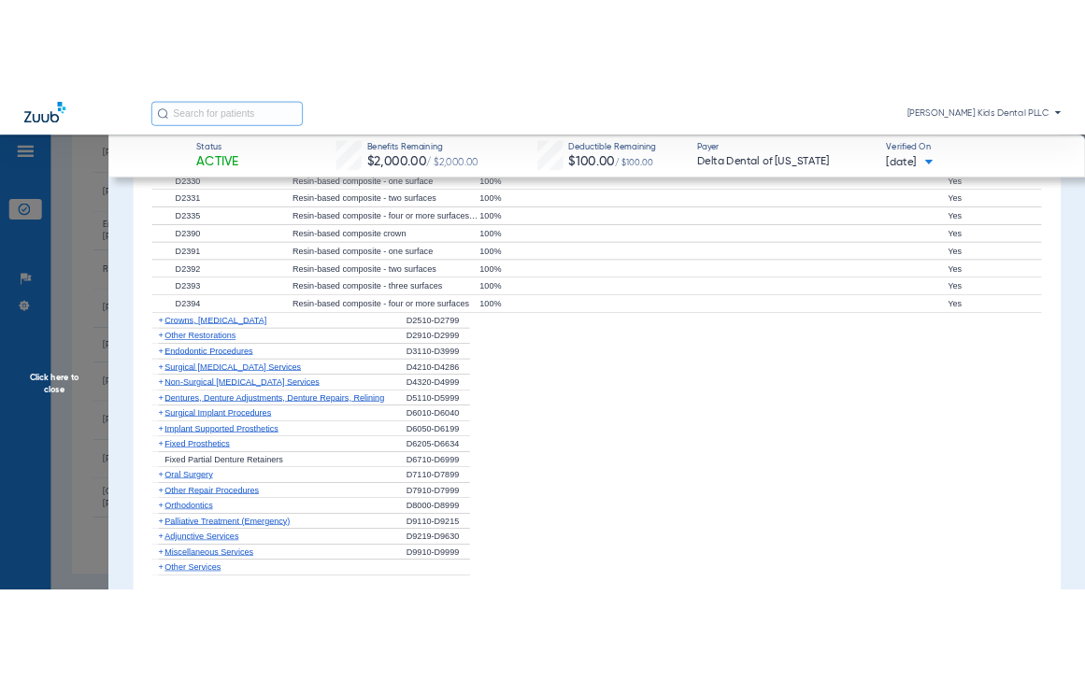
scroll to position [2069, 0]
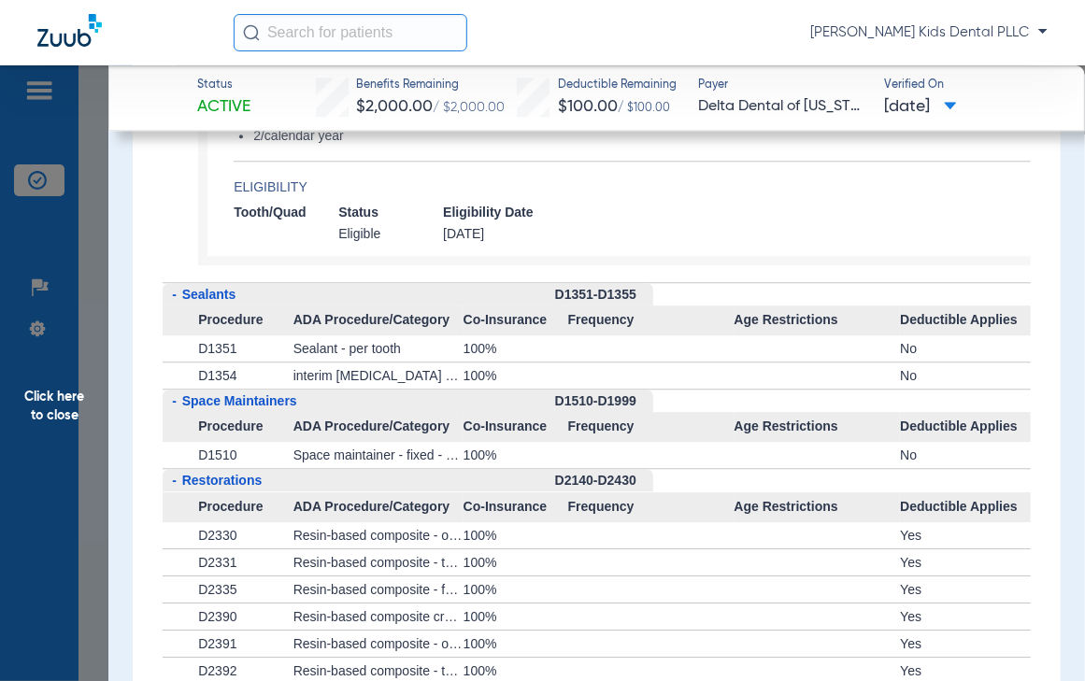
click at [55, 416] on span "Click here to close" at bounding box center [54, 405] width 108 height 681
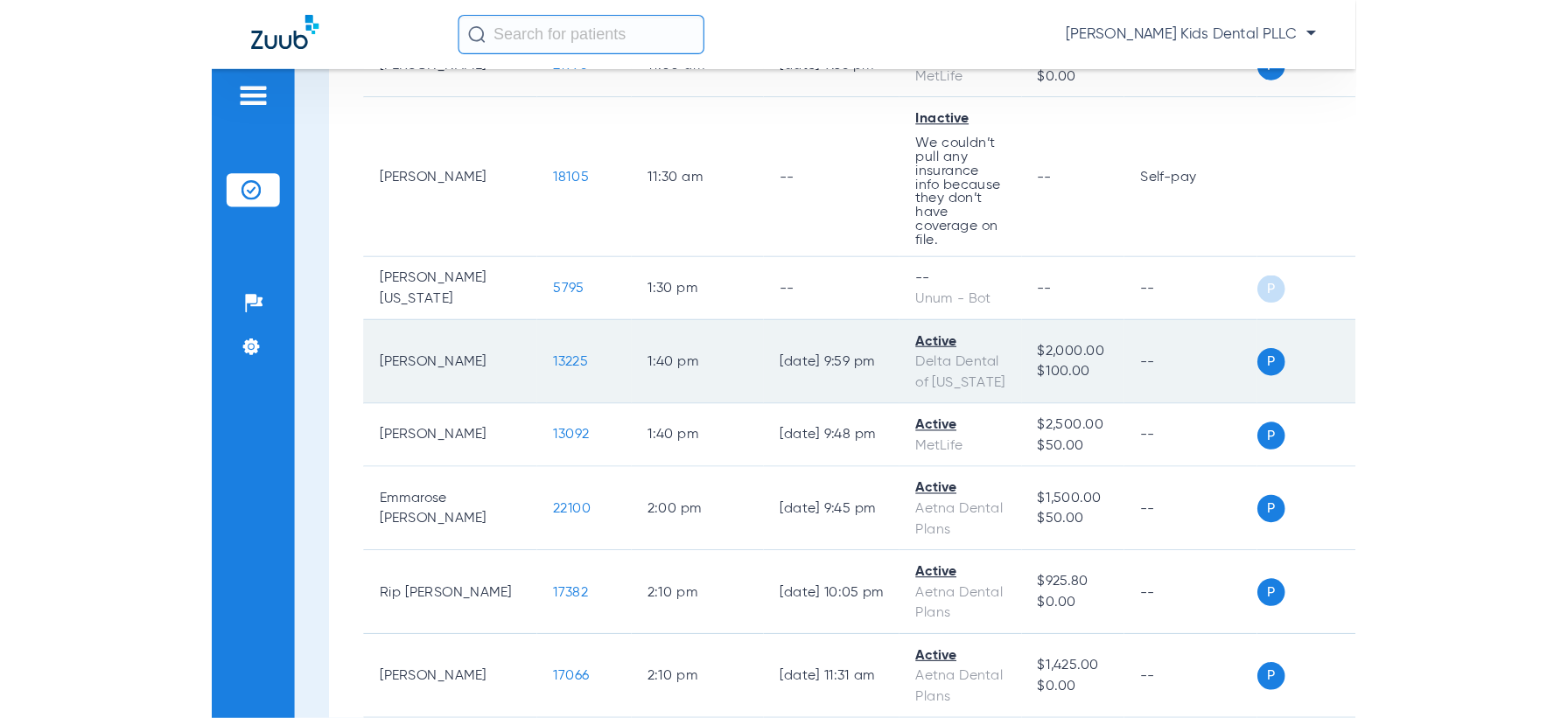
scroll to position [1263, 0]
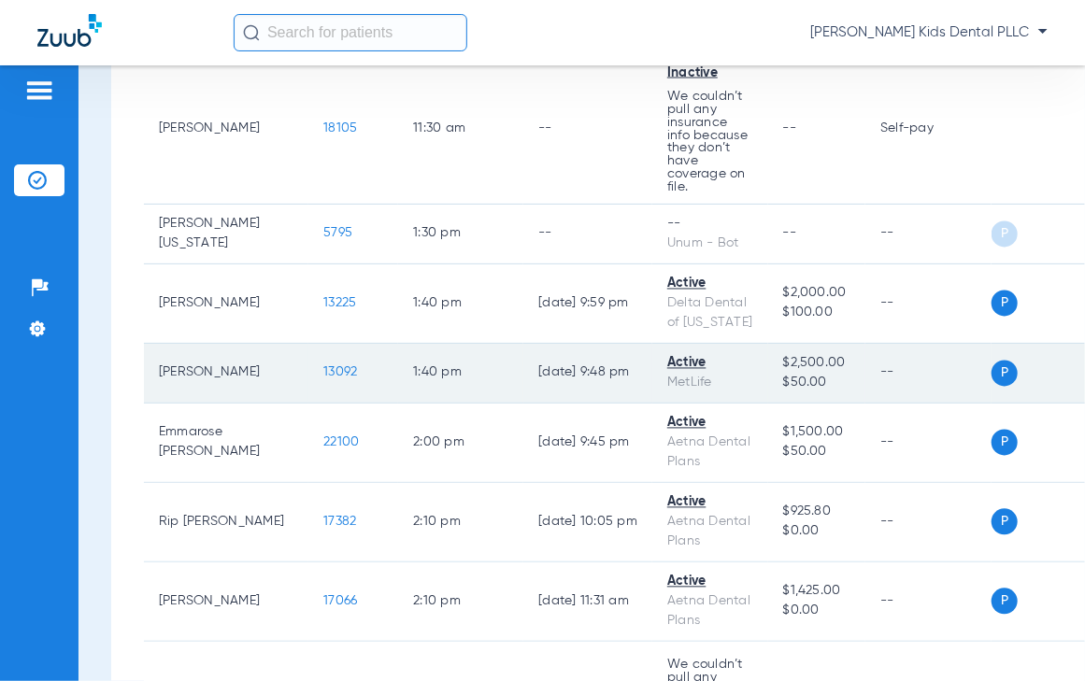
click at [185, 374] on td "[PERSON_NAME]" at bounding box center [226, 374] width 164 height 60
click at [323, 378] on span "13092" at bounding box center [340, 372] width 34 height 13
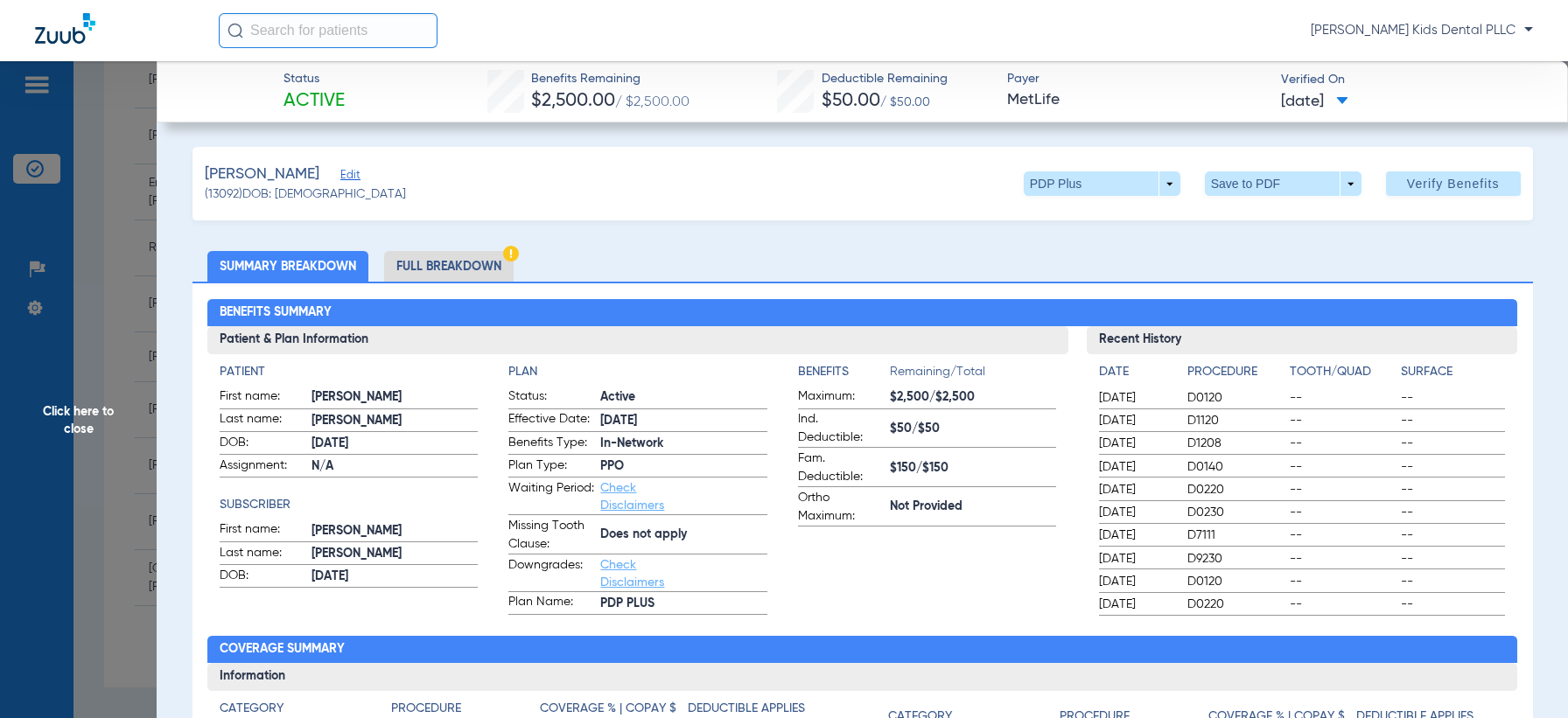
scroll to position [1044, 0]
click at [71, 399] on span "Click here to close" at bounding box center [78, 419] width 156 height 718
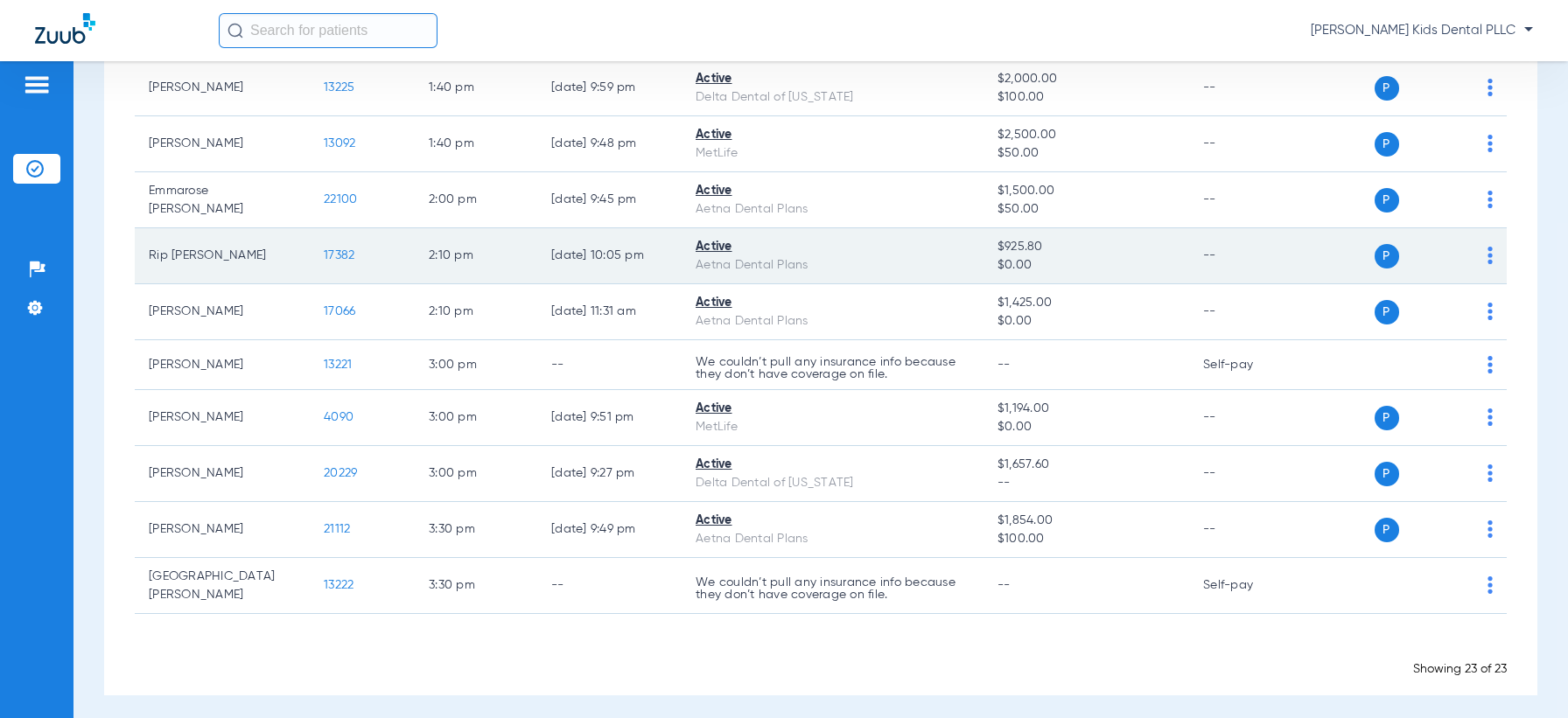
click at [327, 257] on span "17382" at bounding box center [339, 255] width 31 height 12
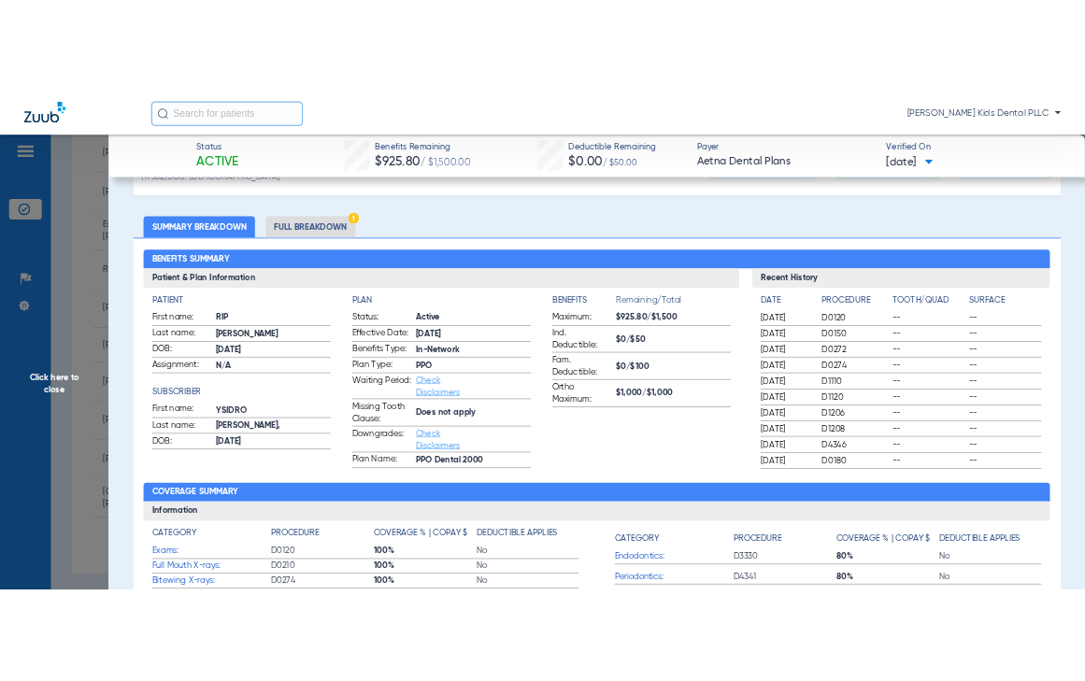
scroll to position [117, 0]
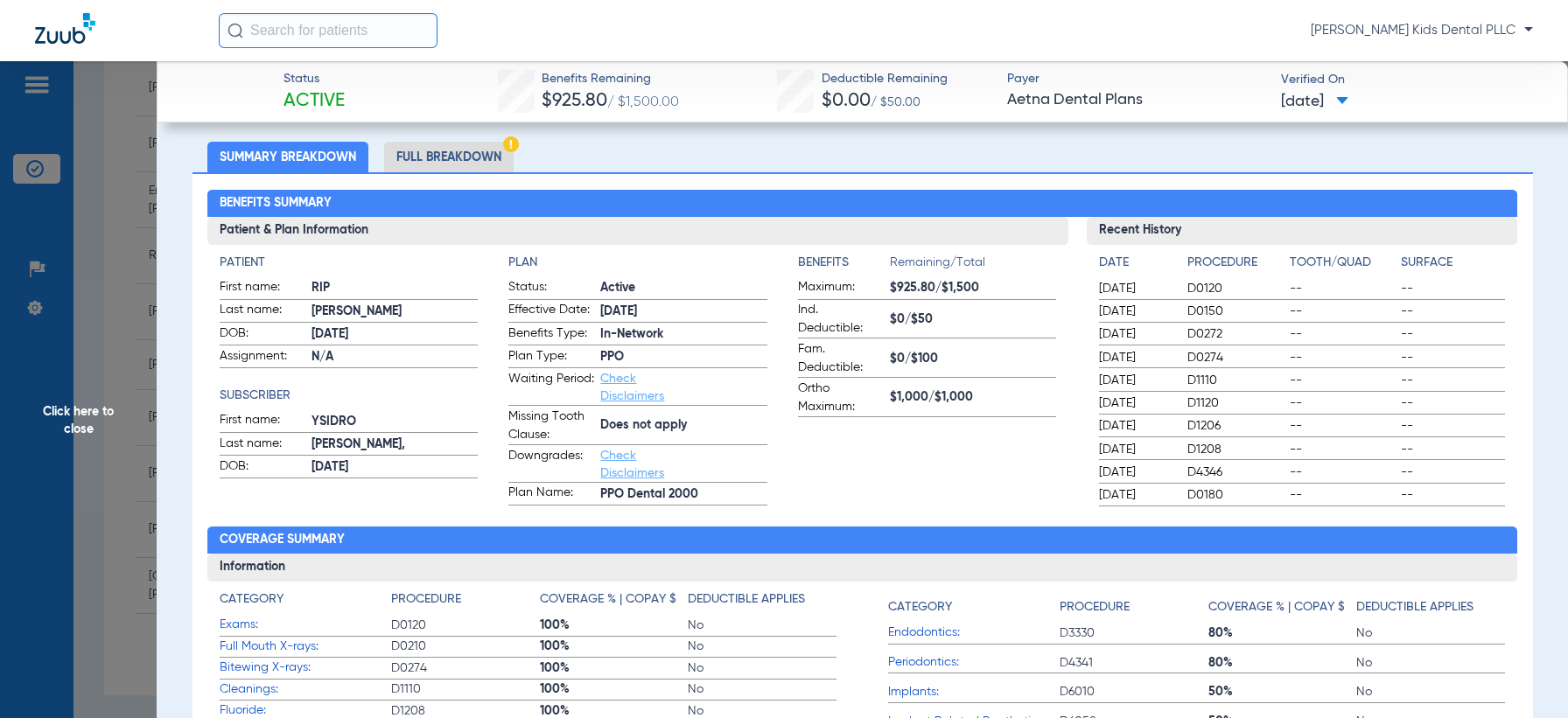
click at [443, 153] on li "Full Breakdown" at bounding box center [448, 156] width 129 height 31
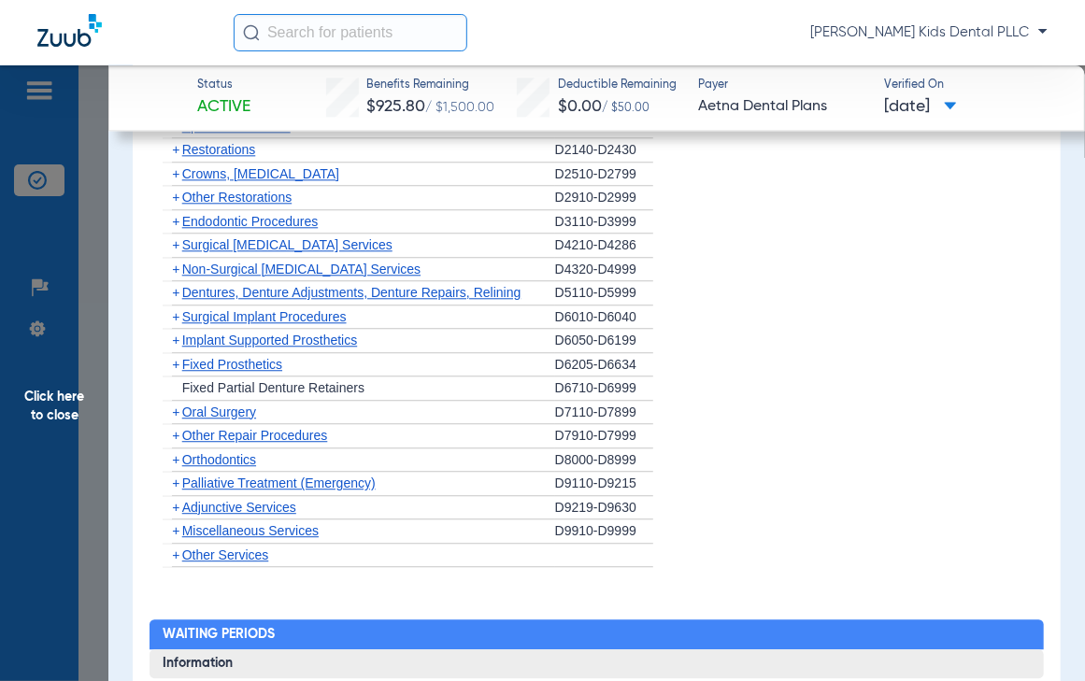
scroll to position [1986, 0]
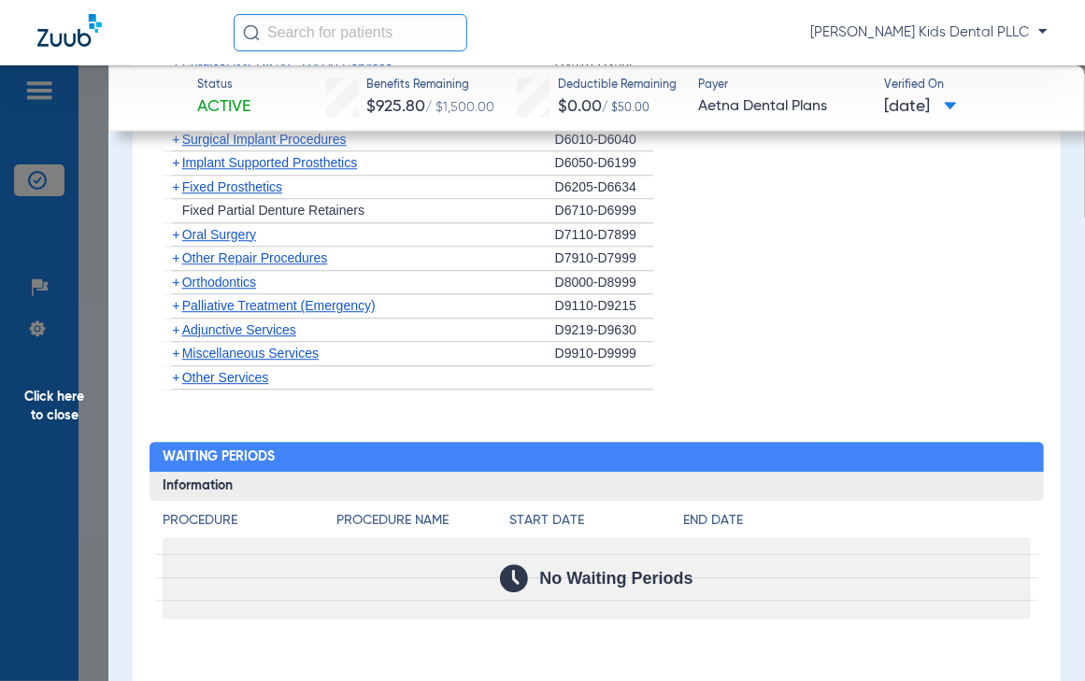
click at [179, 279] on span "+" at bounding box center [173, 282] width 20 height 23
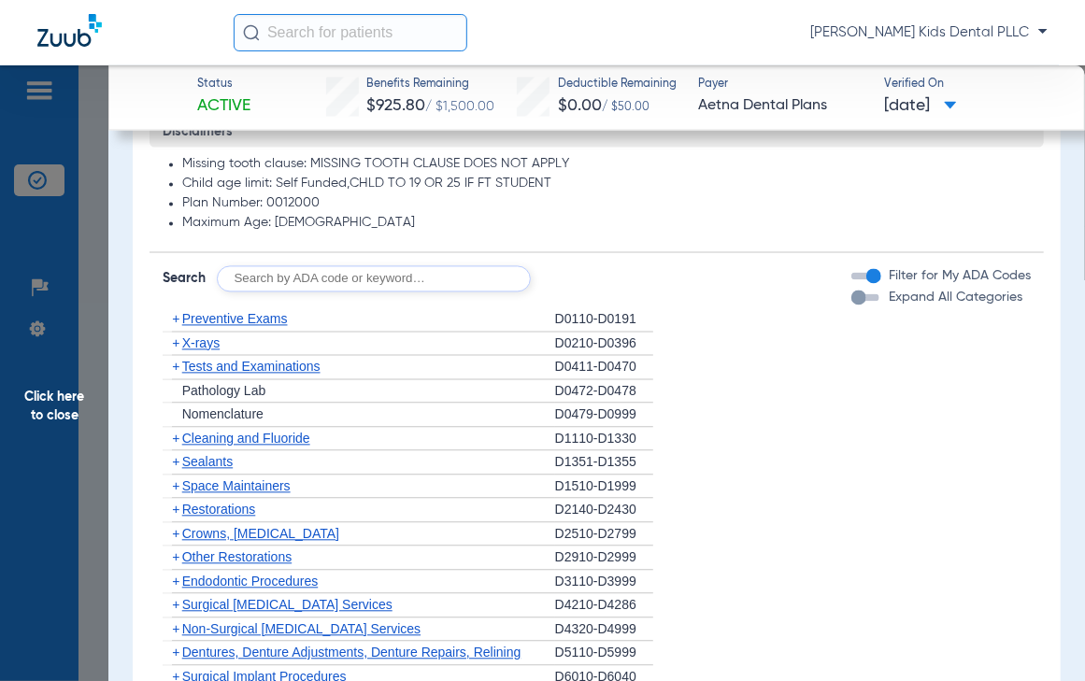
scroll to position [1536, 0]
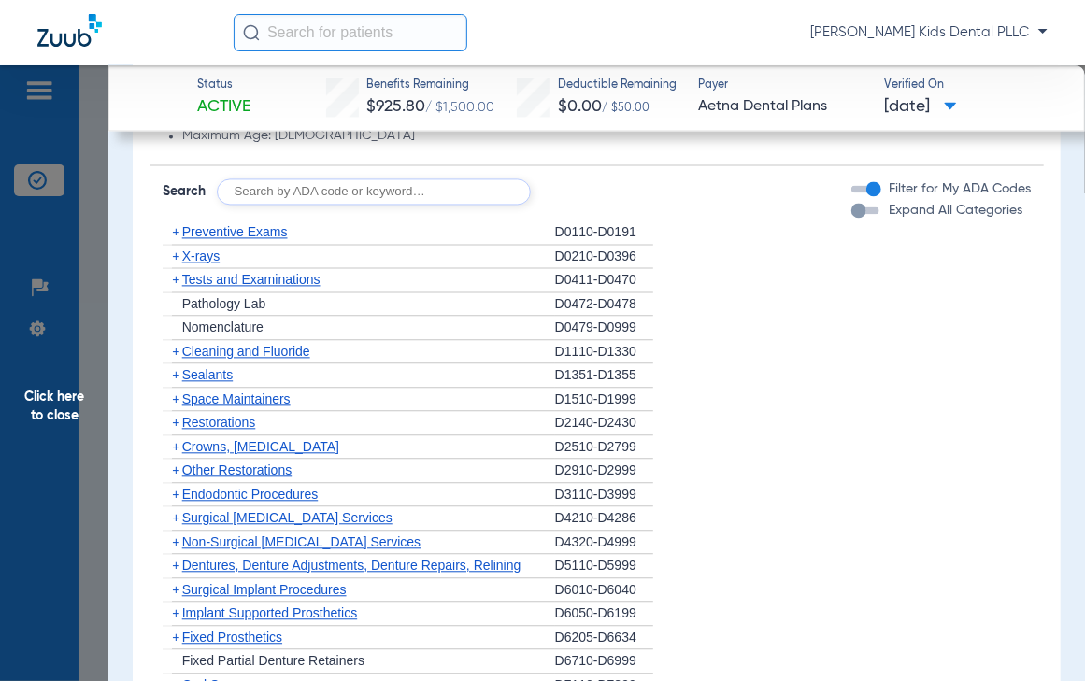
click at [168, 376] on span "+" at bounding box center [173, 375] width 20 height 23
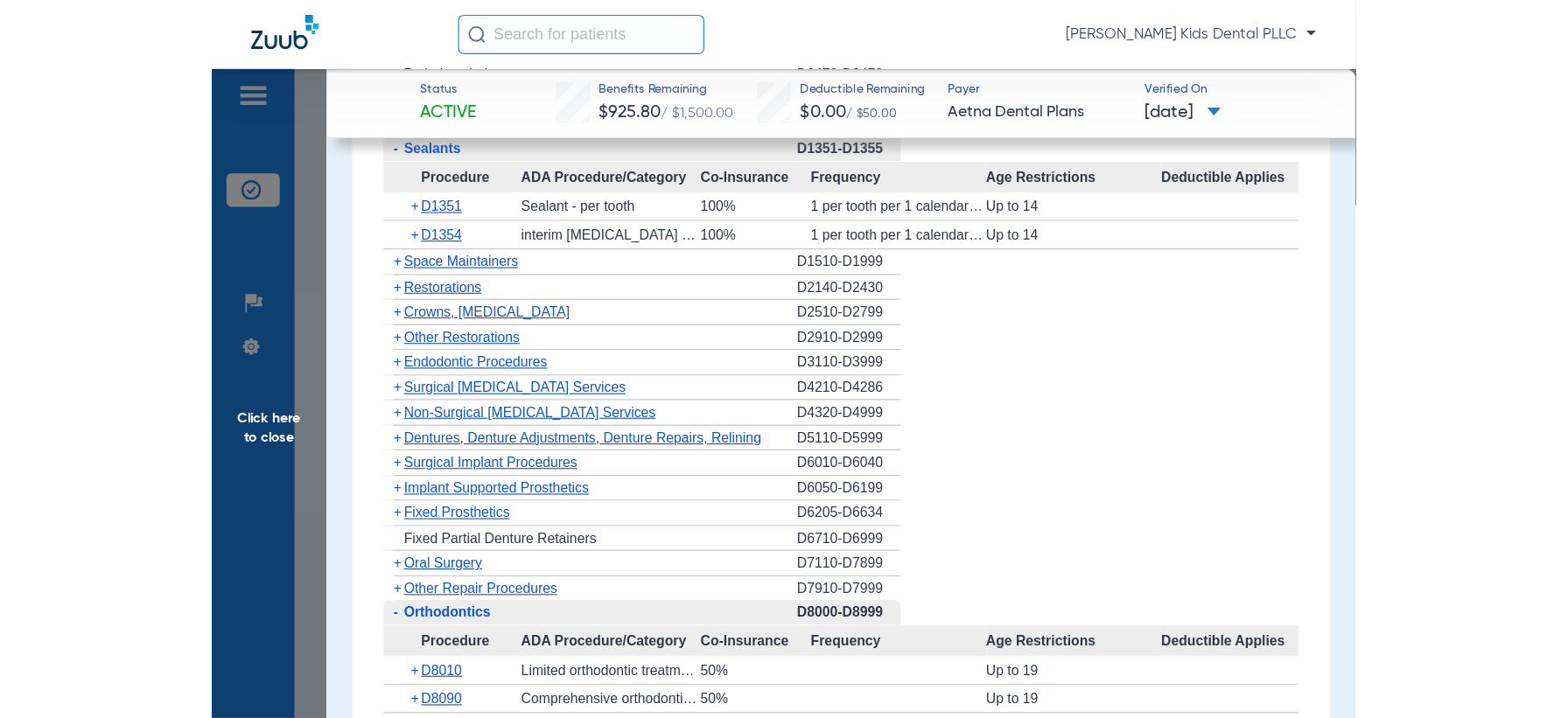
scroll to position [1546, 0]
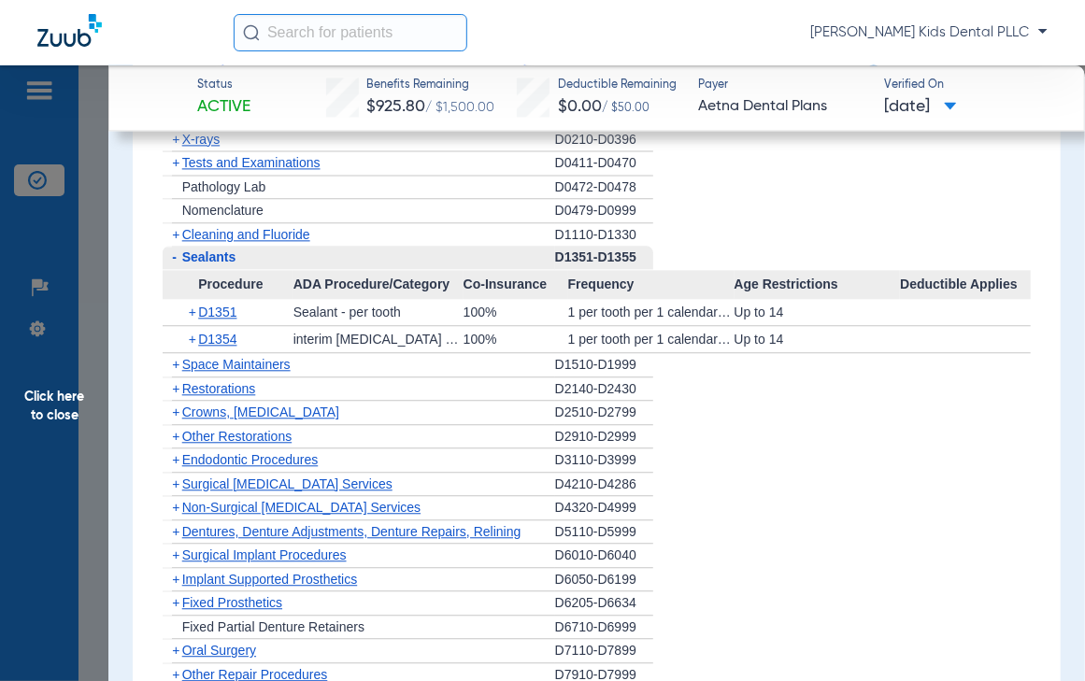
click at [173, 232] on span "+" at bounding box center [175, 234] width 7 height 15
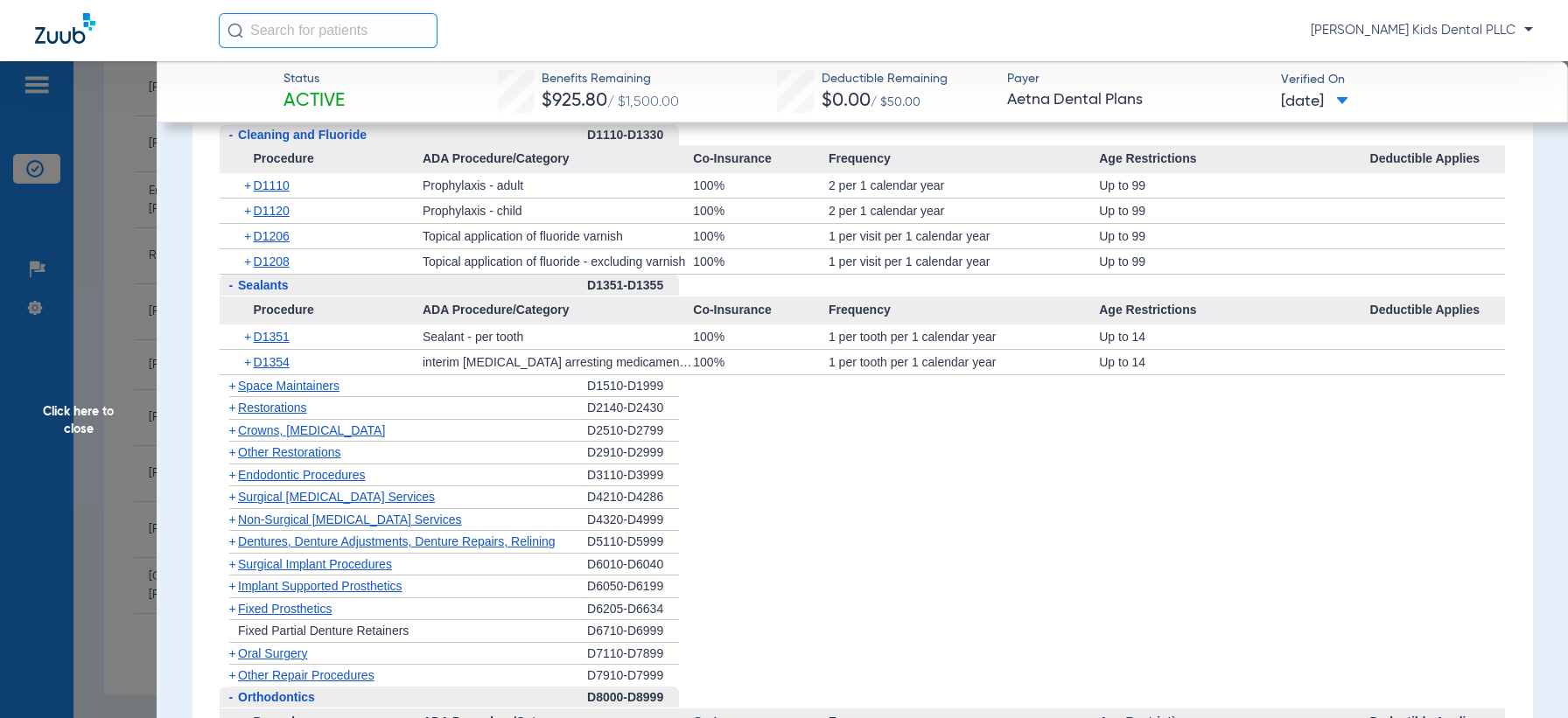
click at [76, 409] on span "Click here to close" at bounding box center [78, 419] width 156 height 718
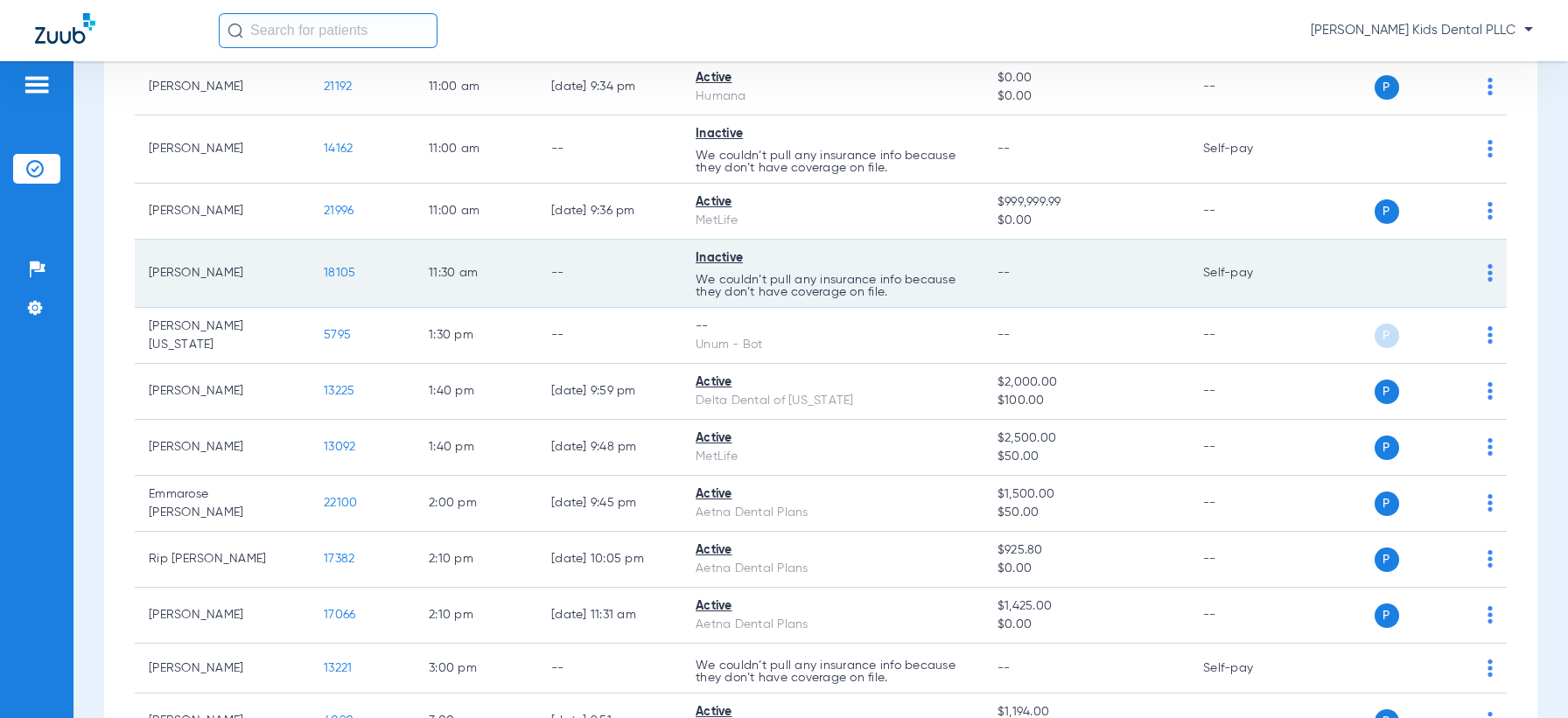
scroll to position [934, 0]
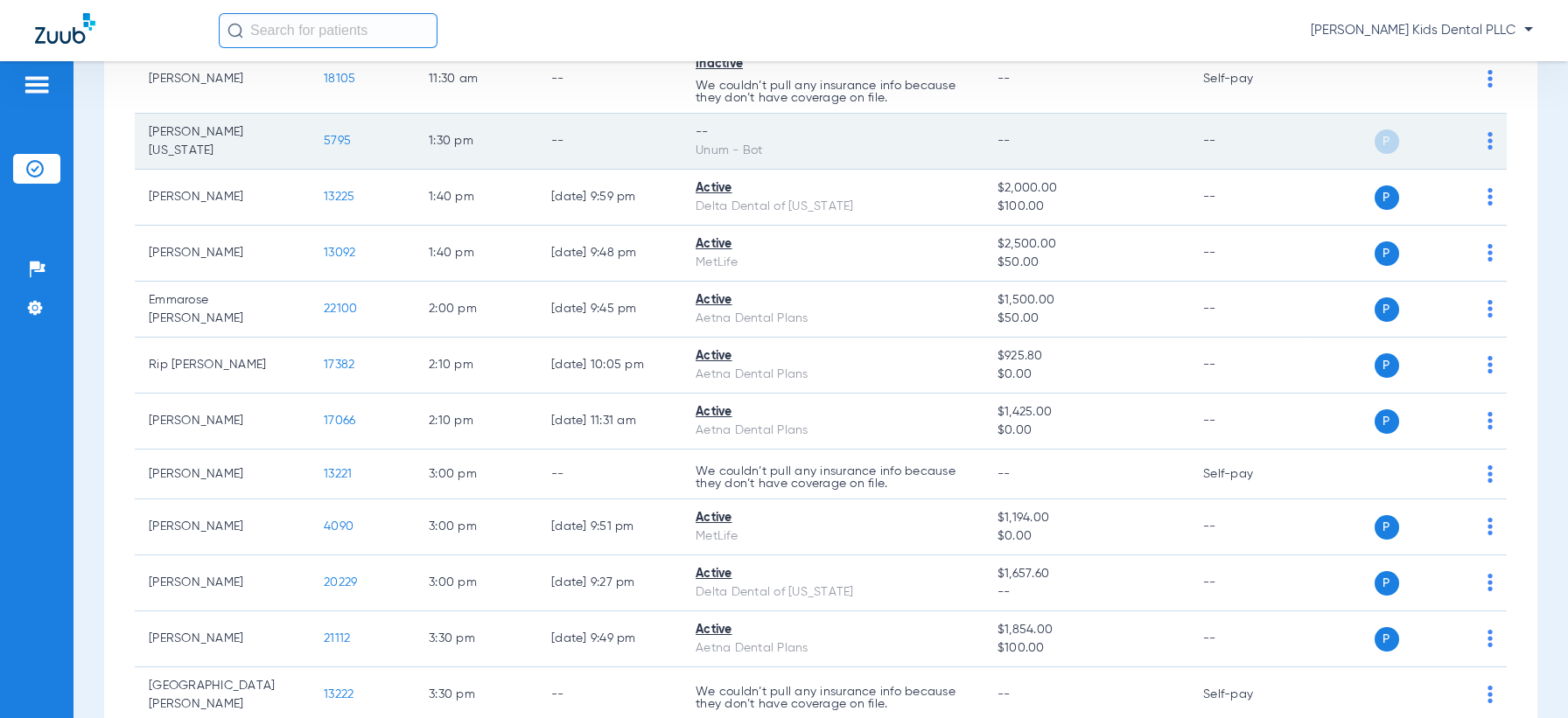
click at [788, 141] on div "Unum - Bot" at bounding box center [832, 151] width 274 height 19
click at [331, 135] on span "5795" at bounding box center [337, 140] width 27 height 12
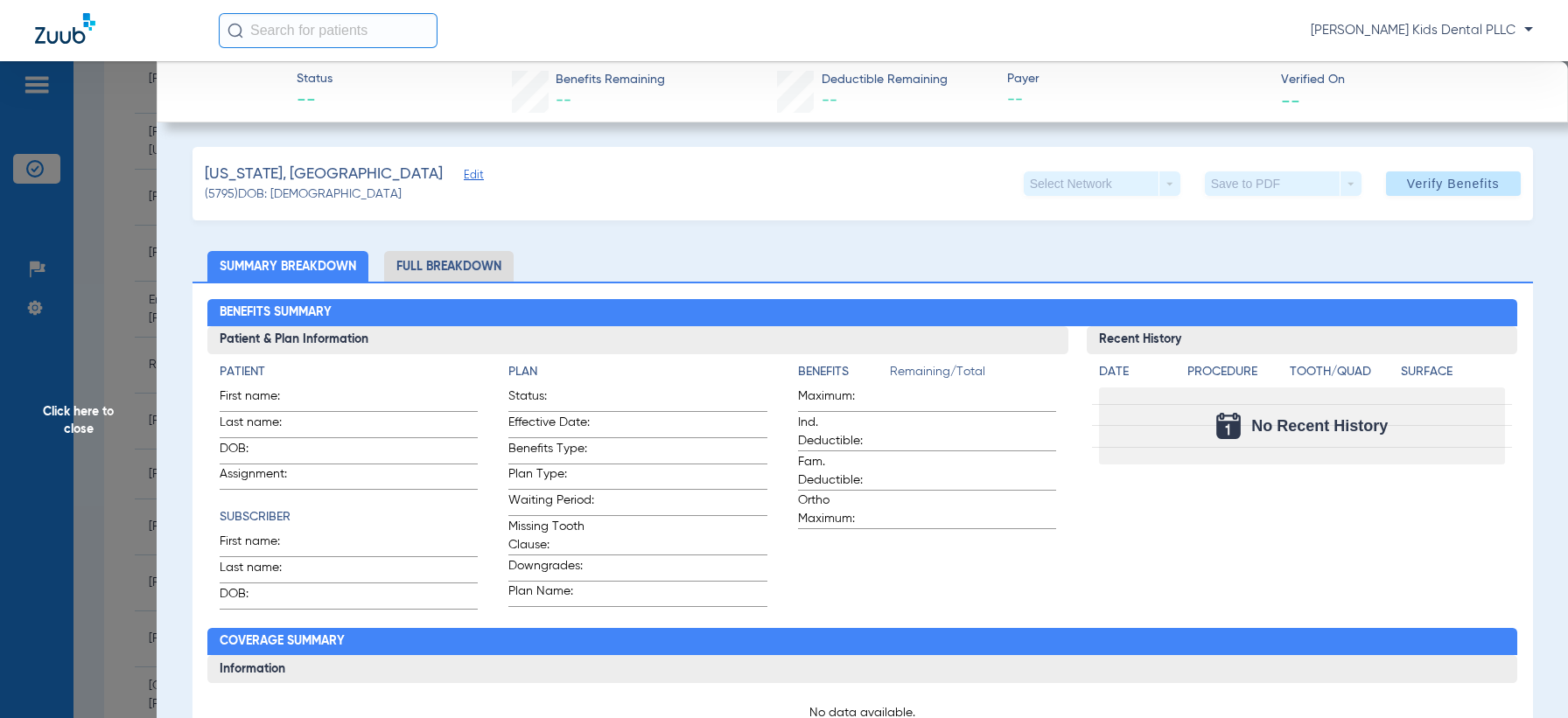
click at [461, 267] on li "Full Breakdown" at bounding box center [448, 266] width 129 height 31
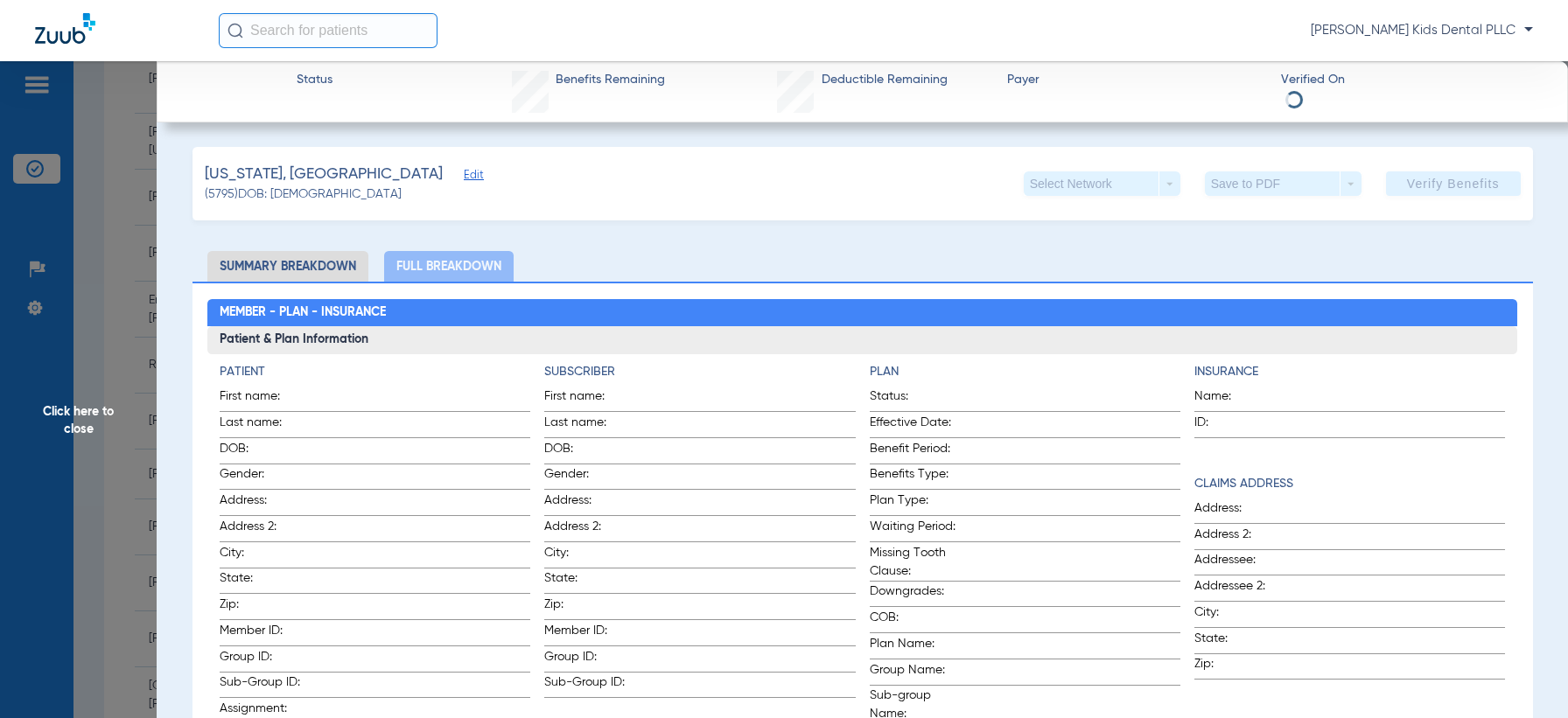
click at [37, 404] on span "Click here to close" at bounding box center [78, 419] width 156 height 718
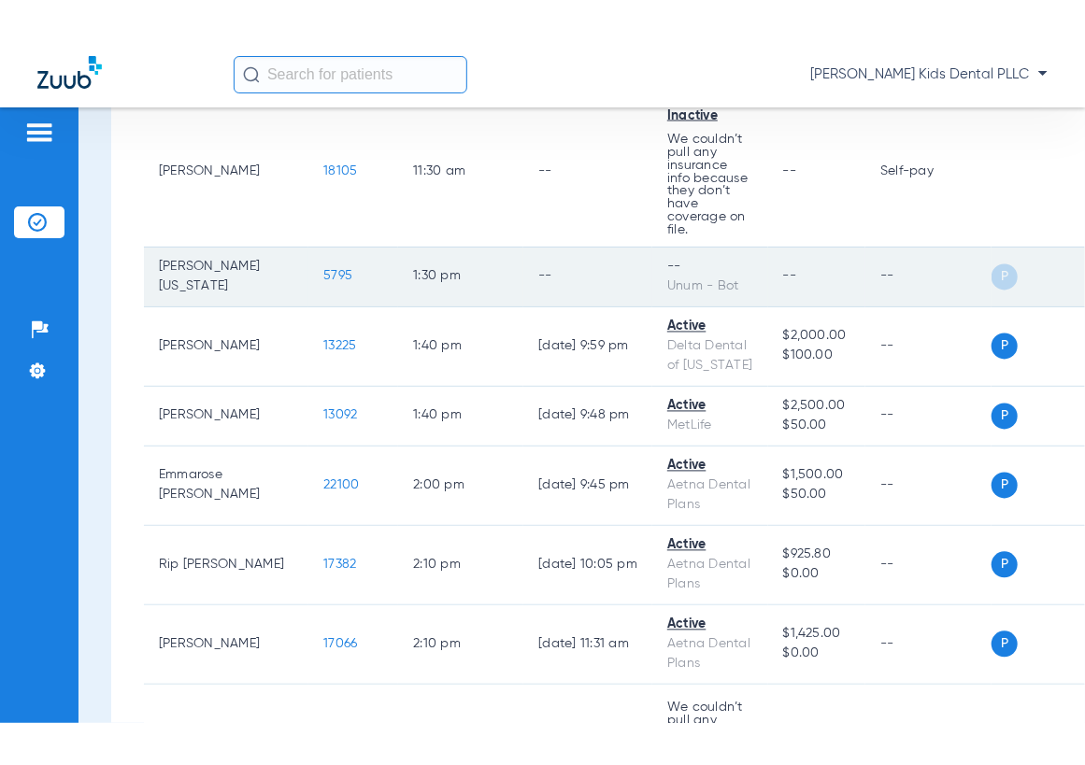
scroll to position [1349, 0]
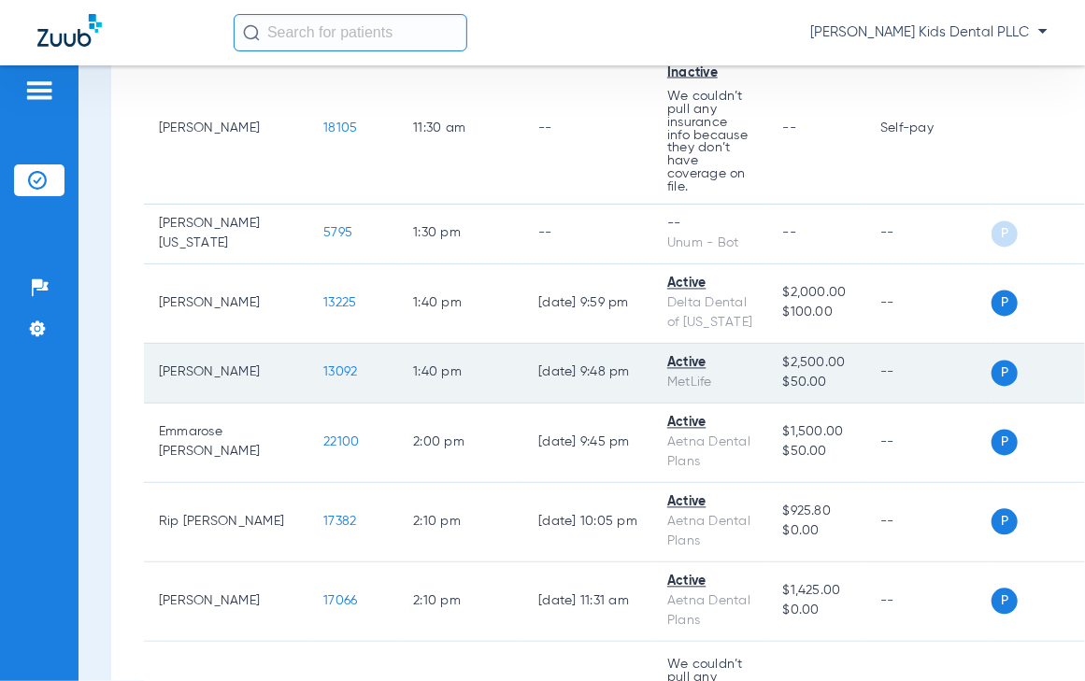
click at [323, 370] on span "13092" at bounding box center [340, 372] width 34 height 13
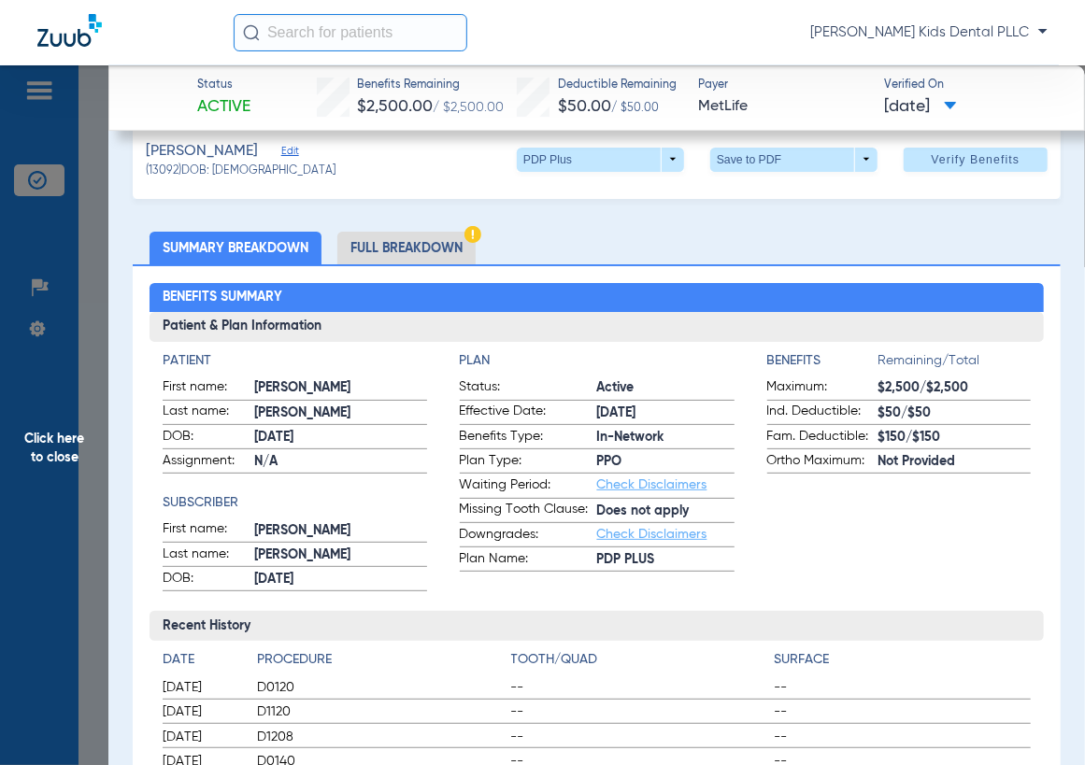
scroll to position [0, 0]
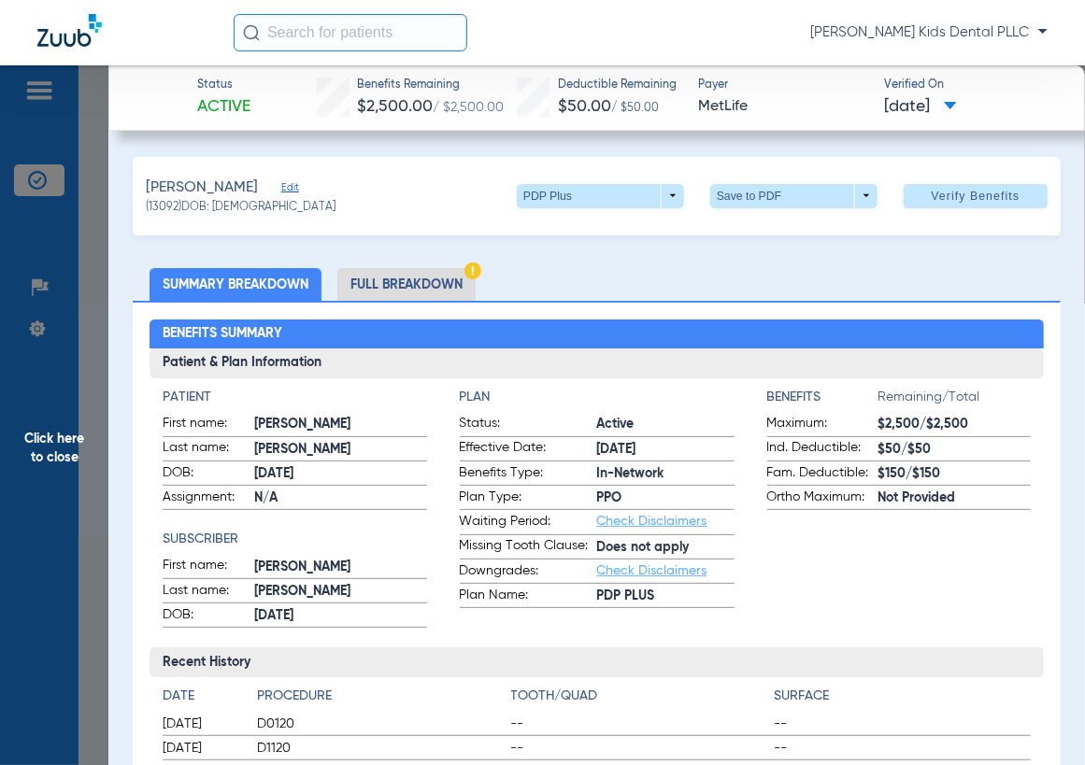
click at [379, 273] on li "Full Breakdown" at bounding box center [406, 284] width 138 height 33
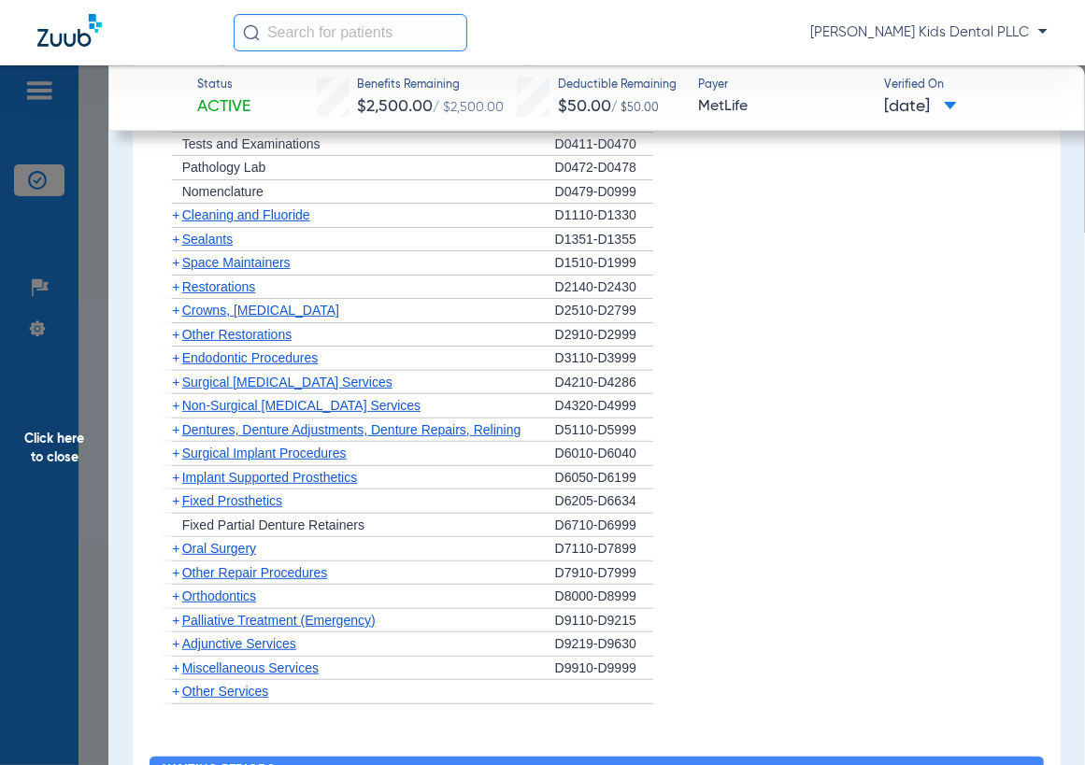
scroll to position [2687, 0]
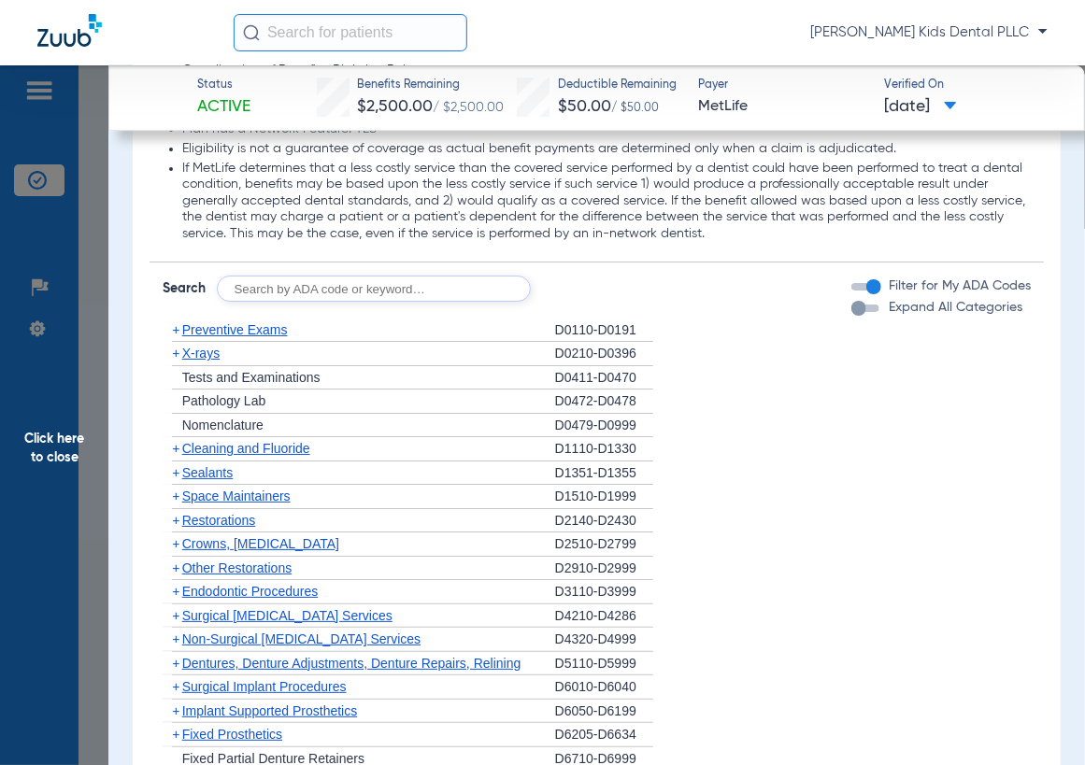
click at [178, 352] on span "+" at bounding box center [175, 353] width 7 height 15
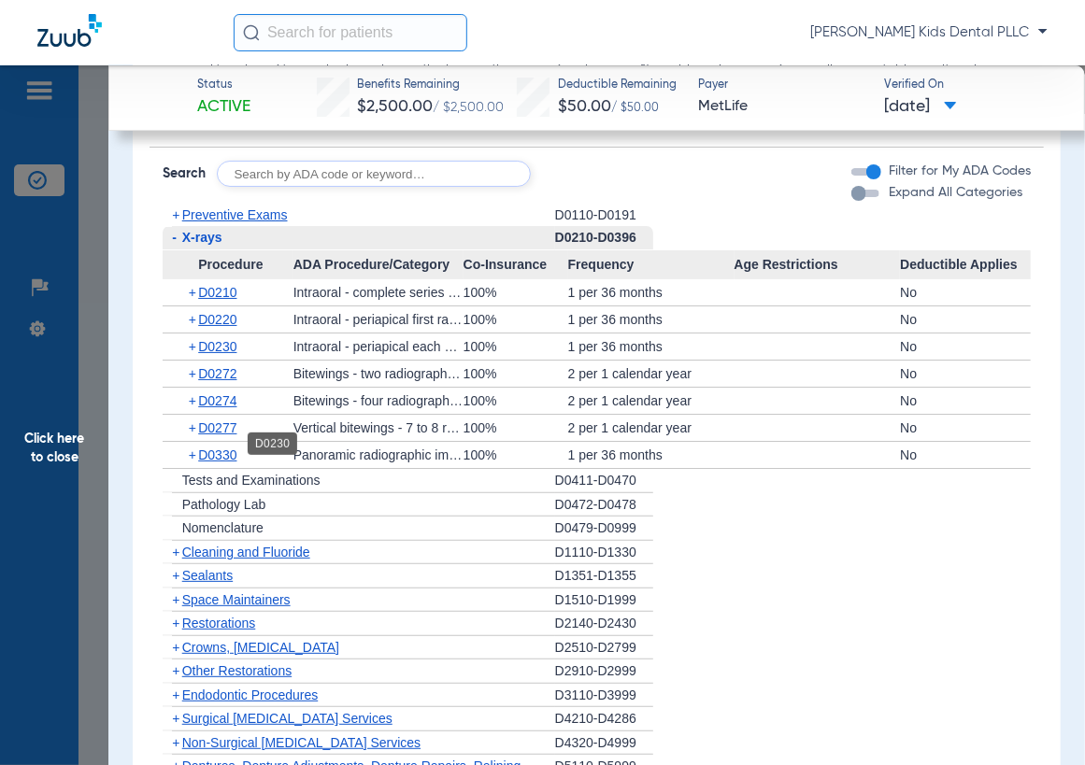
scroll to position [2804, 0]
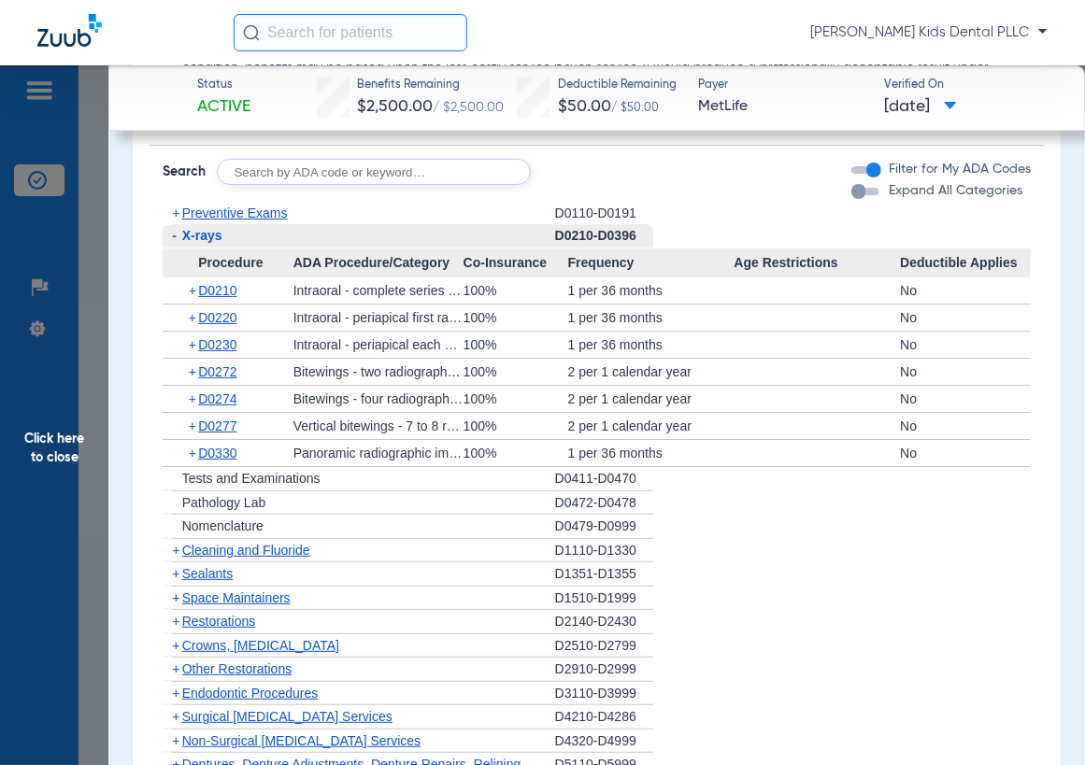
click at [178, 577] on span "+" at bounding box center [175, 573] width 7 height 15
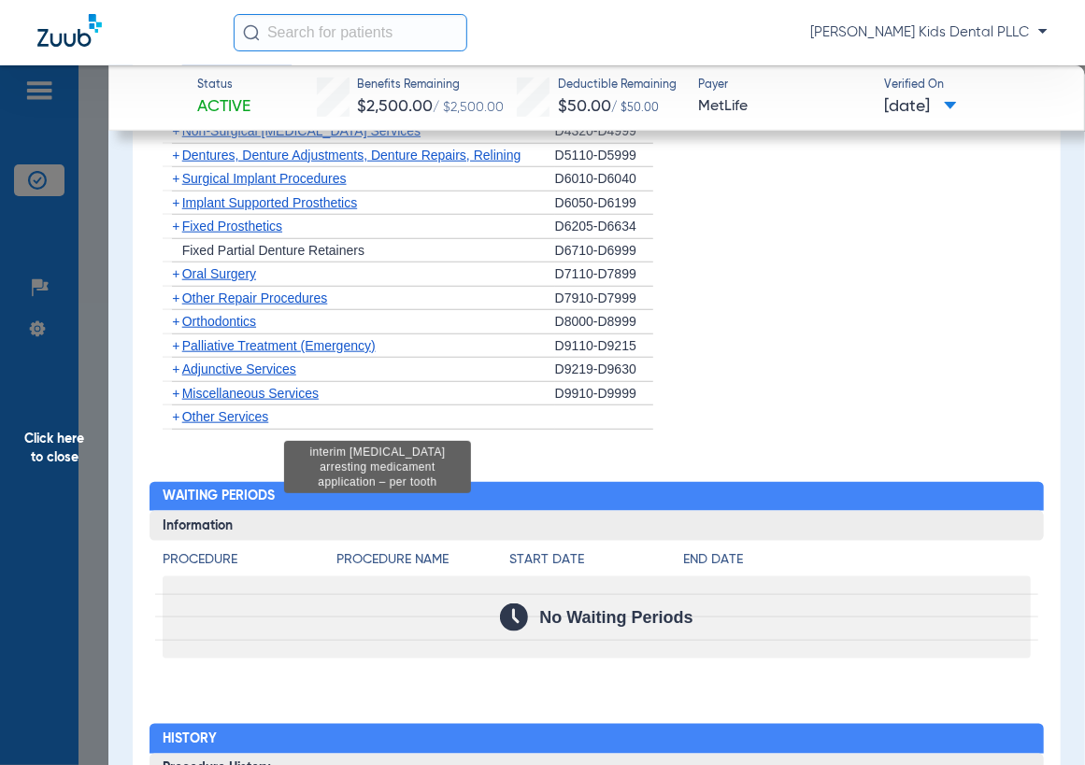
scroll to position [3364, 0]
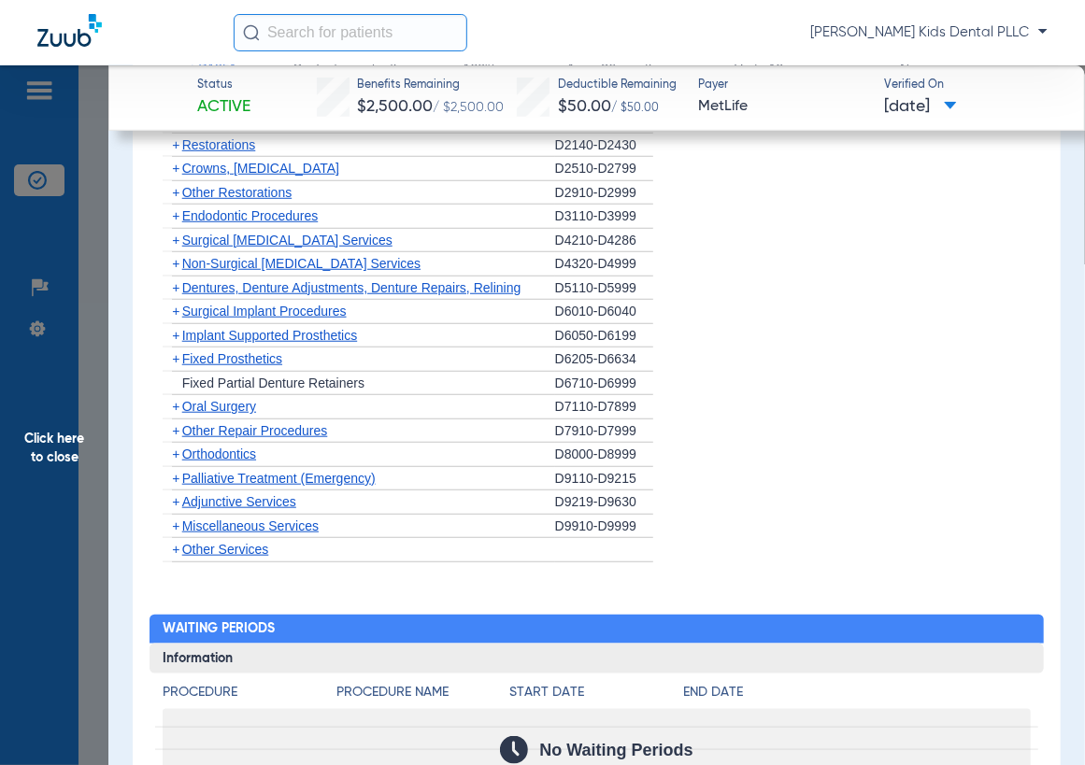
click at [170, 452] on span "+" at bounding box center [173, 454] width 20 height 23
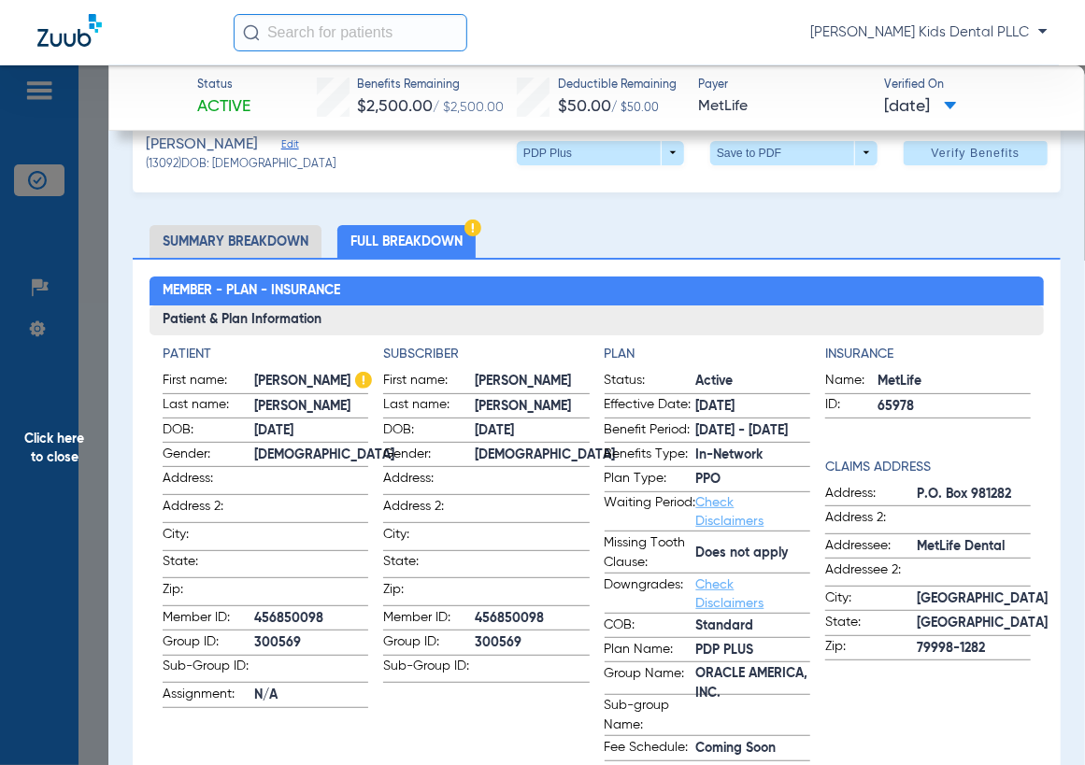
scroll to position [0, 0]
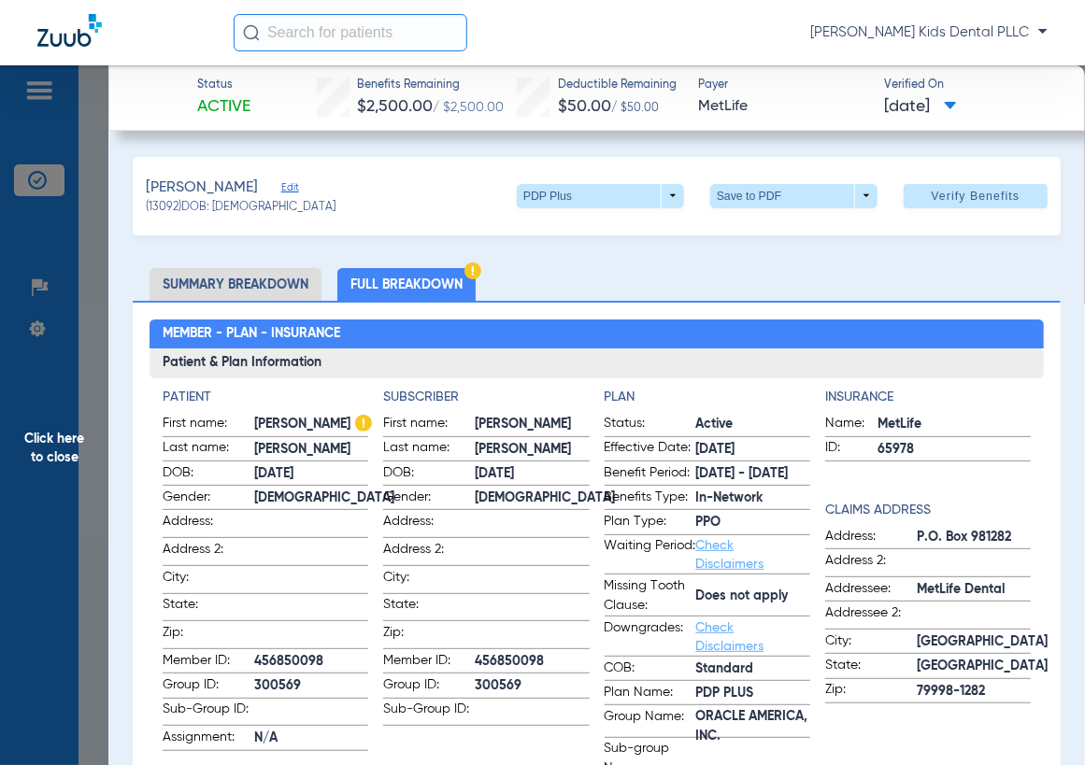
click at [14, 434] on span "Click here to close" at bounding box center [54, 447] width 108 height 765
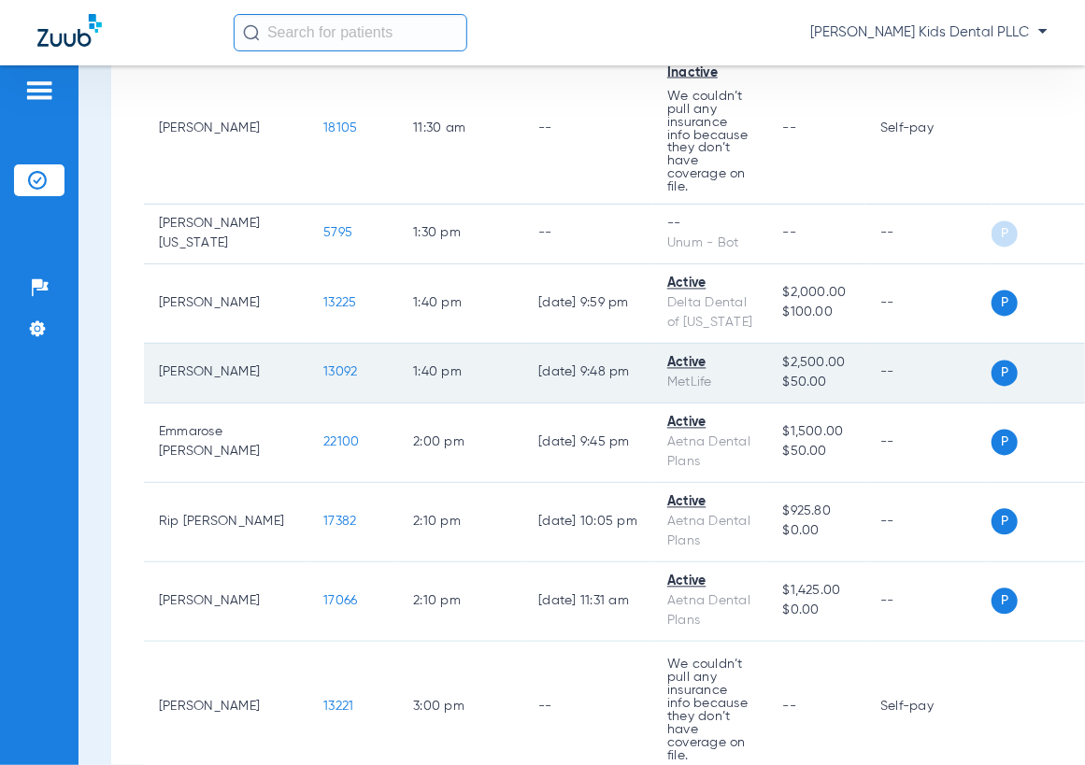
click at [323, 379] on span "13092" at bounding box center [340, 372] width 34 height 13
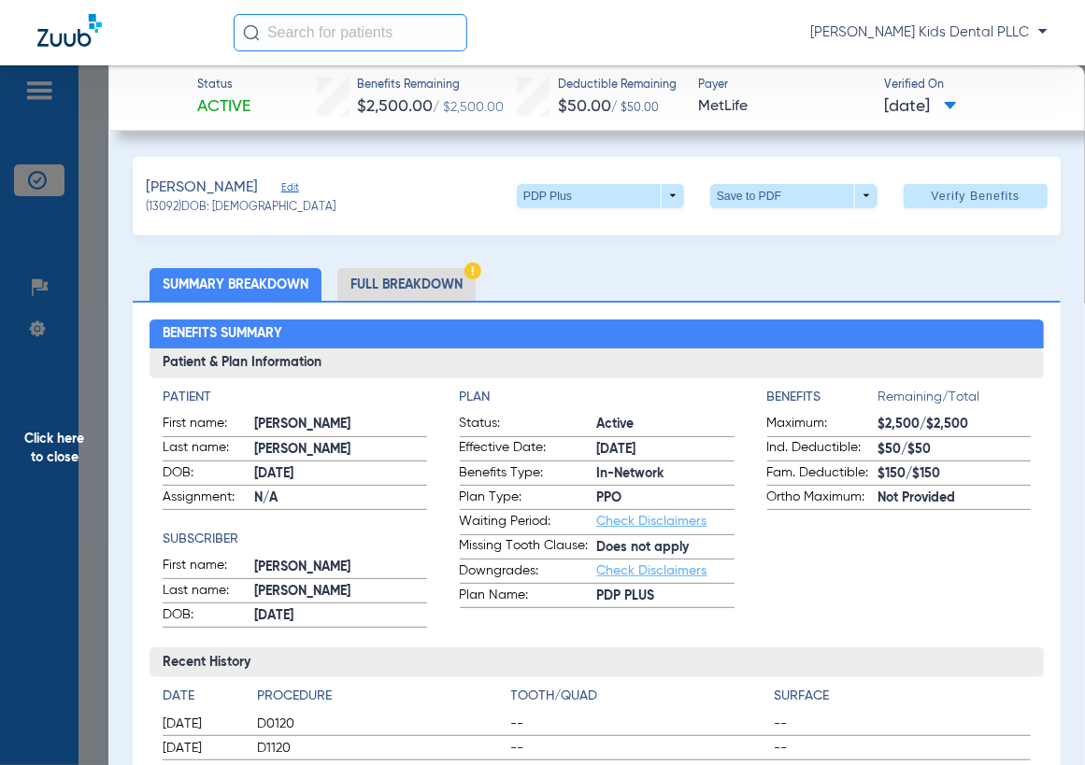
click at [397, 286] on li "Full Breakdown" at bounding box center [406, 284] width 138 height 33
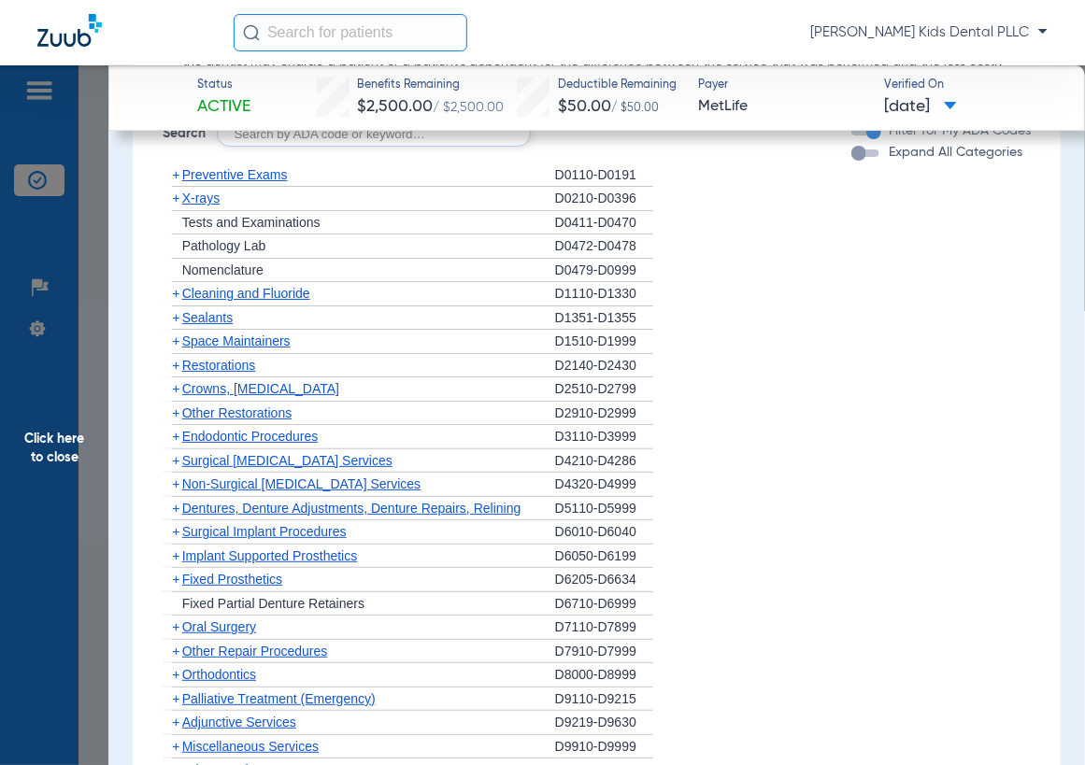
scroll to position [2804, 0]
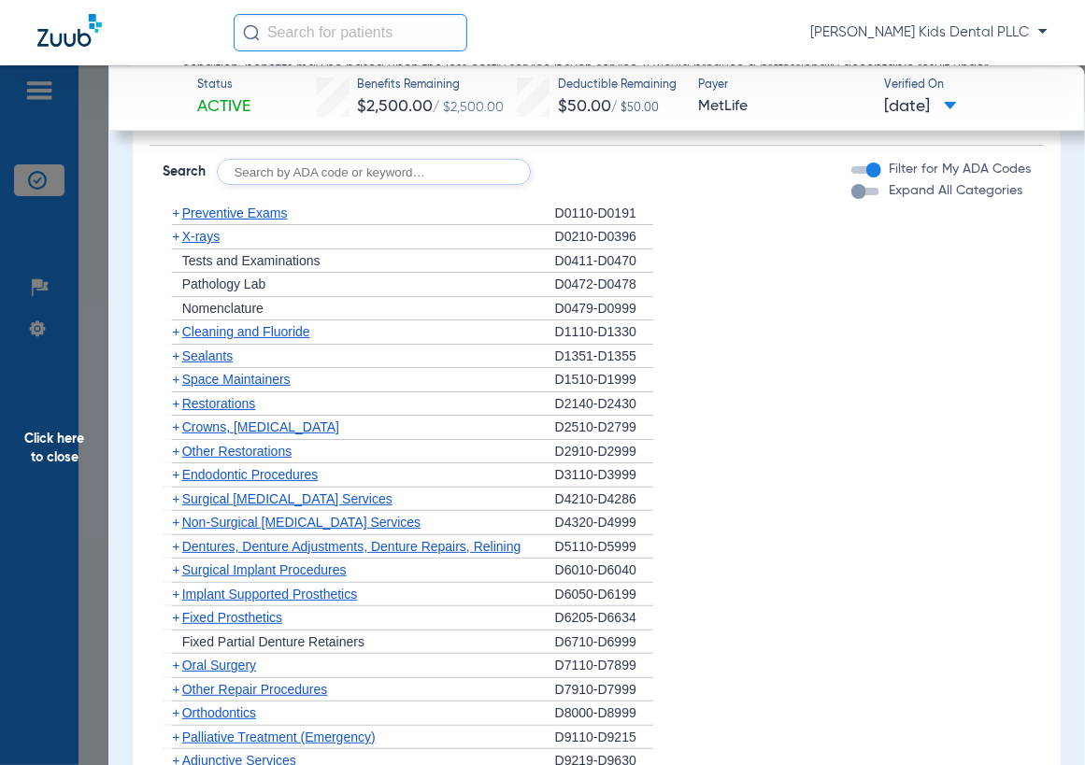
click at [175, 331] on span "+" at bounding box center [175, 331] width 7 height 15
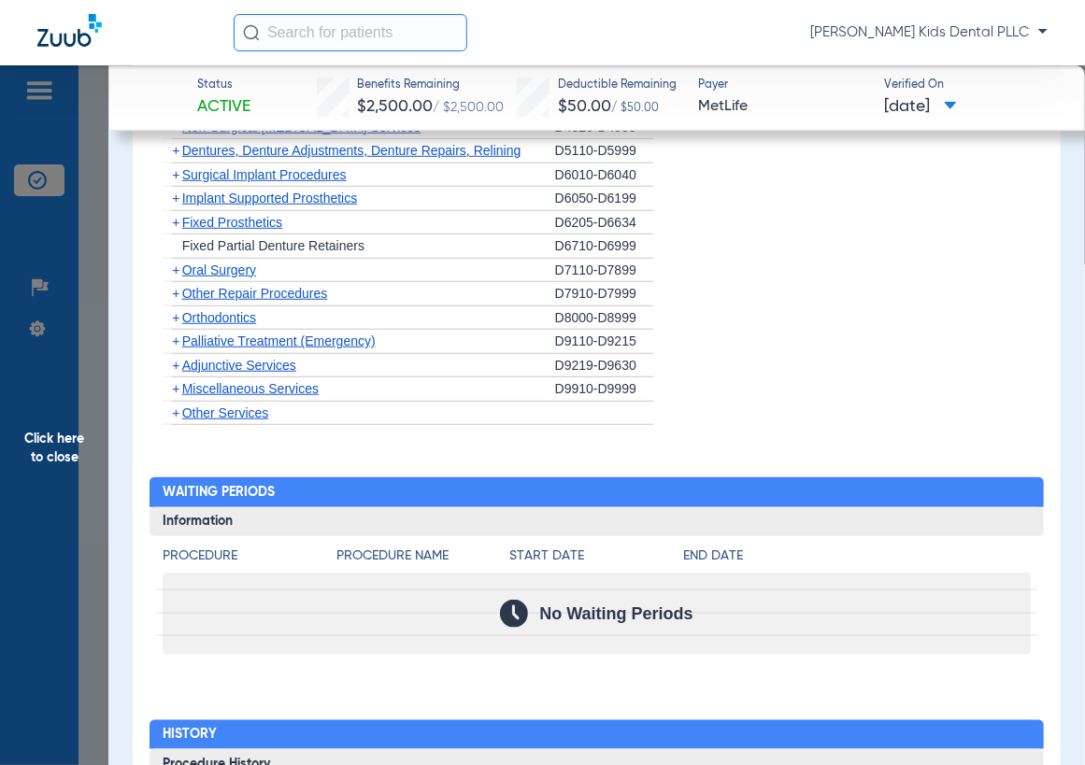
scroll to position [3154, 0]
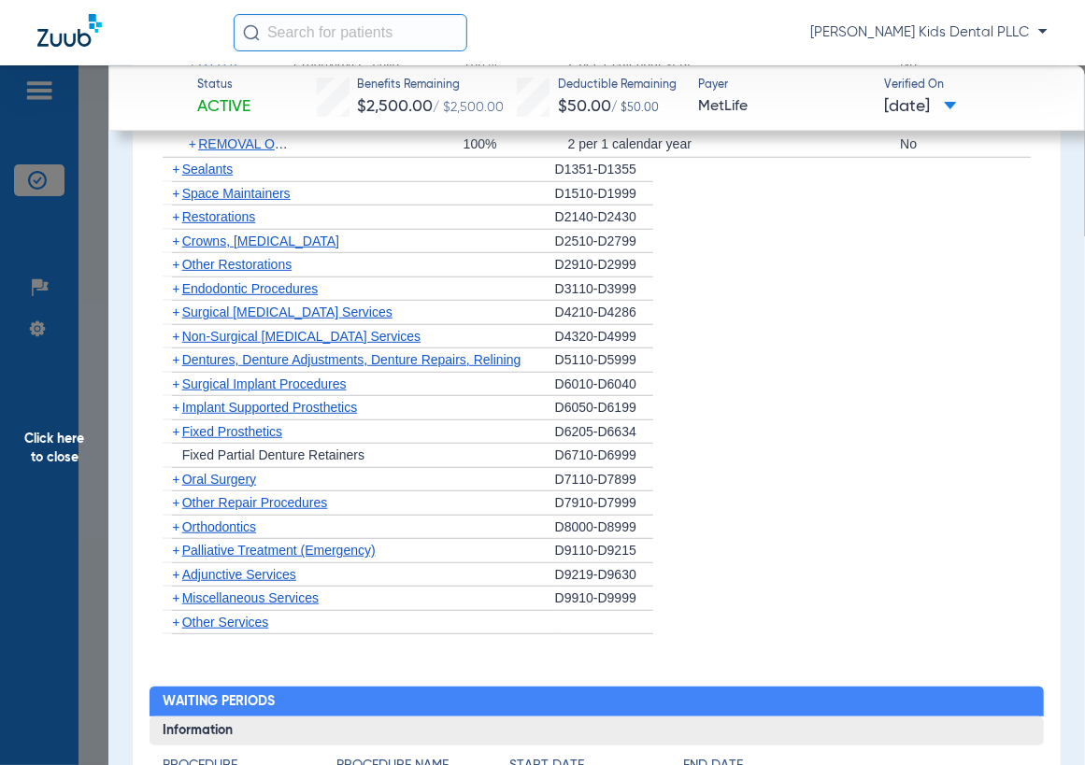
click at [177, 527] on span "+" at bounding box center [175, 527] width 7 height 15
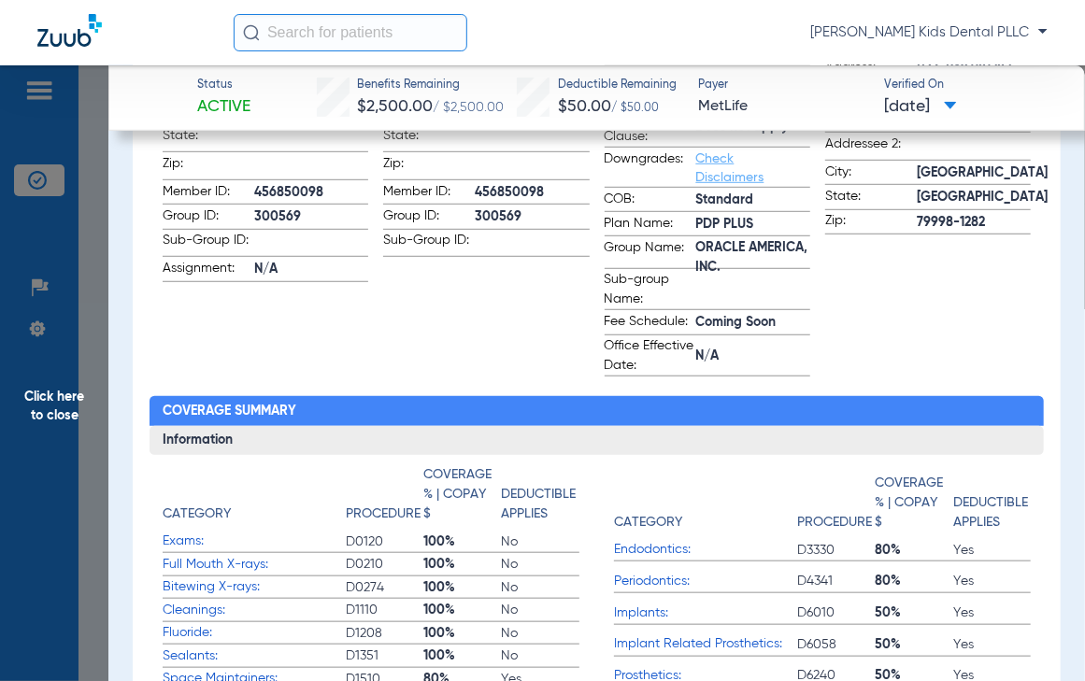
scroll to position [350, 0]
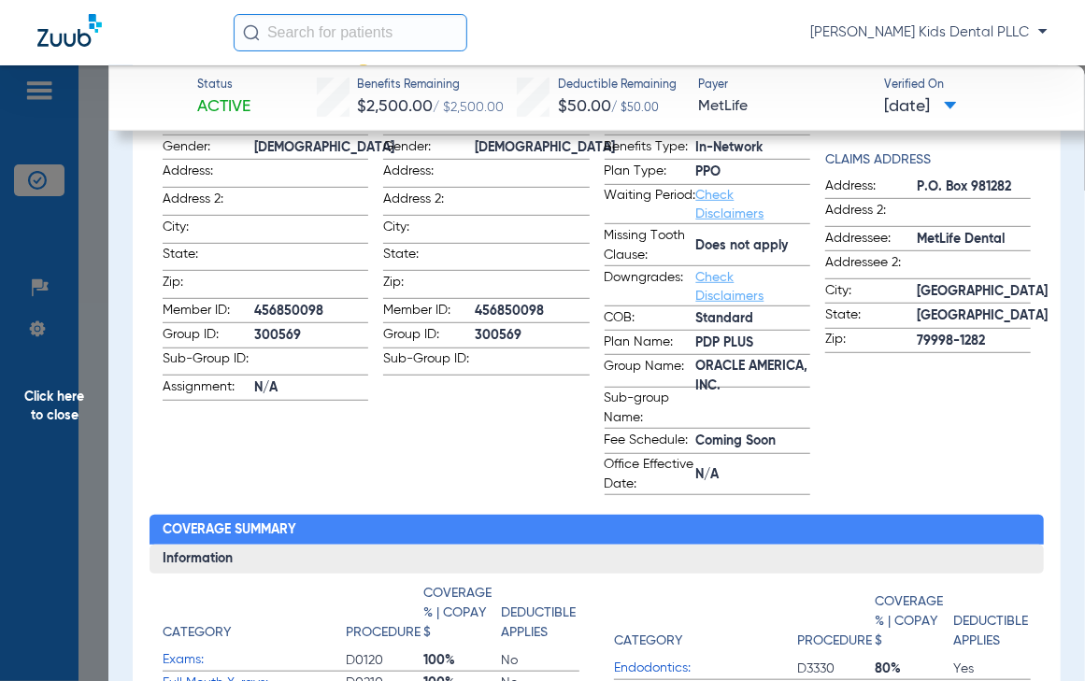
click at [43, 412] on span "Click here to close" at bounding box center [54, 405] width 108 height 681
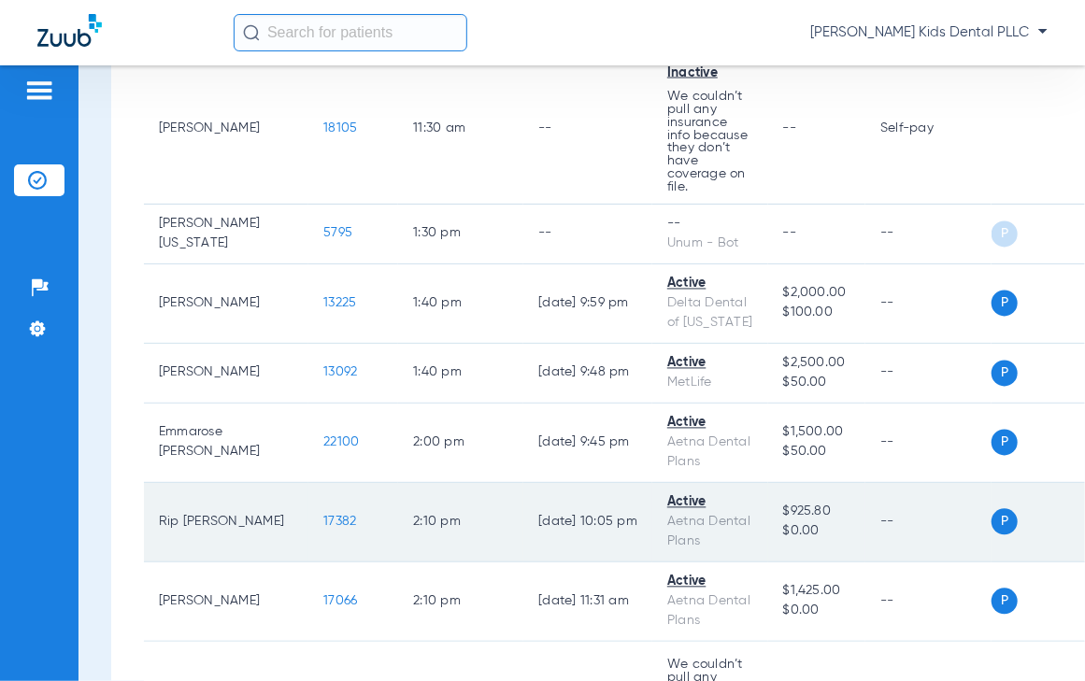
scroll to position [1582, 0]
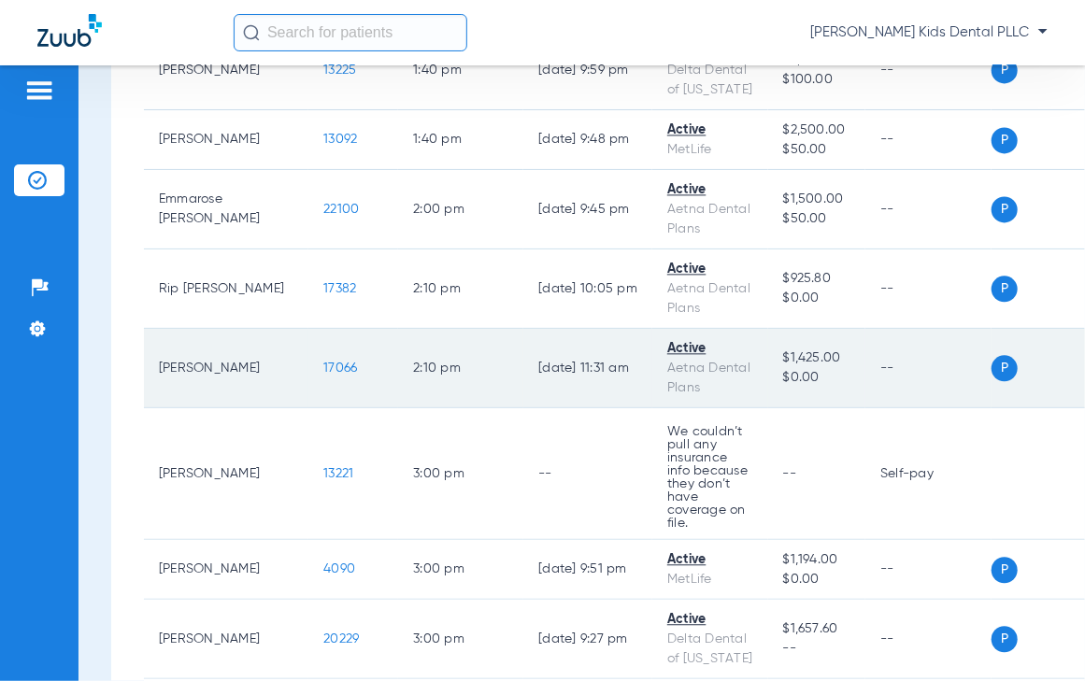
click at [308, 382] on td "17066" at bounding box center [353, 368] width 90 height 79
click at [308, 373] on td "17066" at bounding box center [353, 368] width 90 height 79
click at [323, 374] on span "17066" at bounding box center [340, 368] width 34 height 13
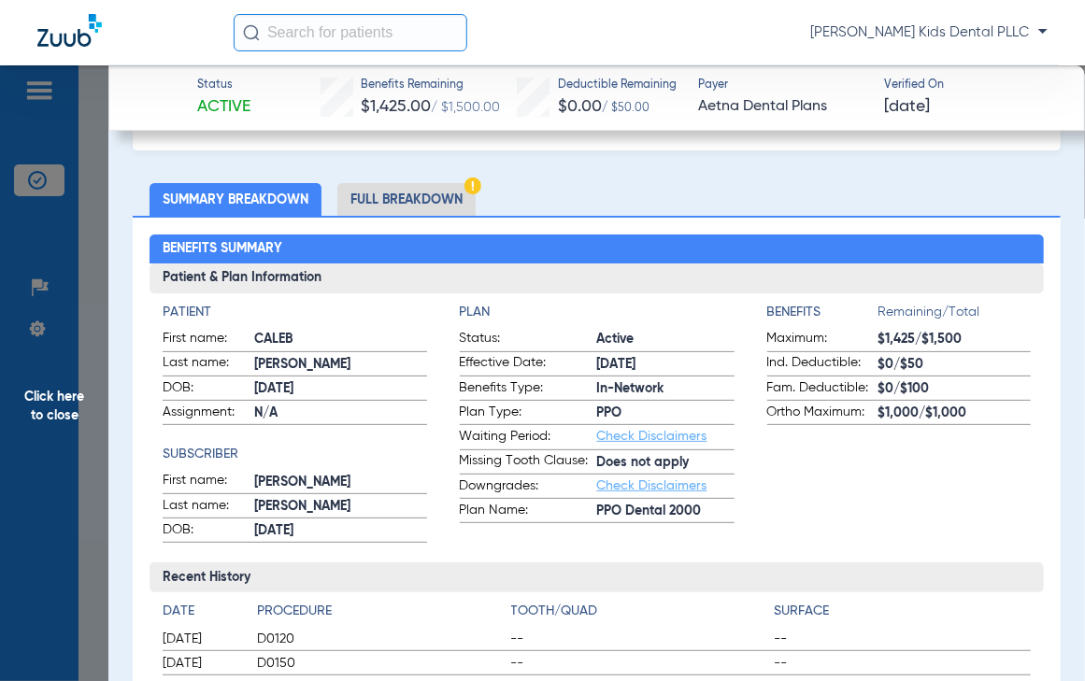
scroll to position [0, 0]
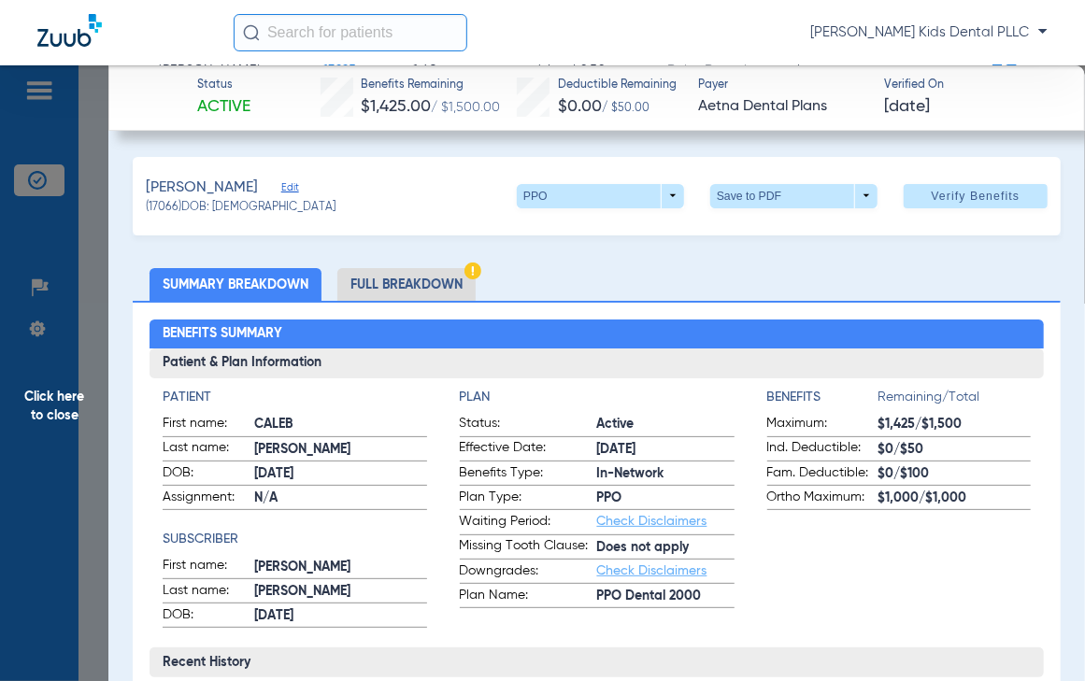
click at [389, 288] on li "Full Breakdown" at bounding box center [406, 284] width 138 height 33
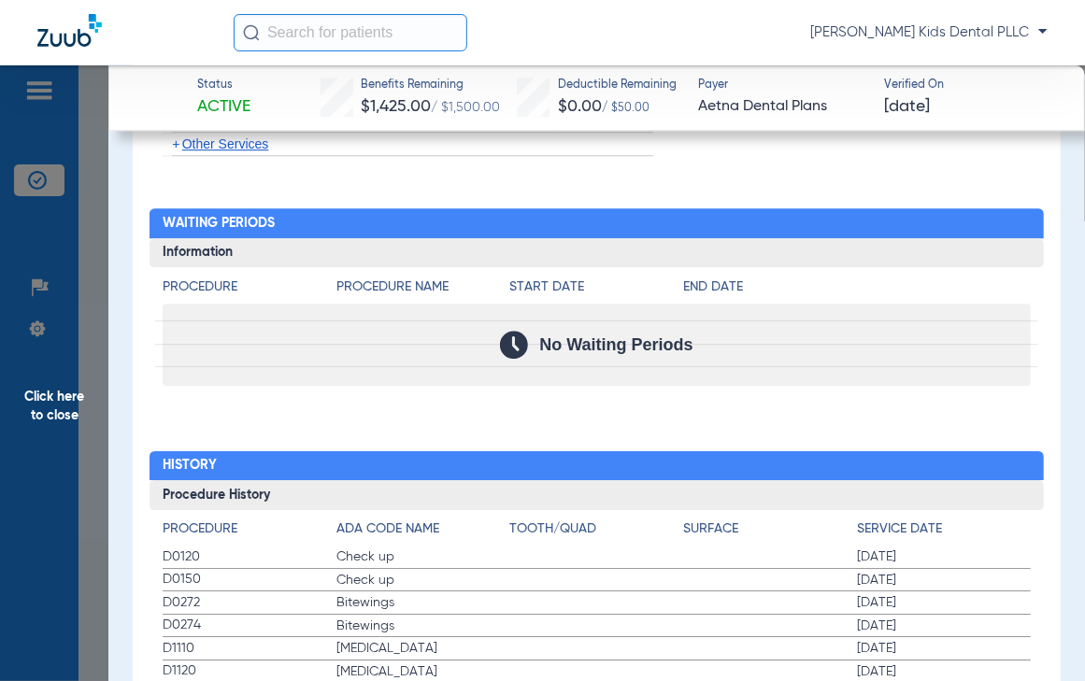
scroll to position [1986, 0]
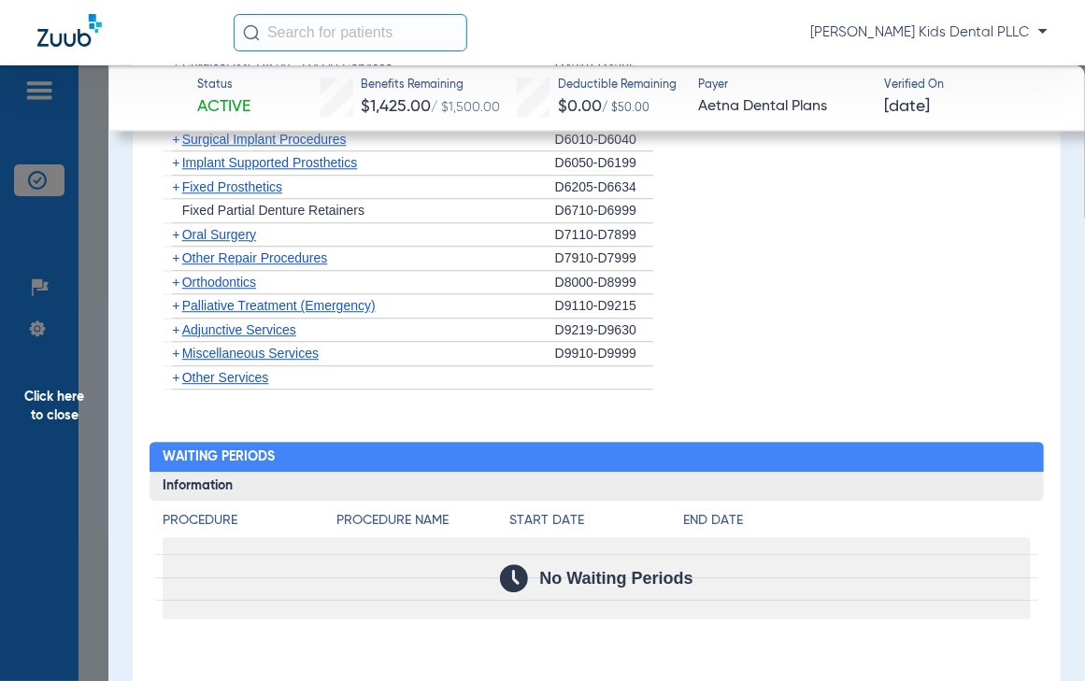
click at [173, 276] on span "+" at bounding box center [175, 282] width 7 height 15
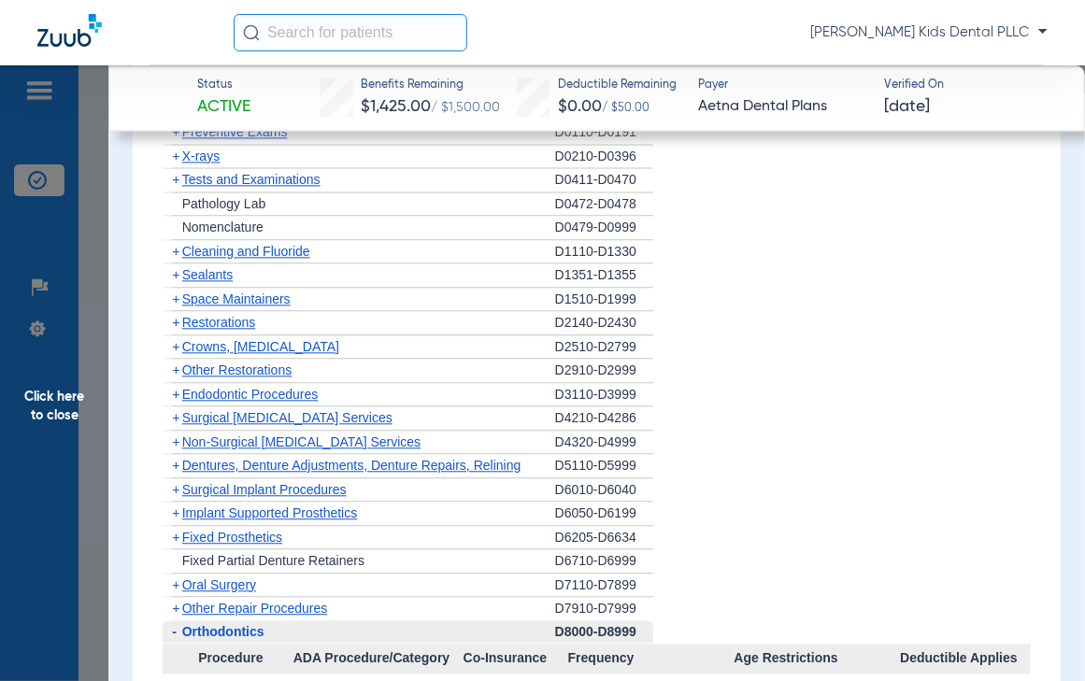
scroll to position [1402, 0]
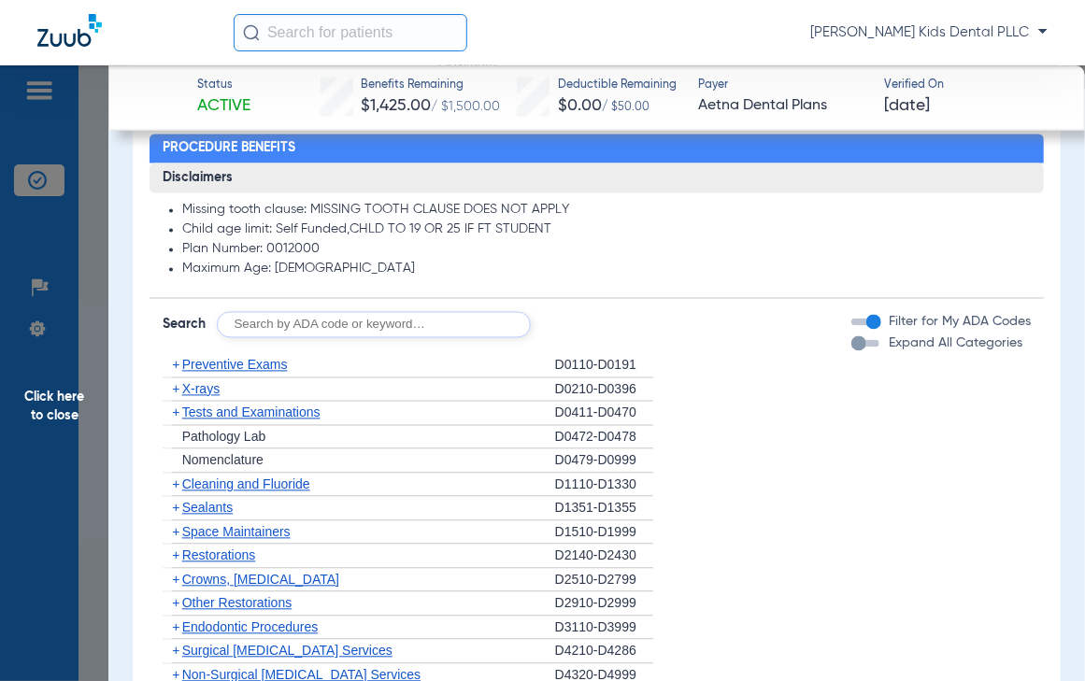
click at [168, 483] on span "+" at bounding box center [173, 485] width 20 height 23
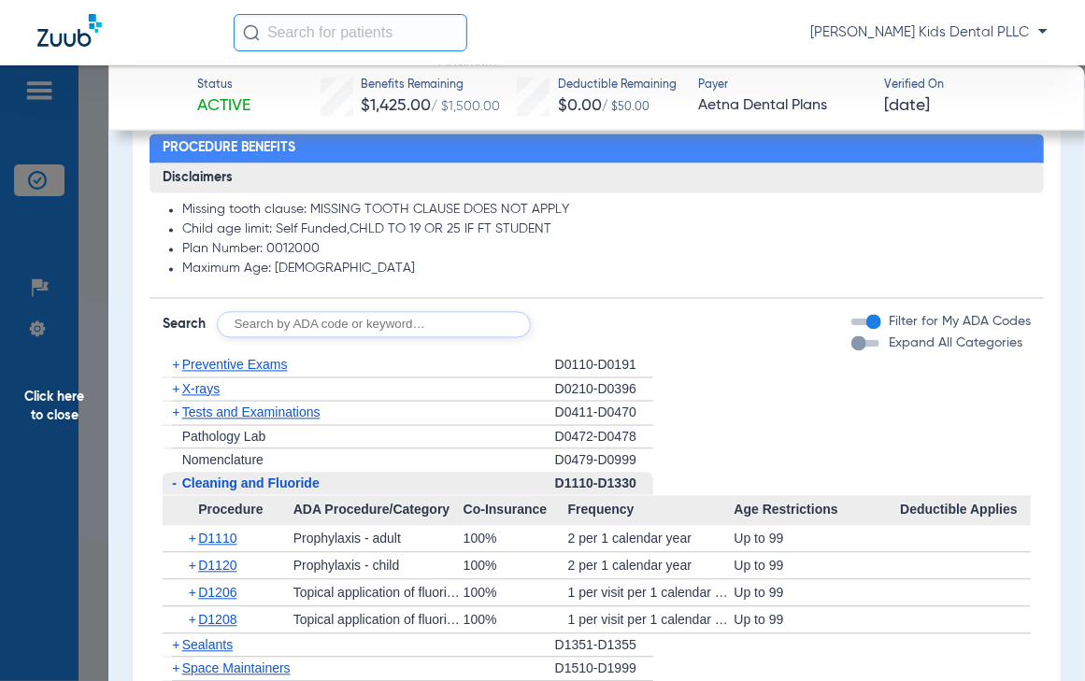
click at [264, 344] on div "Disclaimers Missing tooth clause: MISSING TOOTH CLAUSE DOES NOT APPLY Child age…" at bounding box center [597, 679] width 895 height 1030
click at [264, 334] on input "text" at bounding box center [374, 325] width 314 height 26
type input "D7961"
click at [610, 328] on button "Search" at bounding box center [601, 325] width 74 height 26
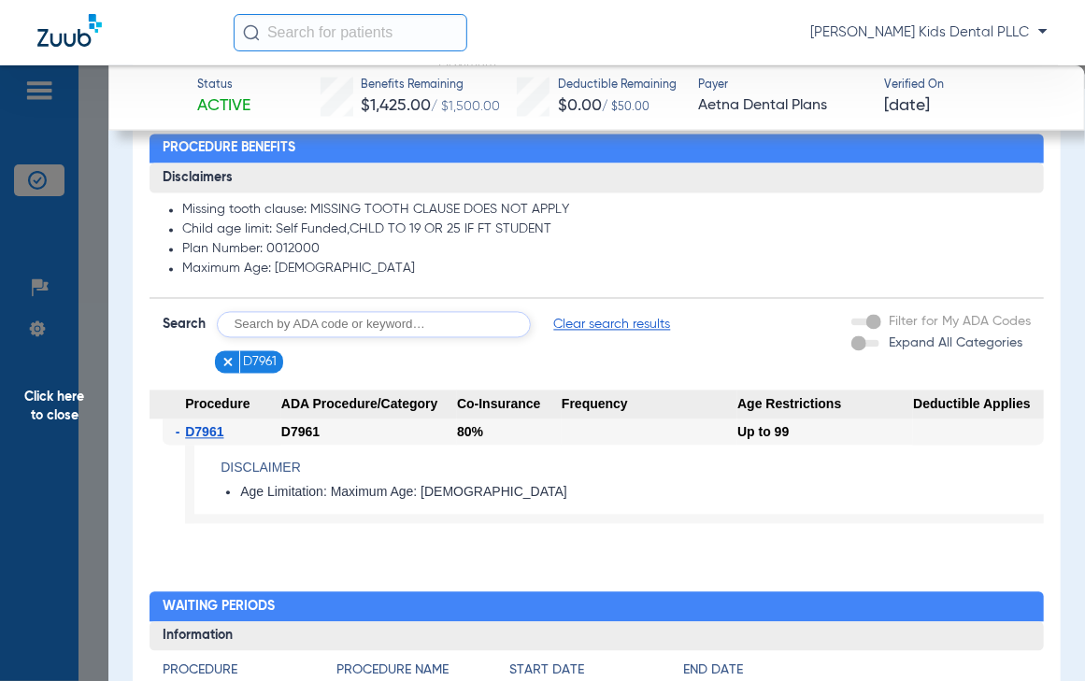
click at [303, 324] on input "text" at bounding box center [374, 325] width 314 height 26
type input "D7962"
click at [579, 323] on button "Search" at bounding box center [601, 325] width 74 height 26
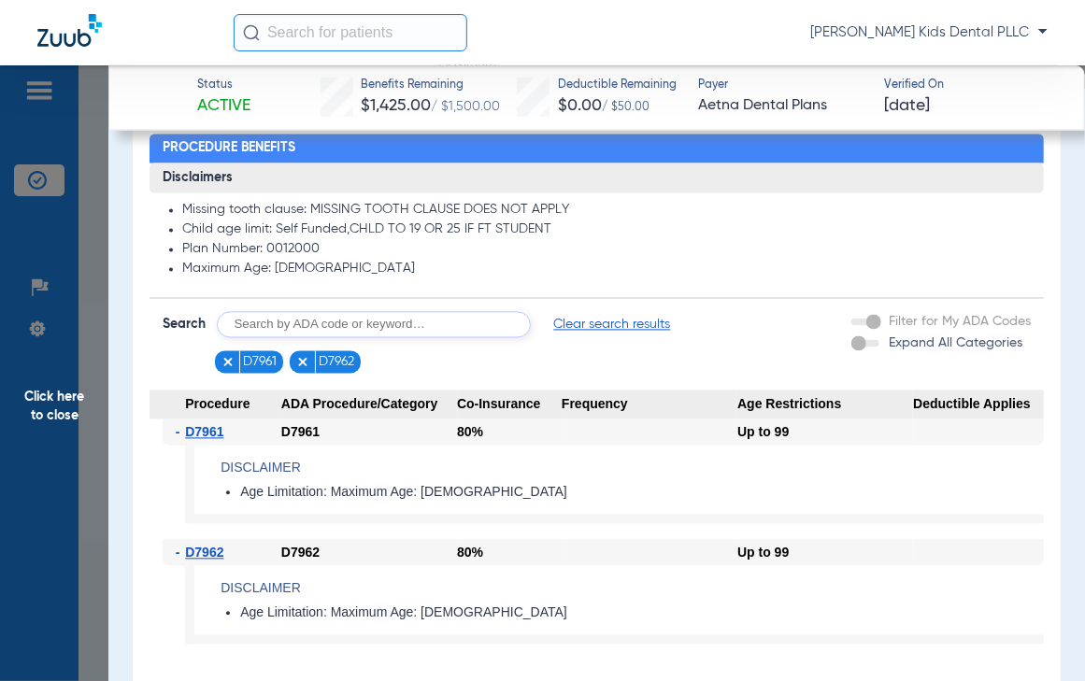
click at [606, 322] on span "Clear search results" at bounding box center [611, 325] width 117 height 19
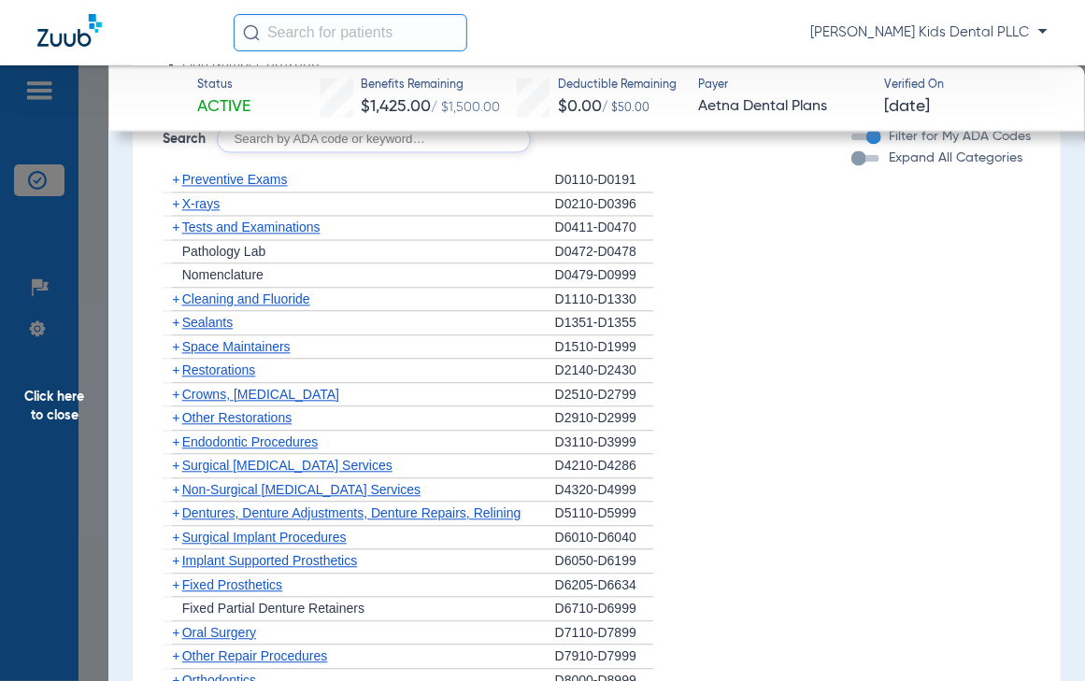
scroll to position [1519, 0]
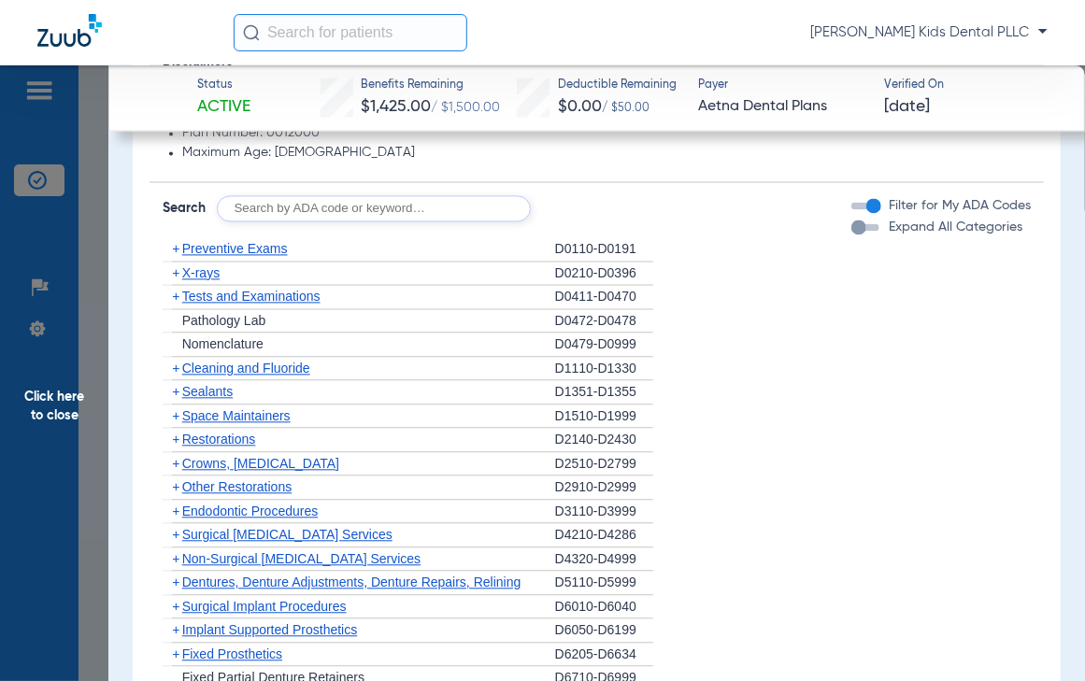
click at [174, 270] on span "+" at bounding box center [175, 272] width 7 height 15
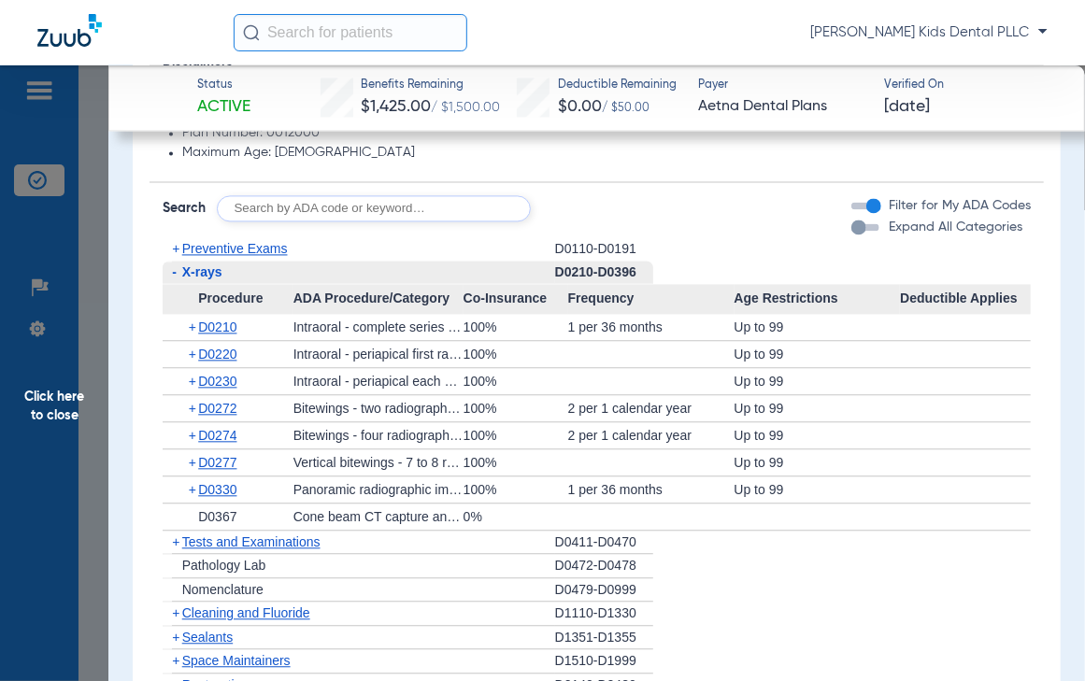
click at [57, 412] on span "Click here to close" at bounding box center [54, 405] width 108 height 681
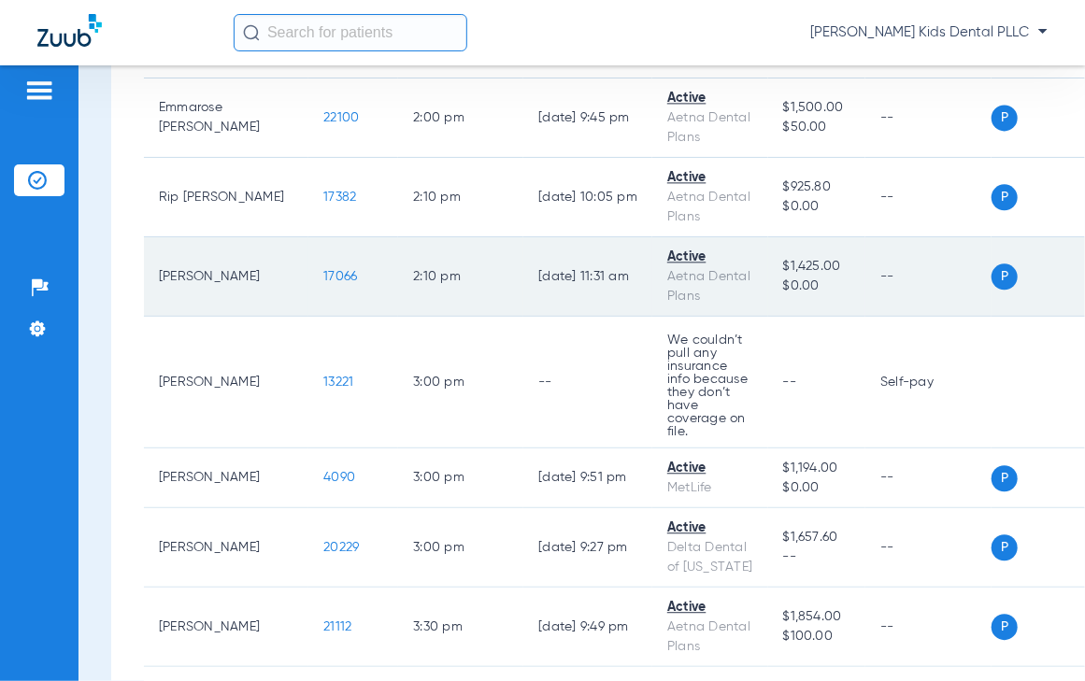
scroll to position [1816, 0]
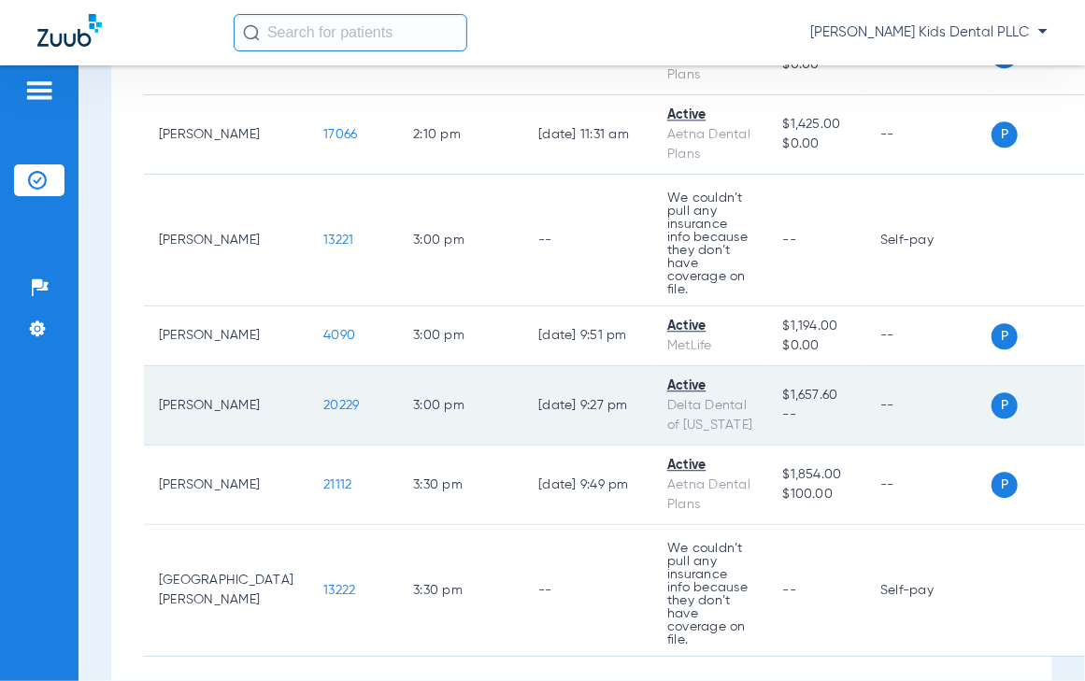
click at [323, 400] on span "20229" at bounding box center [341, 405] width 36 height 13
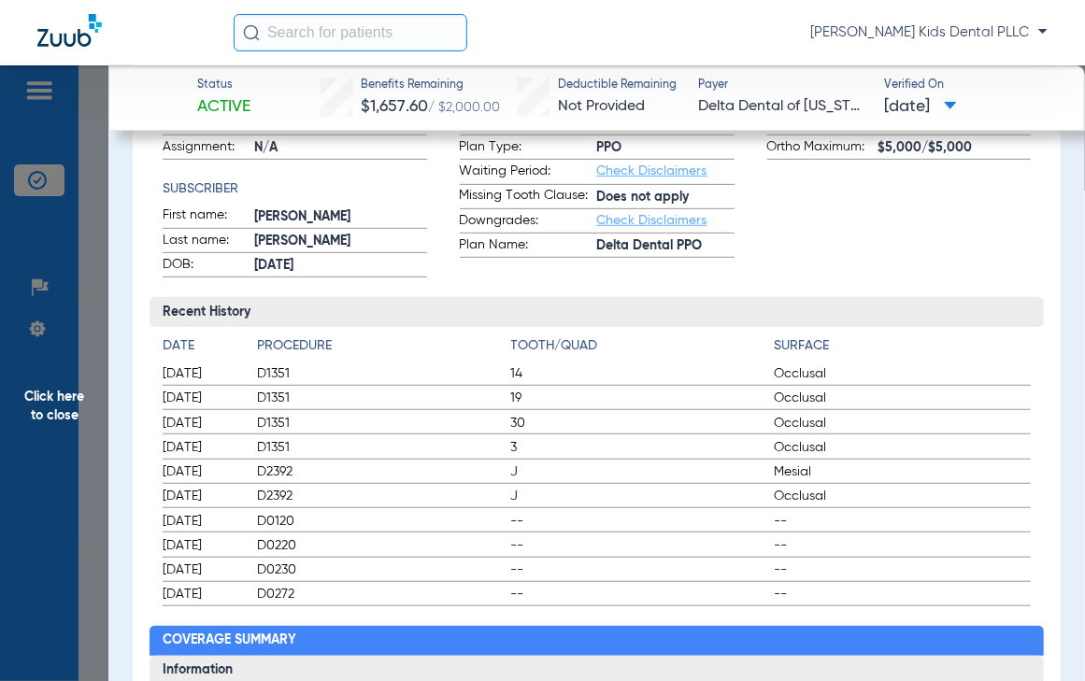
scroll to position [117, 0]
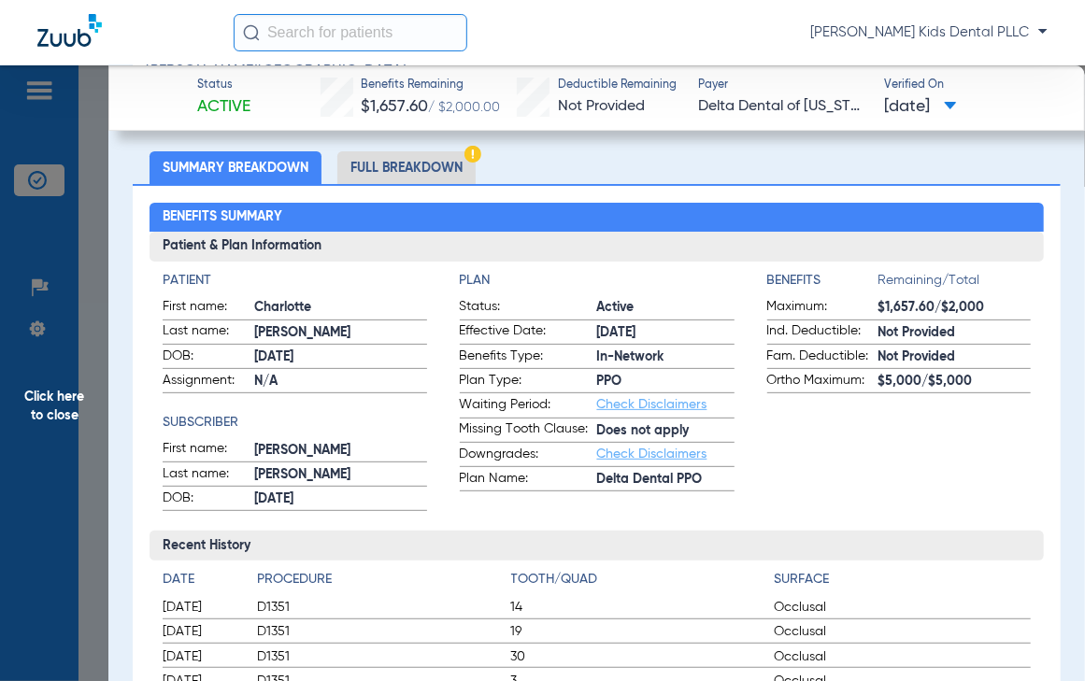
click at [383, 159] on li "Full Breakdown" at bounding box center [406, 167] width 138 height 33
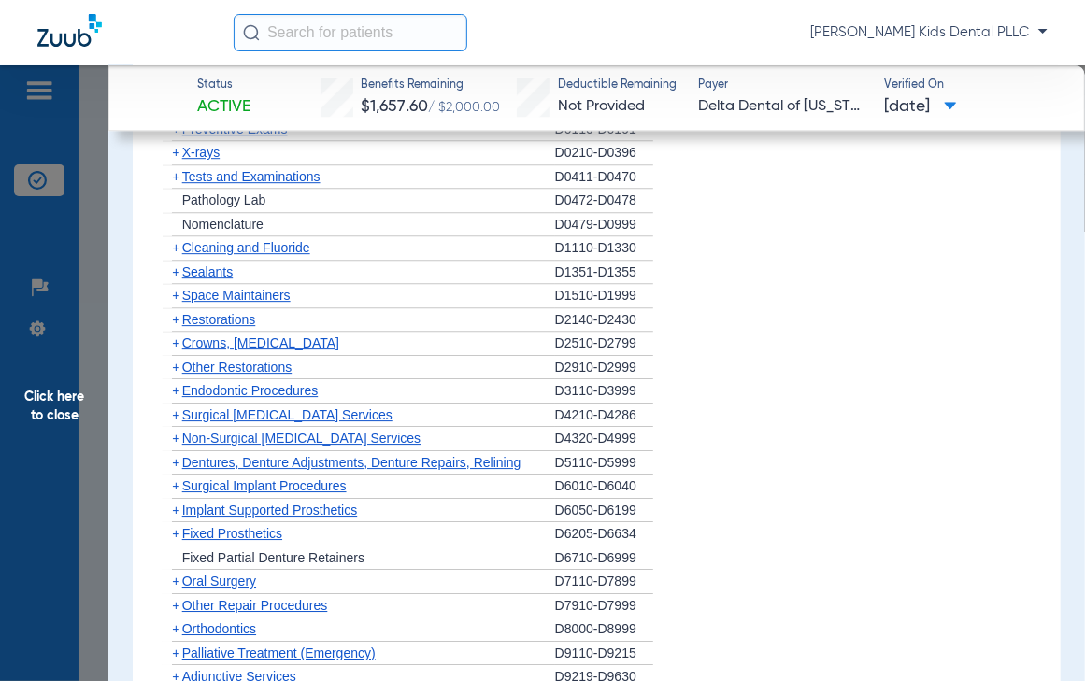
scroll to position [2220, 0]
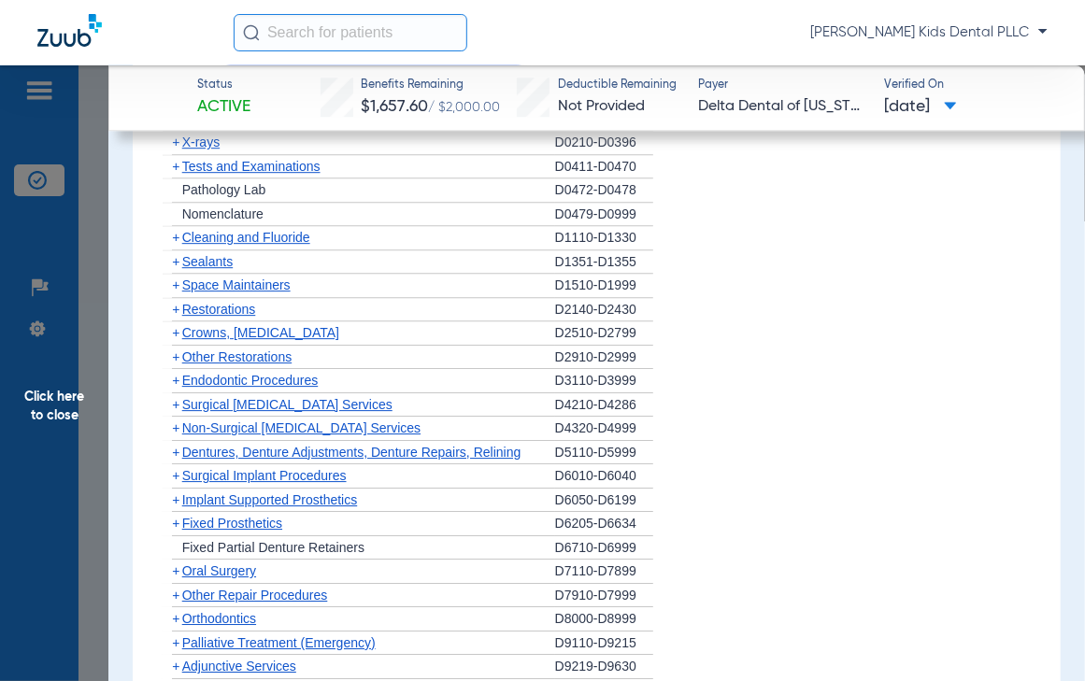
click at [182, 234] on span "Cleaning and Fluoride" at bounding box center [246, 237] width 128 height 15
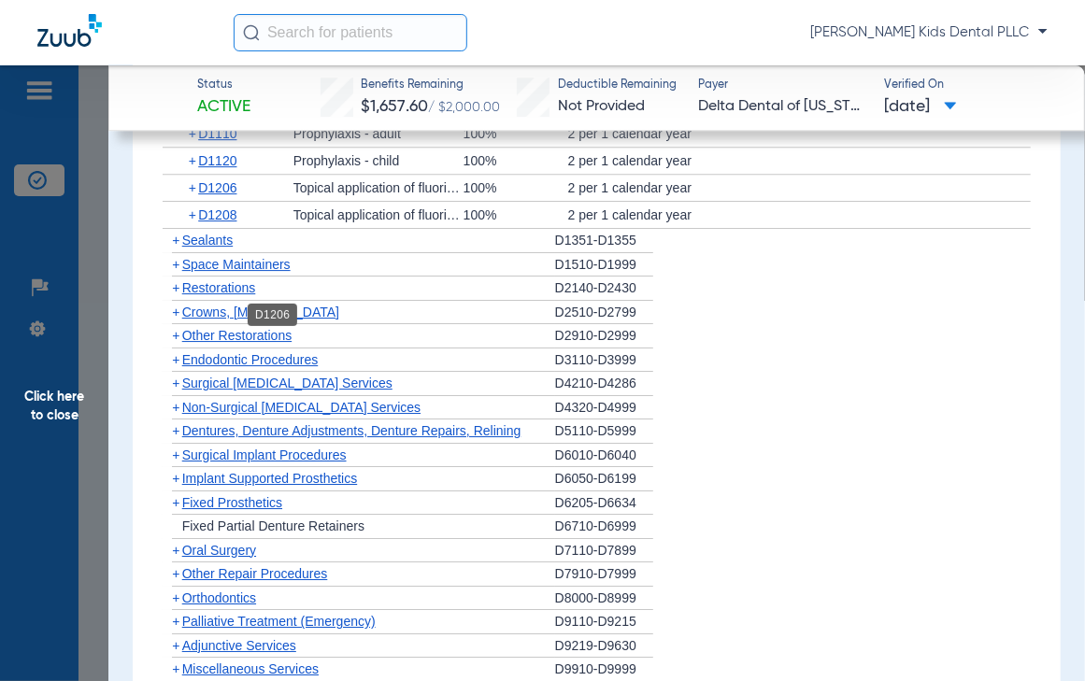
scroll to position [2453, 0]
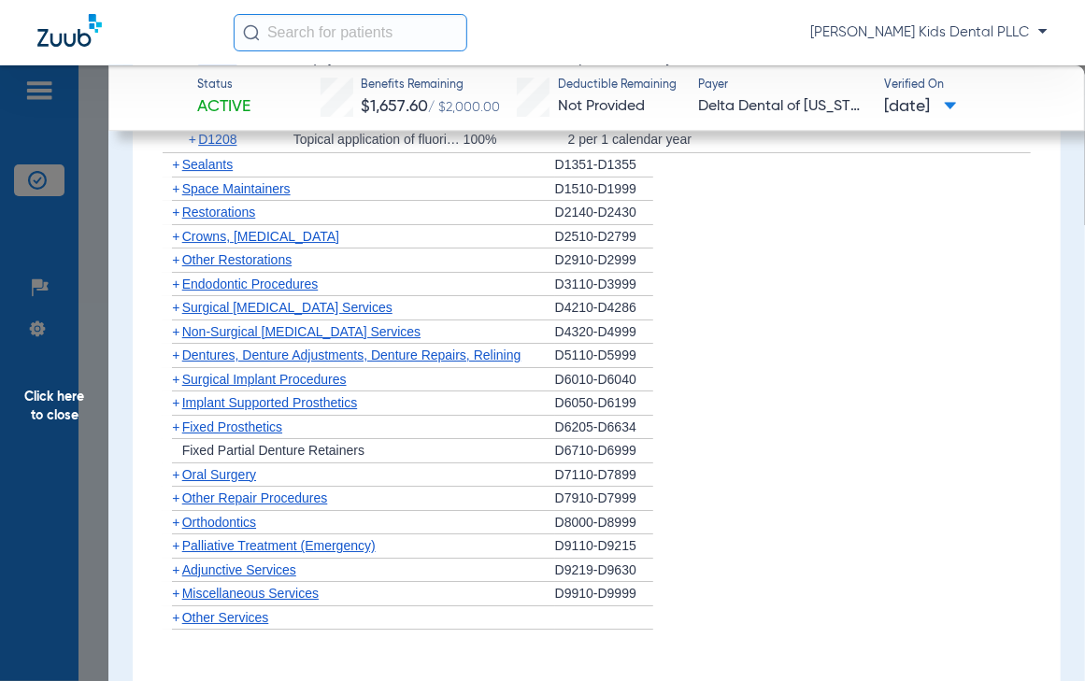
click at [182, 164] on span "Sealants" at bounding box center [207, 164] width 50 height 15
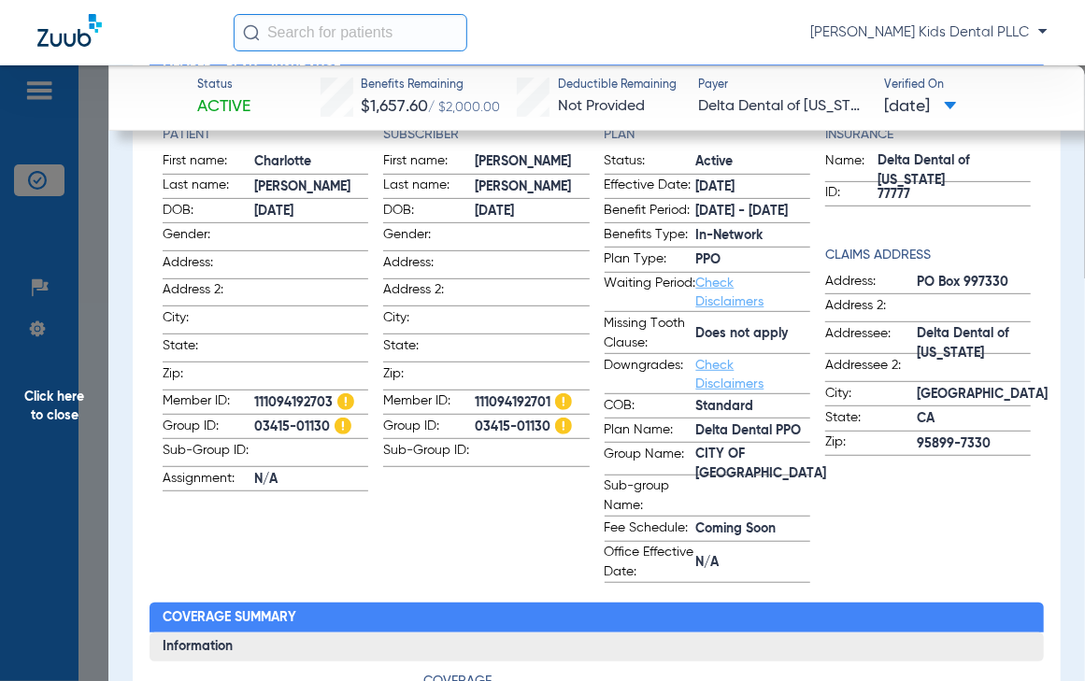
scroll to position [0, 0]
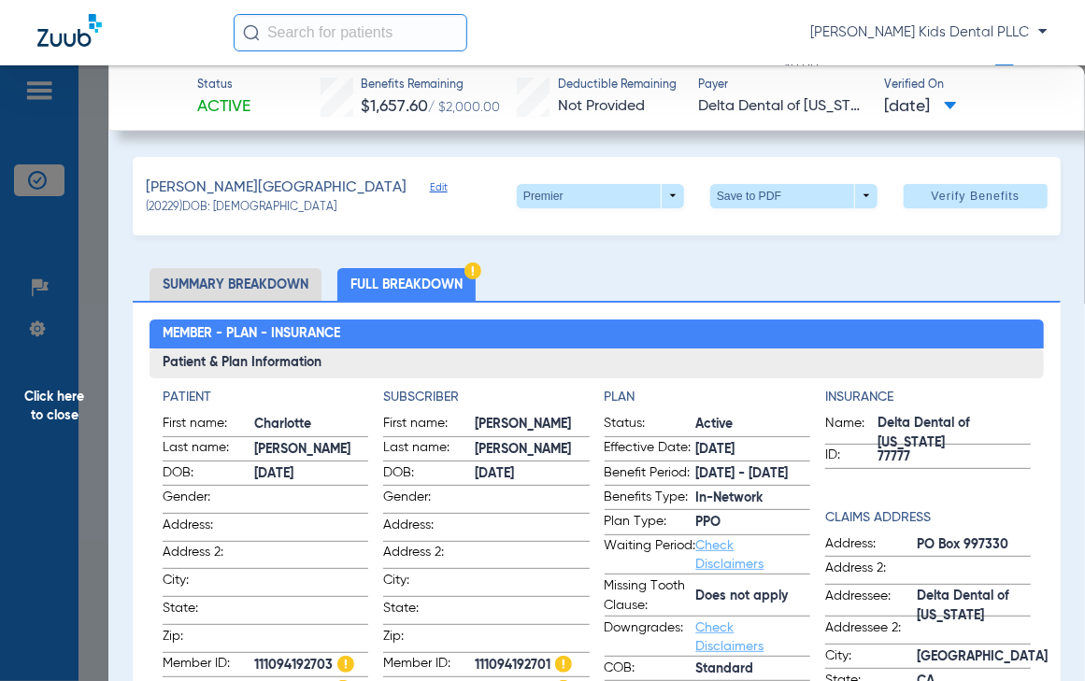
click at [74, 430] on span "Click here to close" at bounding box center [54, 405] width 108 height 681
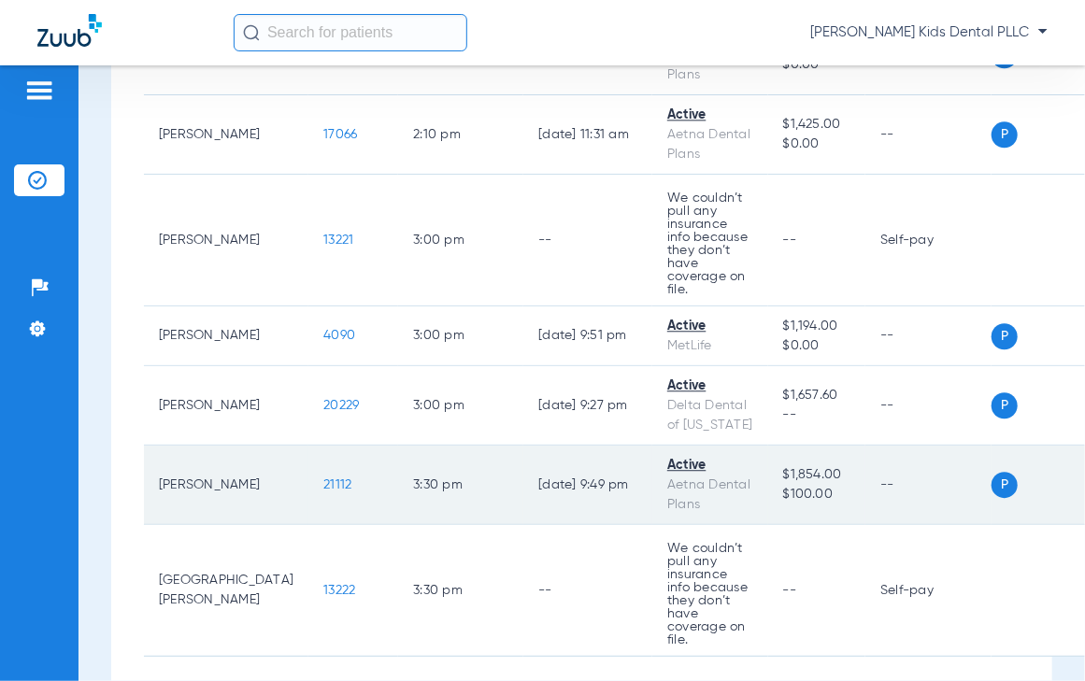
click at [323, 479] on span "21112" at bounding box center [337, 485] width 28 height 13
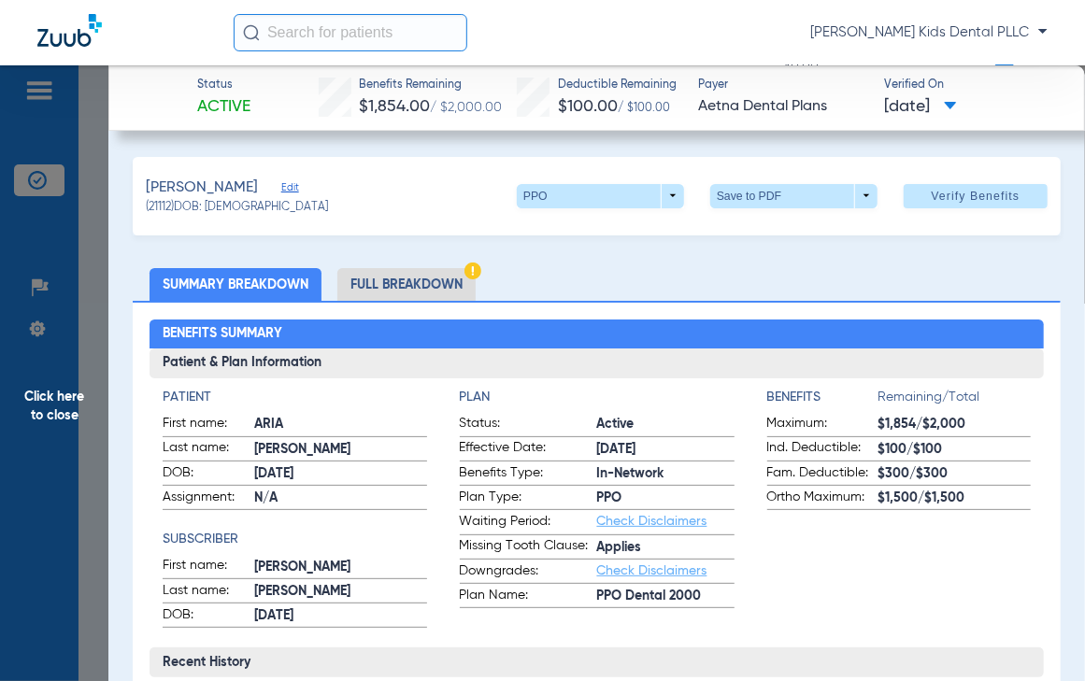
click at [370, 287] on li "Full Breakdown" at bounding box center [406, 284] width 138 height 33
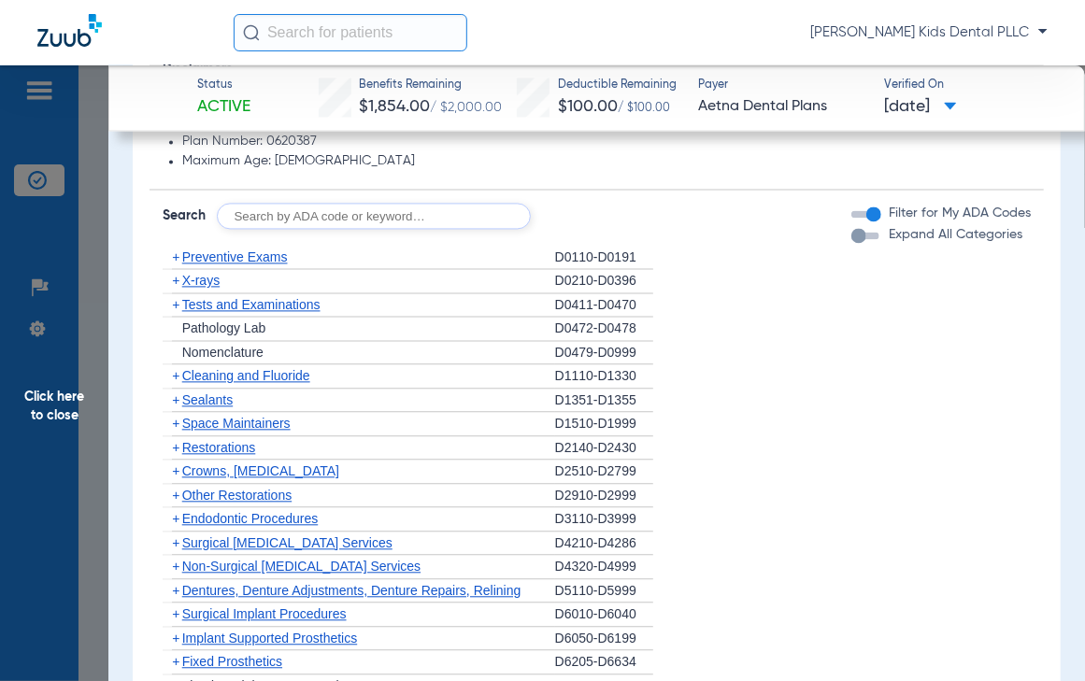
scroll to position [1636, 0]
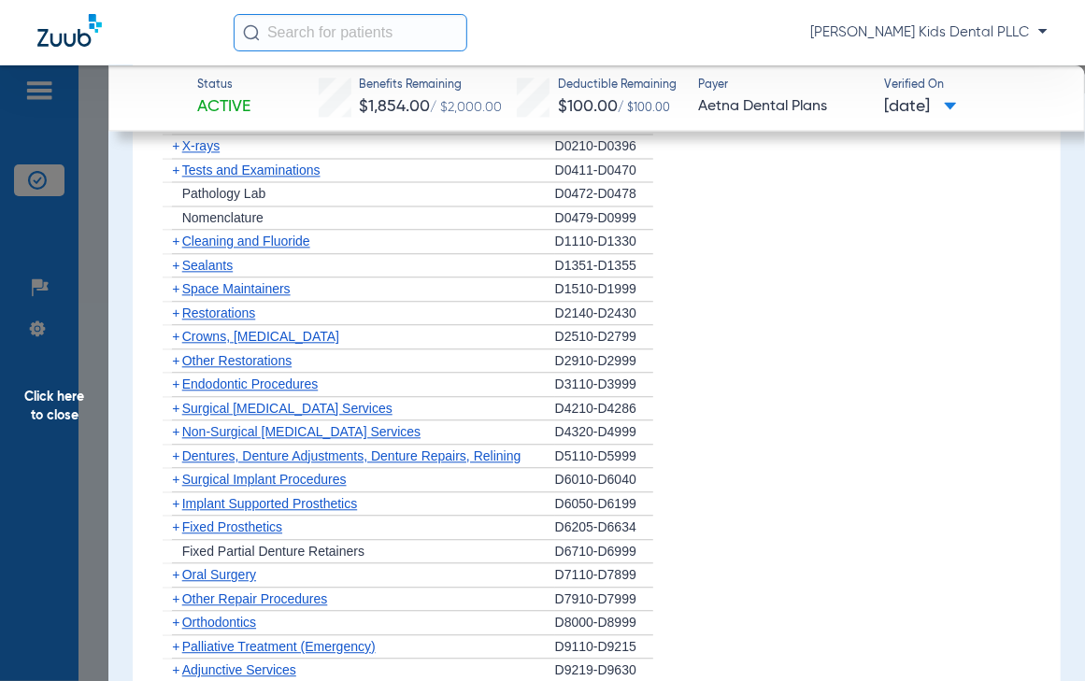
click at [174, 265] on span "+" at bounding box center [175, 265] width 7 height 15
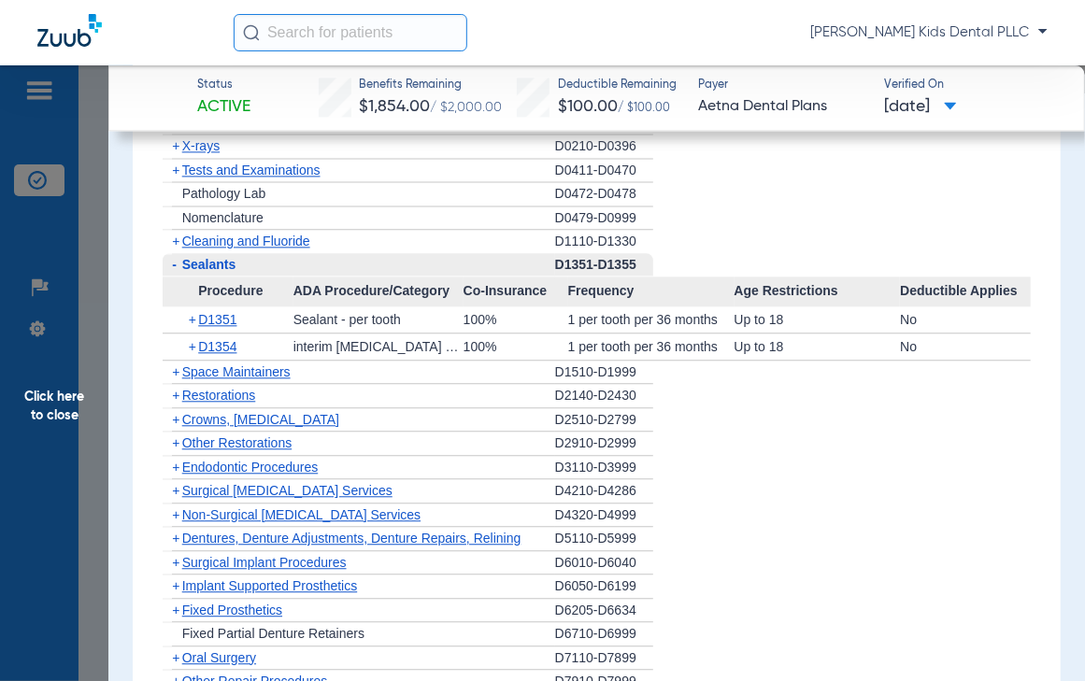
click at [191, 310] on span "+" at bounding box center [194, 320] width 10 height 26
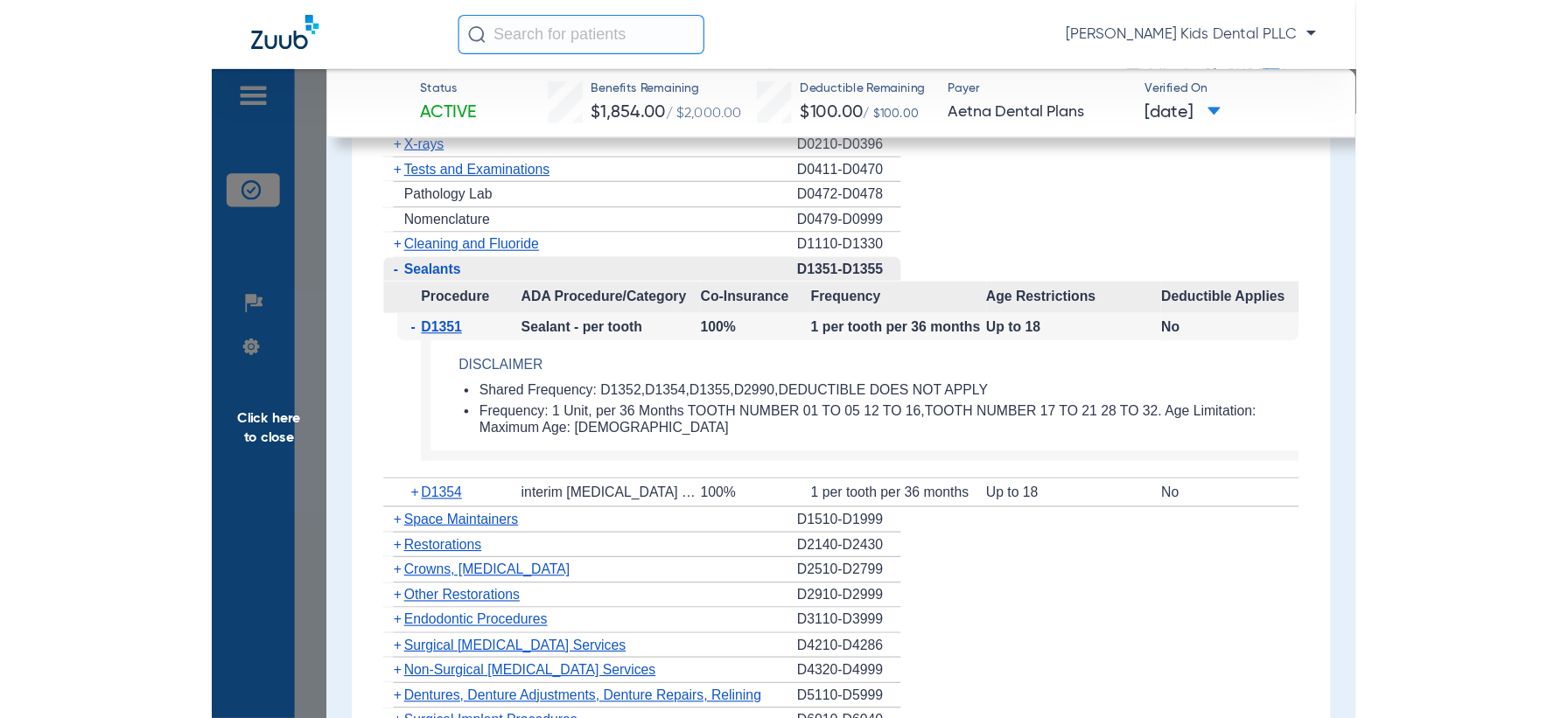
scroll to position [1422, 0]
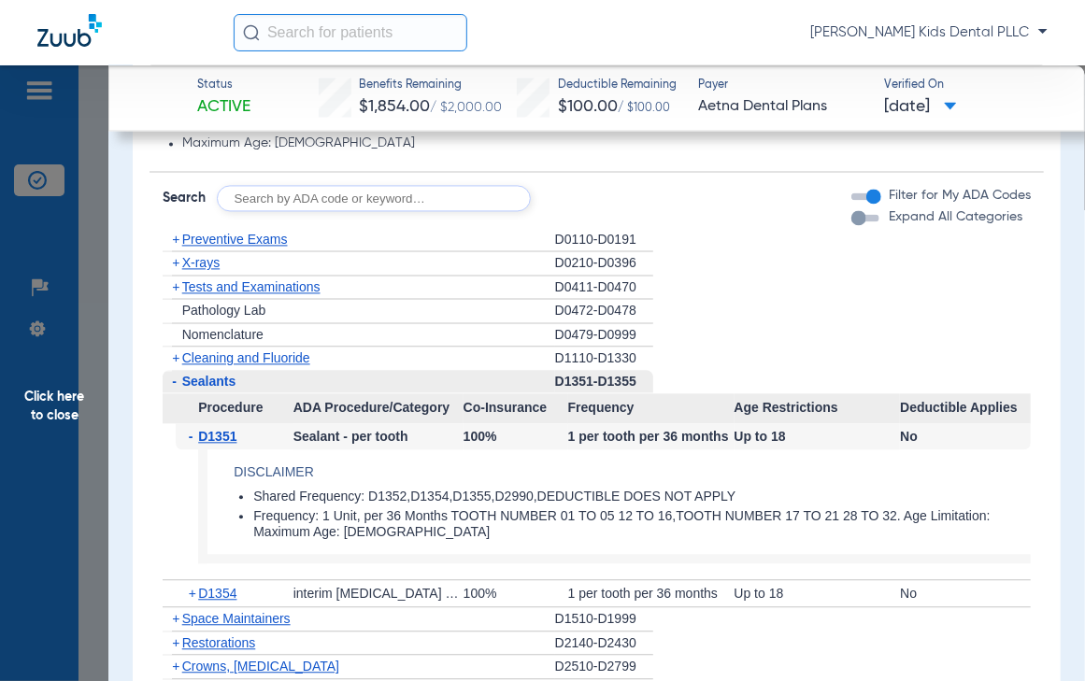
click at [177, 265] on span "+" at bounding box center [175, 262] width 7 height 15
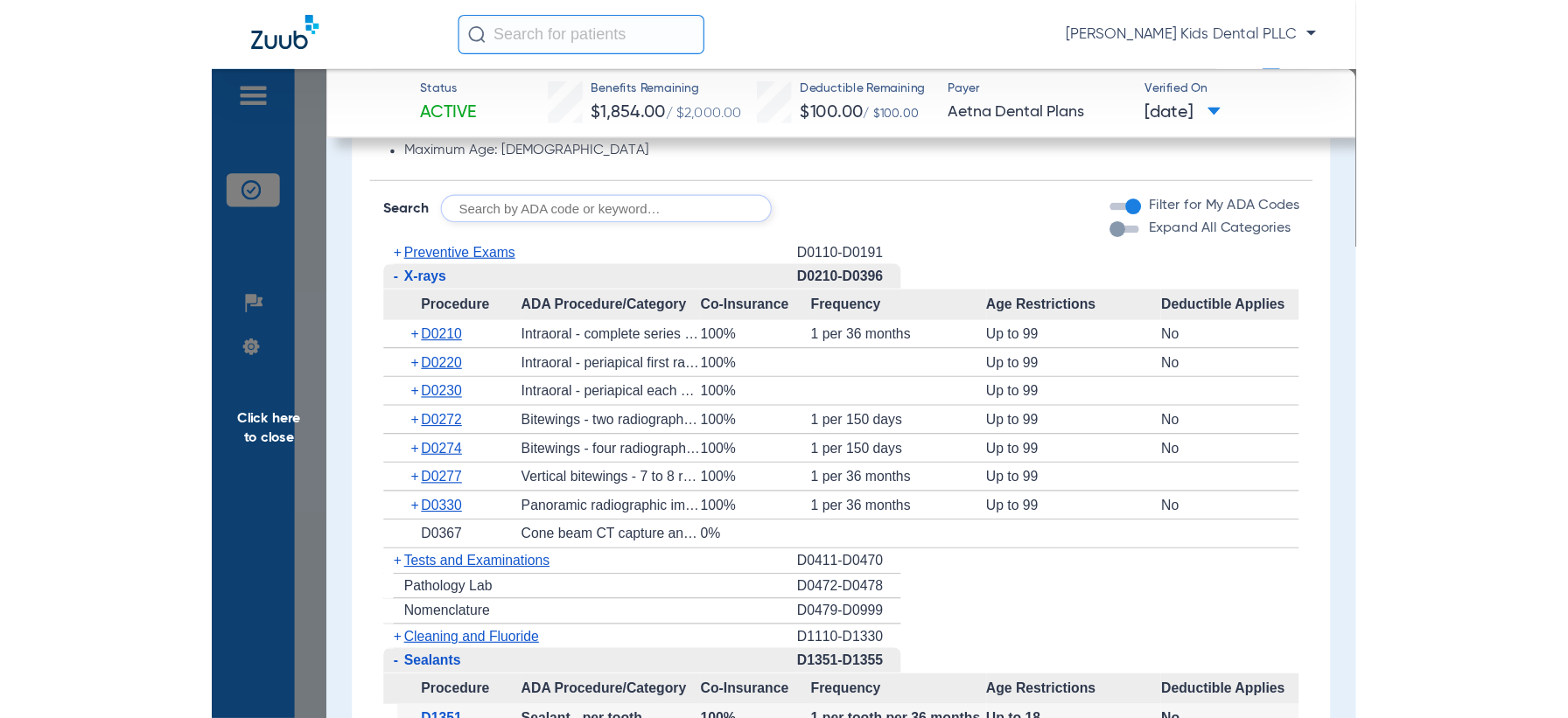
scroll to position [1044, 0]
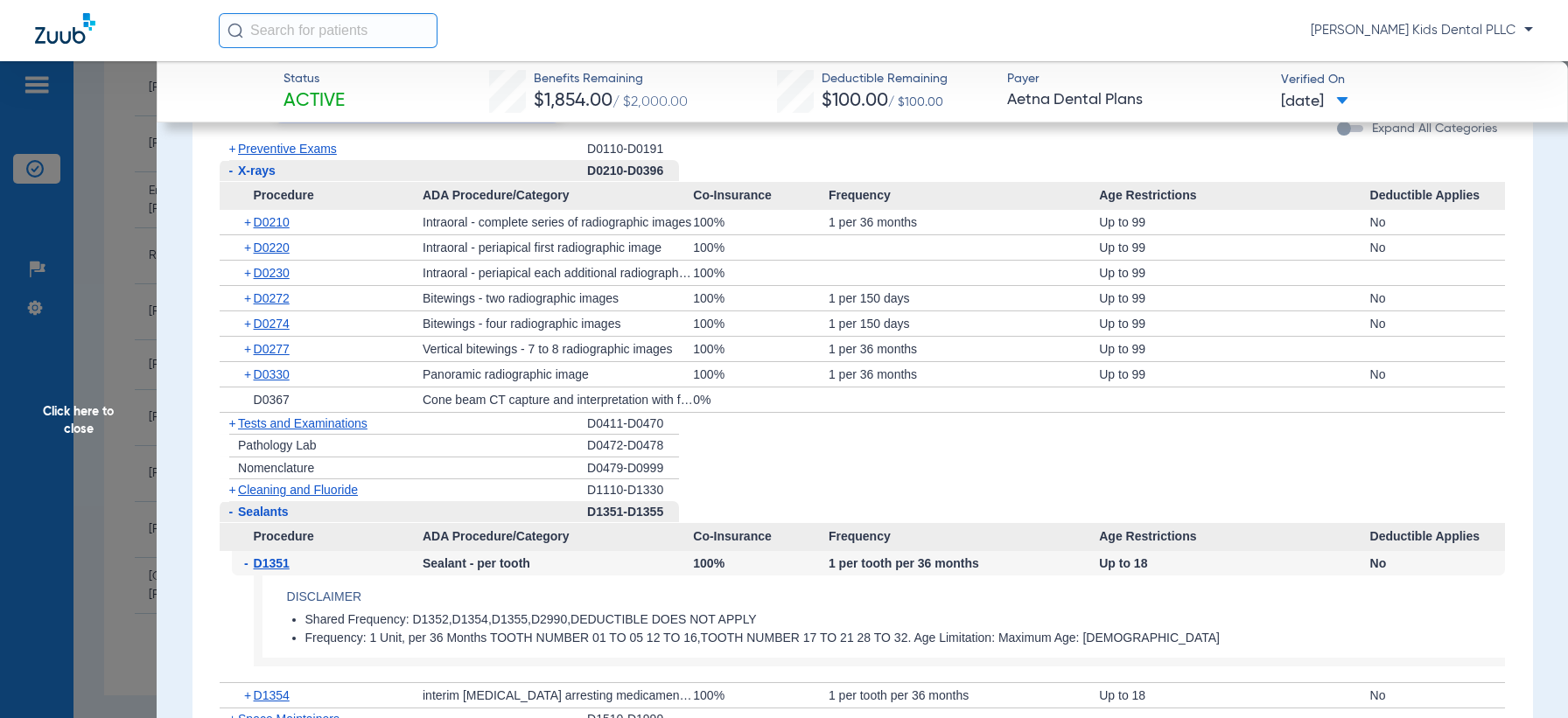
click at [102, 395] on span "Click here to close" at bounding box center [78, 419] width 156 height 718
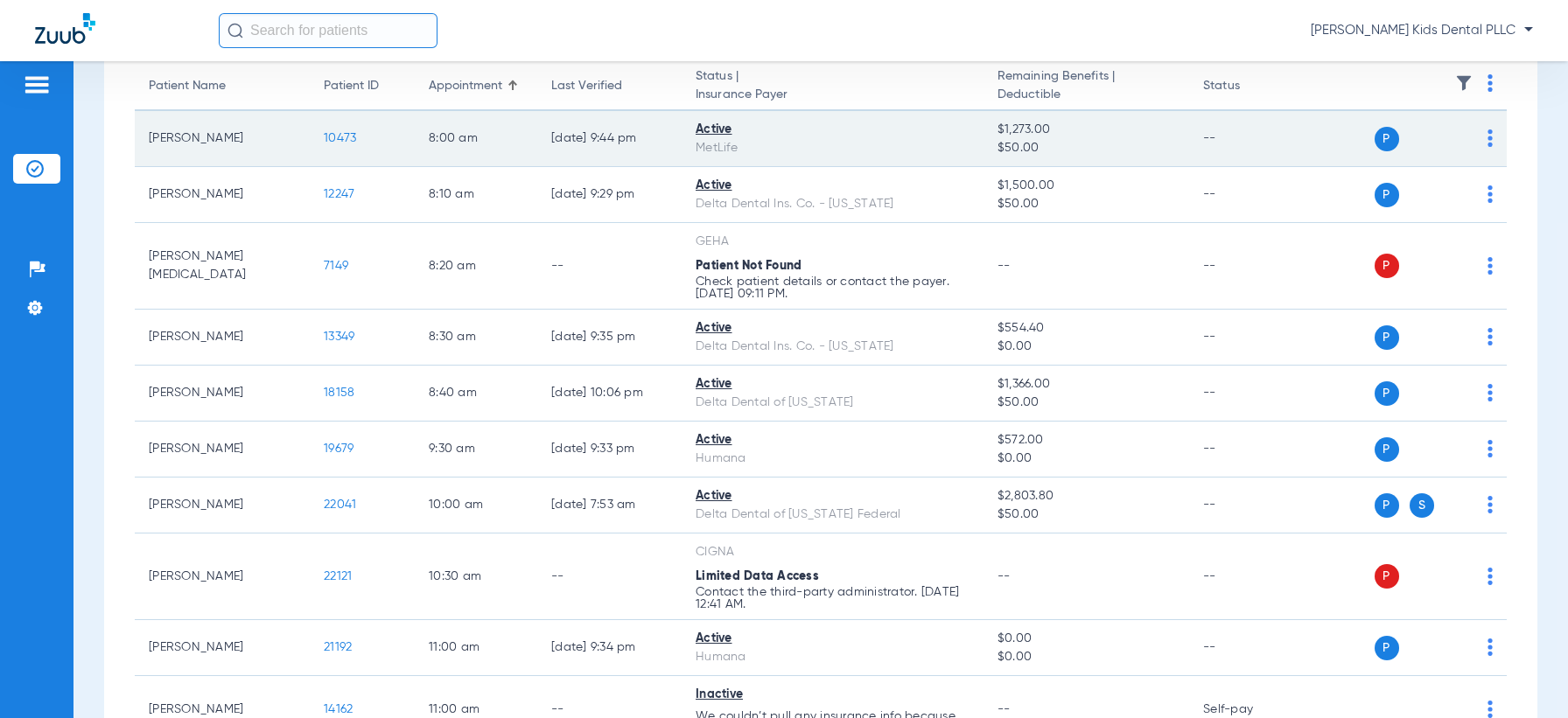
scroll to position [0, 0]
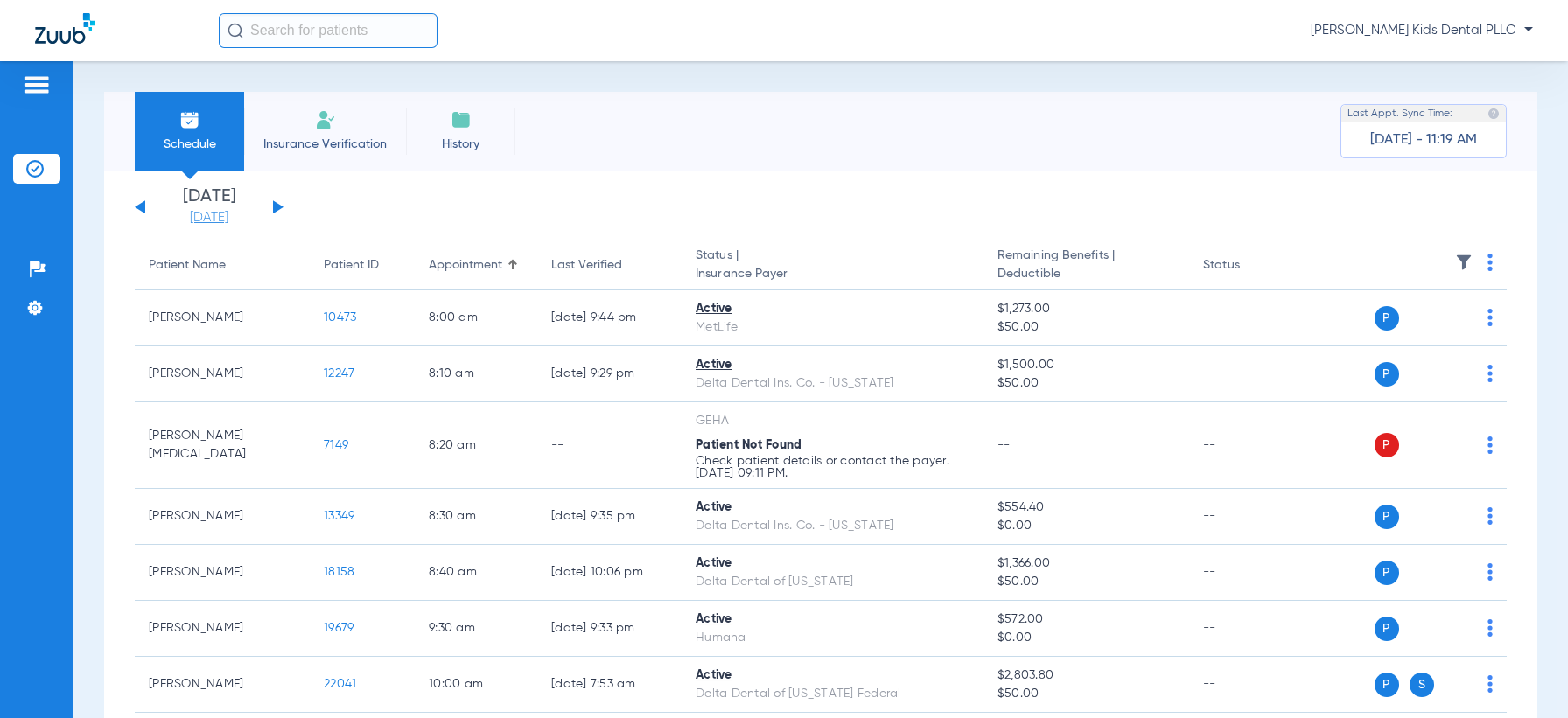
click at [221, 214] on link "[DATE]" at bounding box center [209, 217] width 105 height 18
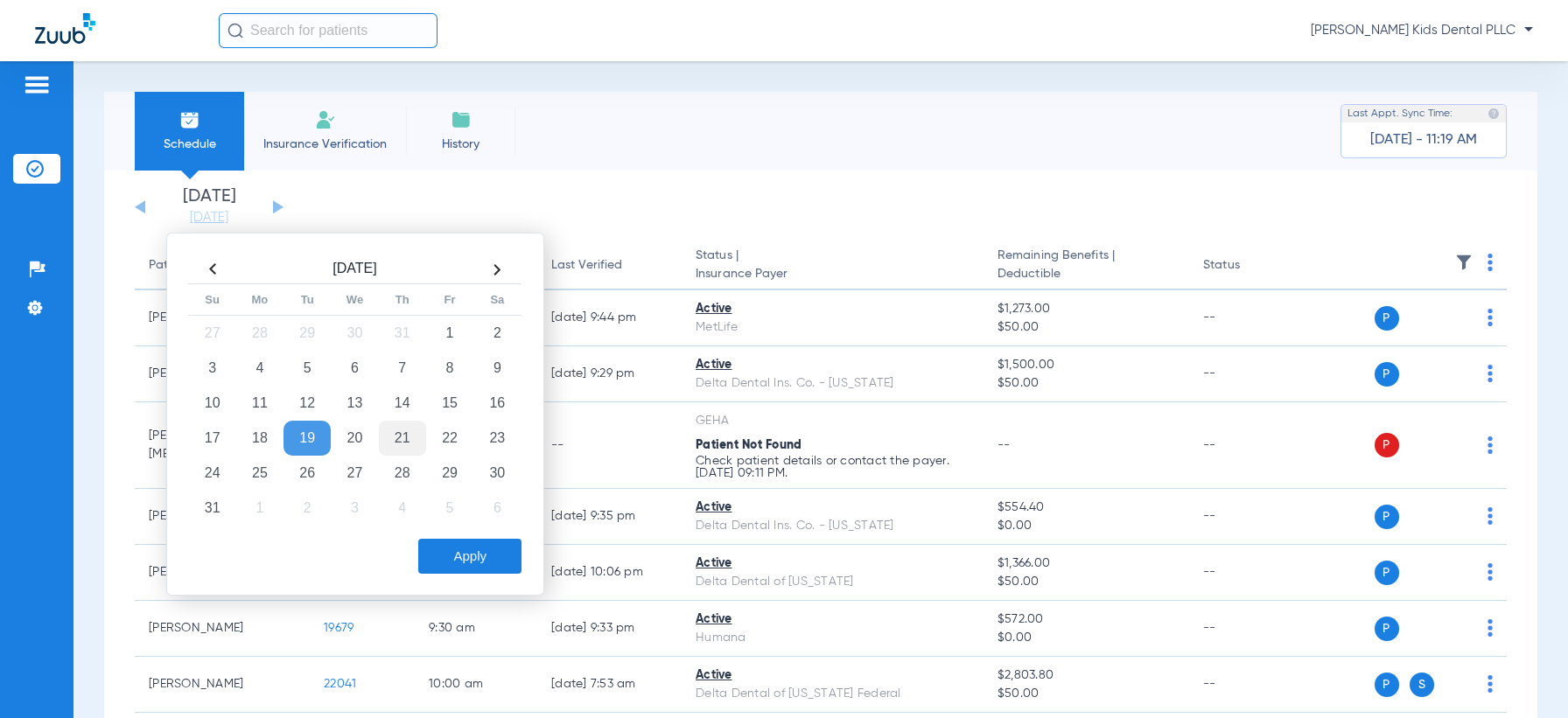
click at [396, 444] on td "21" at bounding box center [403, 438] width 47 height 35
click at [438, 549] on button "Apply" at bounding box center [470, 556] width 103 height 35
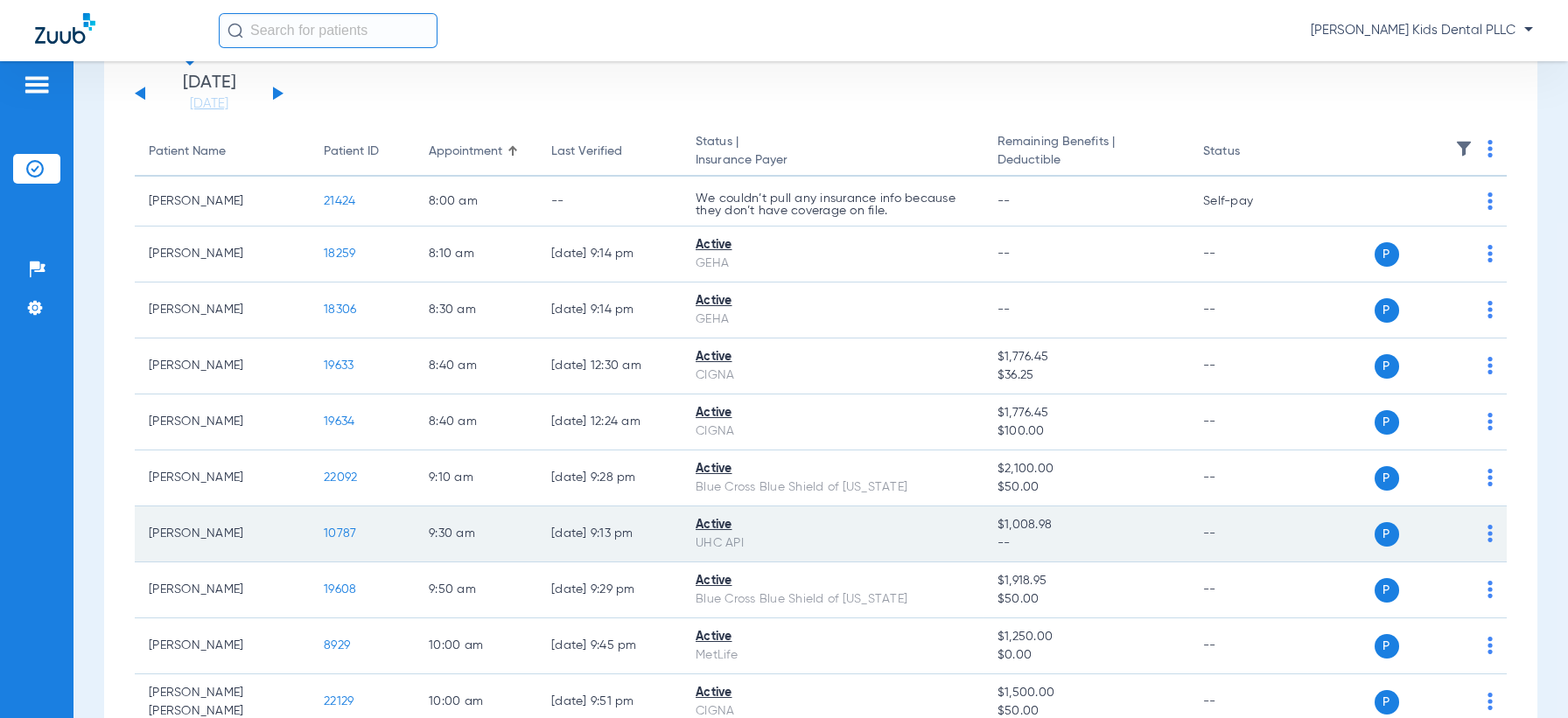
scroll to position [219, 0]
